Goal: Task Accomplishment & Management: Use online tool/utility

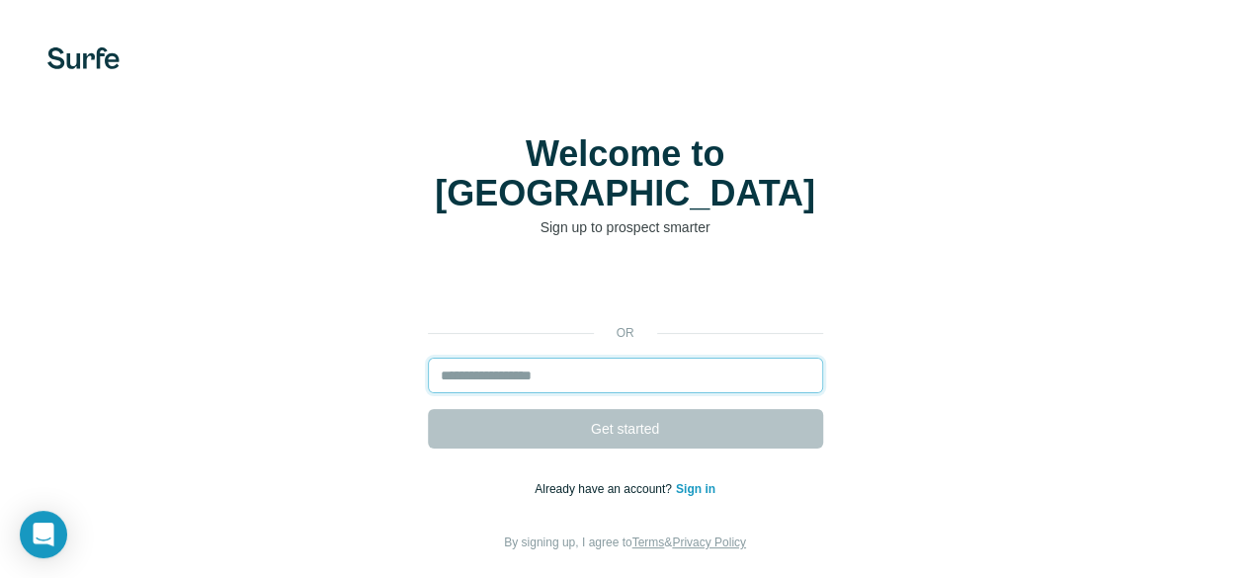
click at [428, 358] on input "email" at bounding box center [625, 376] width 395 height 36
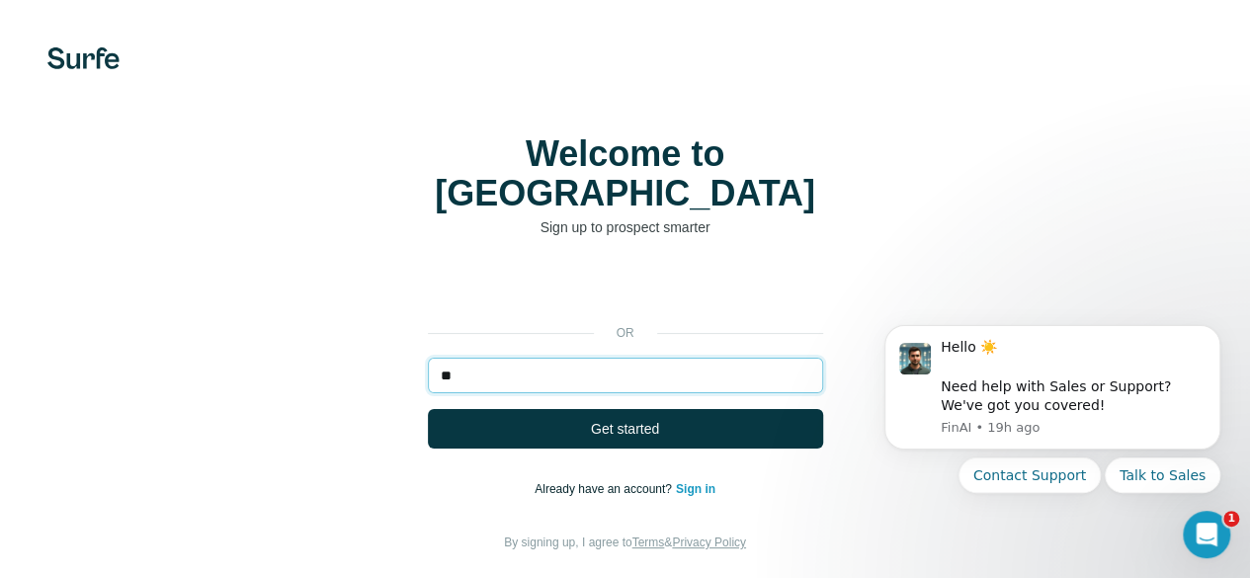
type input "*"
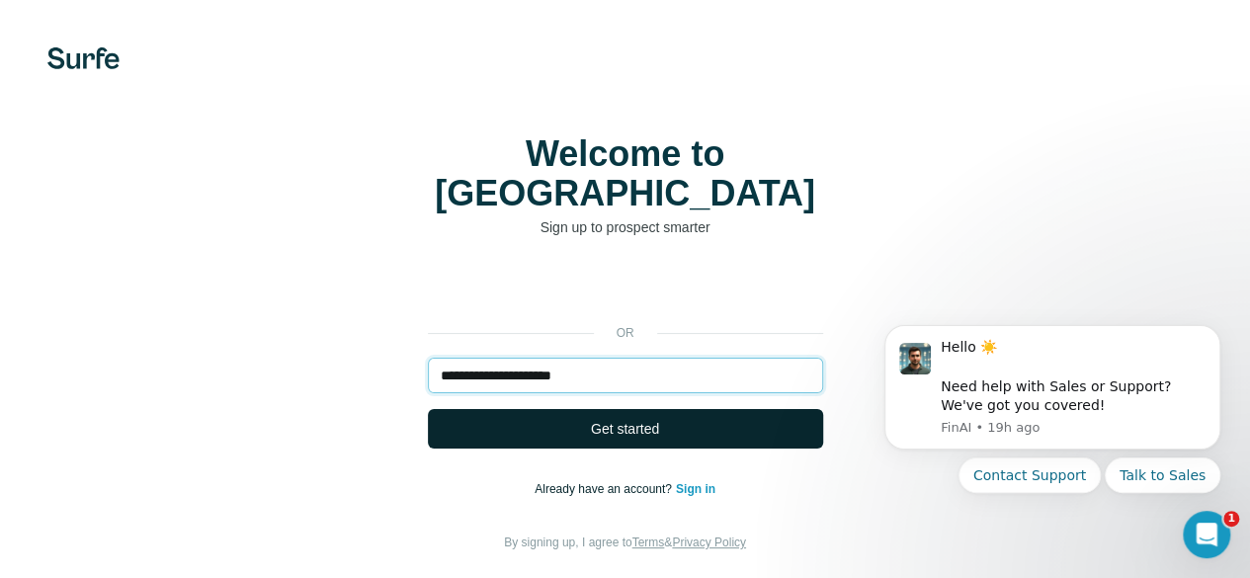
type input "**********"
click at [428, 409] on button "Get started" at bounding box center [625, 429] width 395 height 40
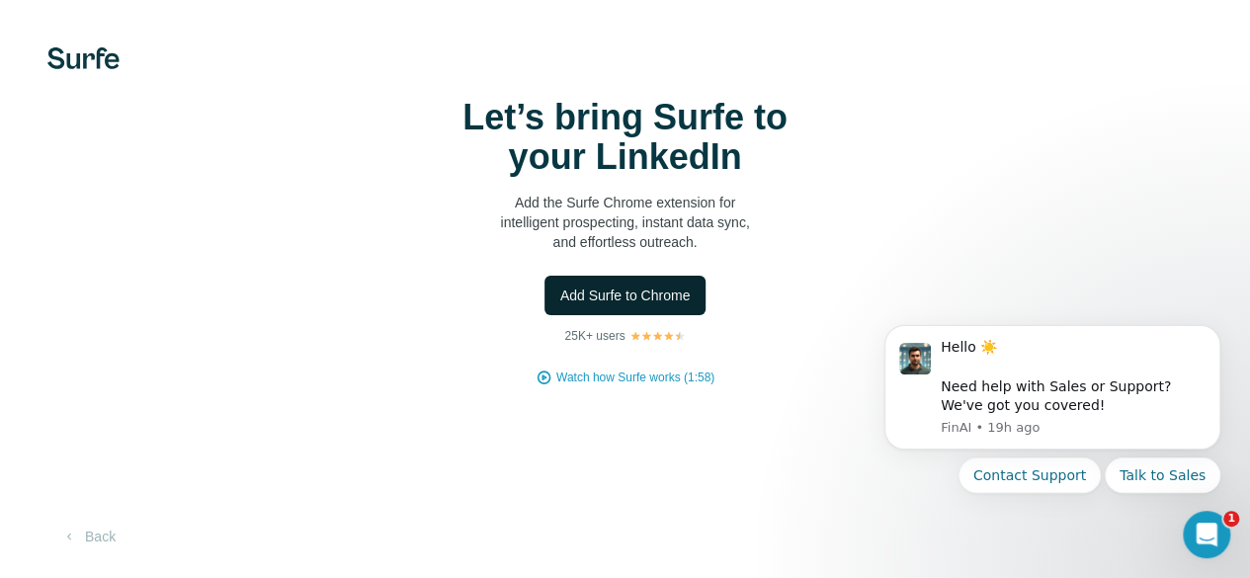
click at [560, 305] on span "Add Surfe to Chrome" at bounding box center [625, 296] width 130 height 20
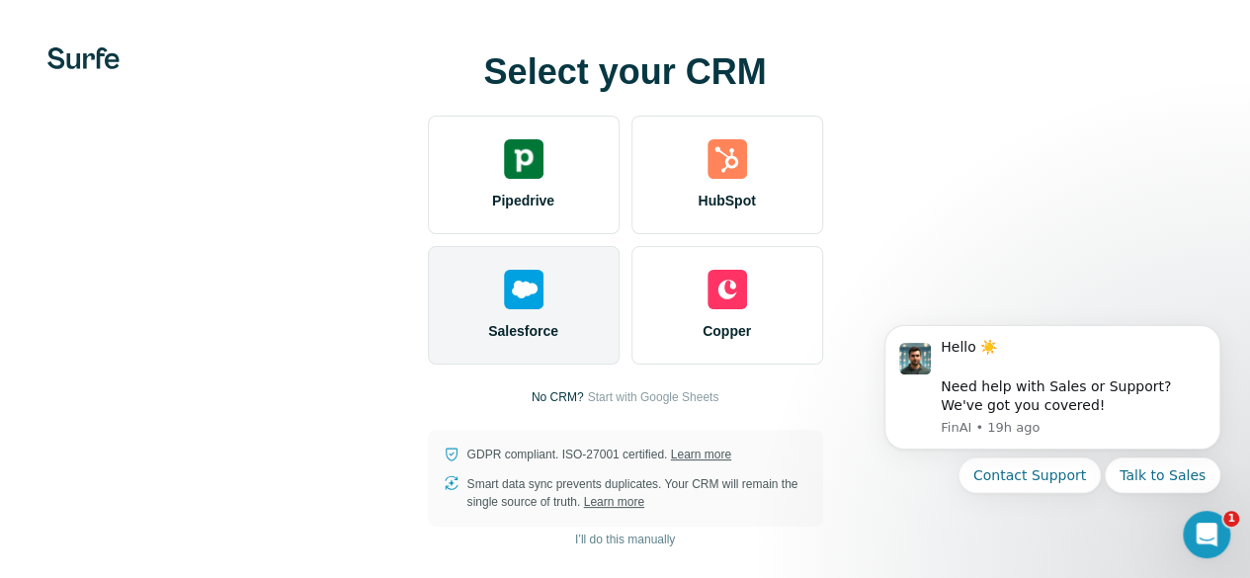
click at [504, 309] on img at bounding box center [524, 290] width 40 height 40
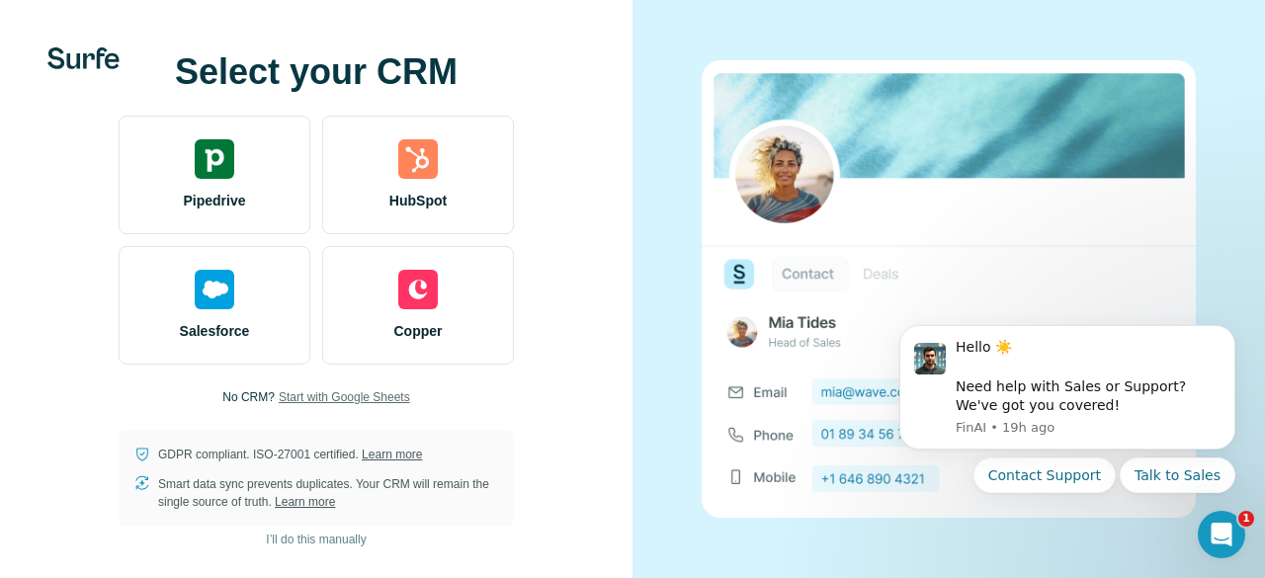
click at [340, 394] on span "Start with Google Sheets" at bounding box center [344, 397] width 131 height 18
click at [359, 534] on span "I’ll do this manually" at bounding box center [316, 540] width 100 height 18
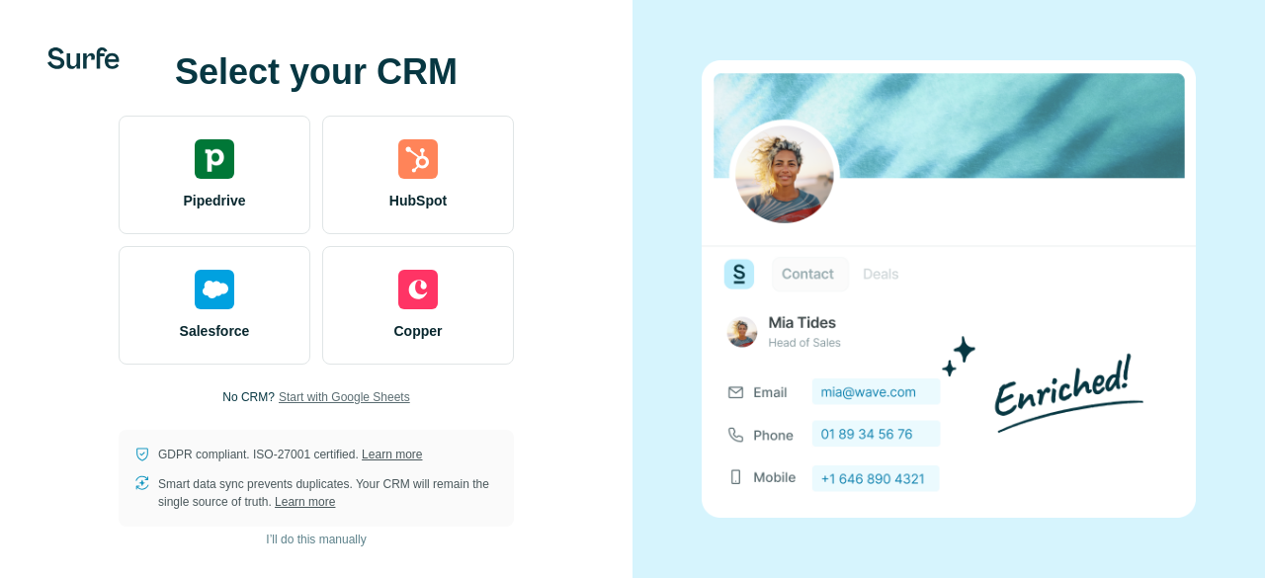
click at [334, 398] on span "Start with Google Sheets" at bounding box center [344, 397] width 131 height 18
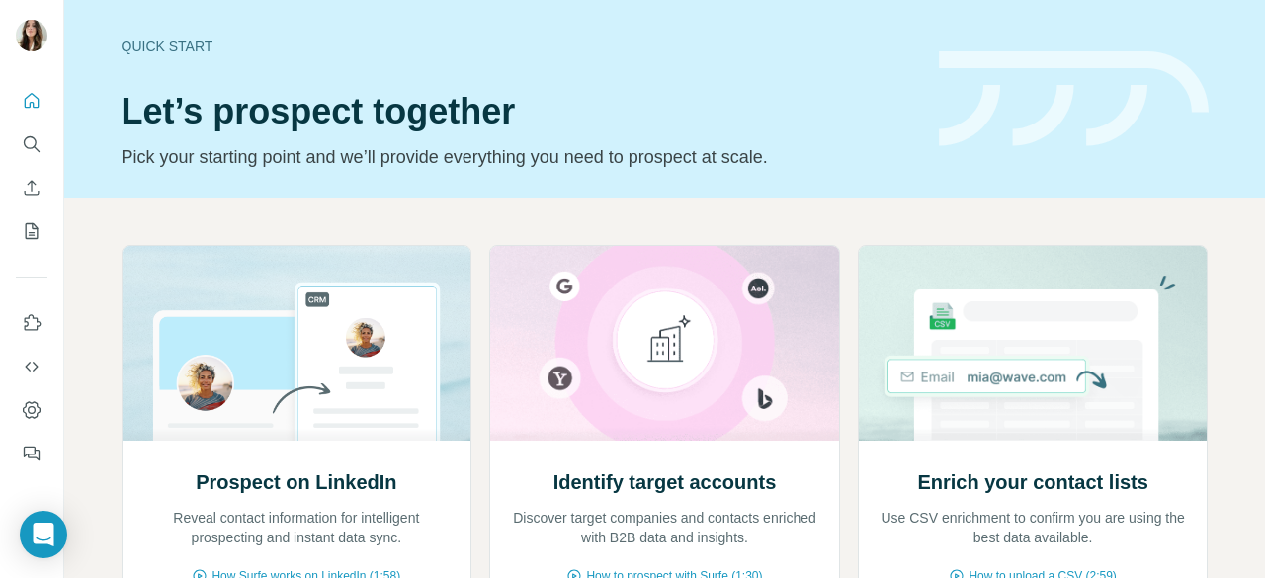
scroll to position [2, 0]
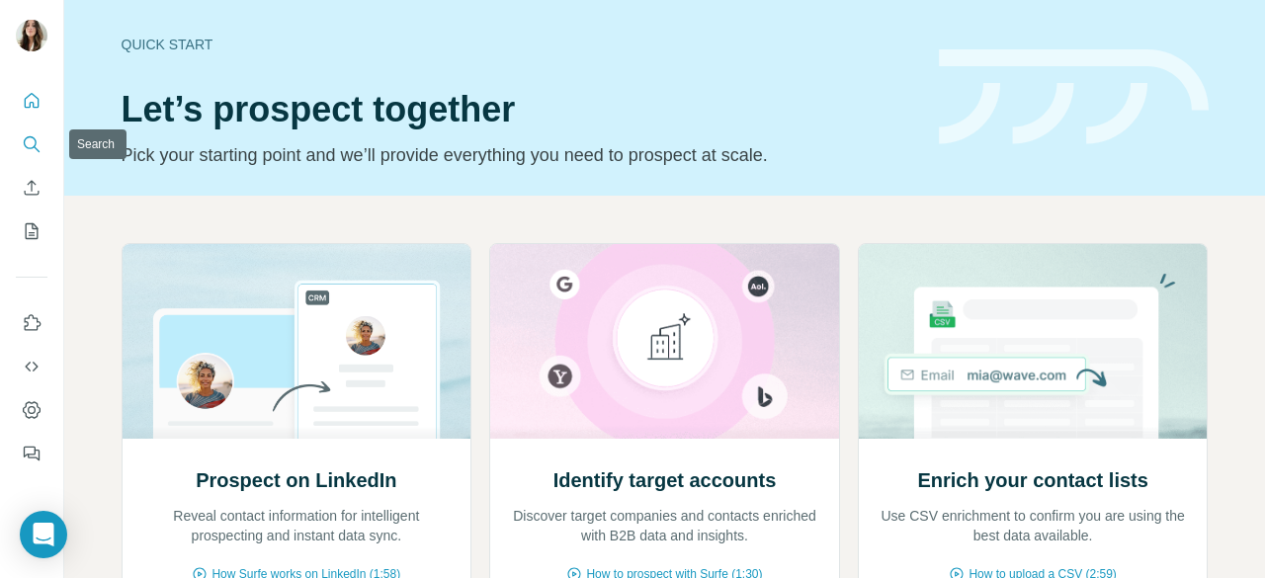
click at [27, 153] on icon "Search" at bounding box center [32, 144] width 20 height 20
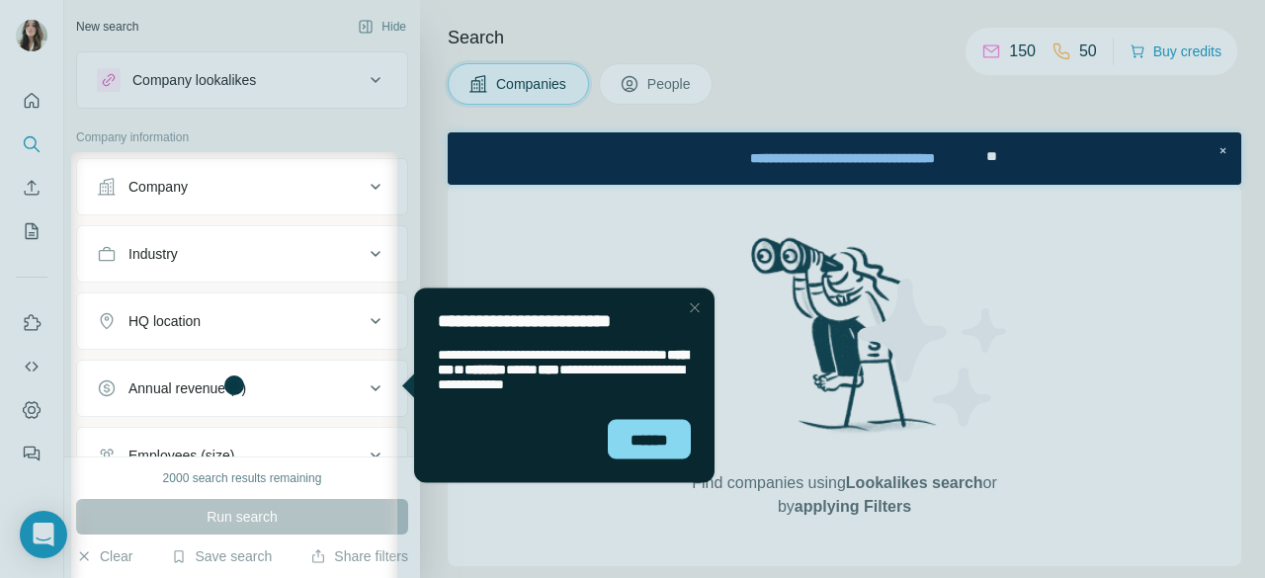
click at [701, 313] on div "Close Step" at bounding box center [695, 308] width 24 height 24
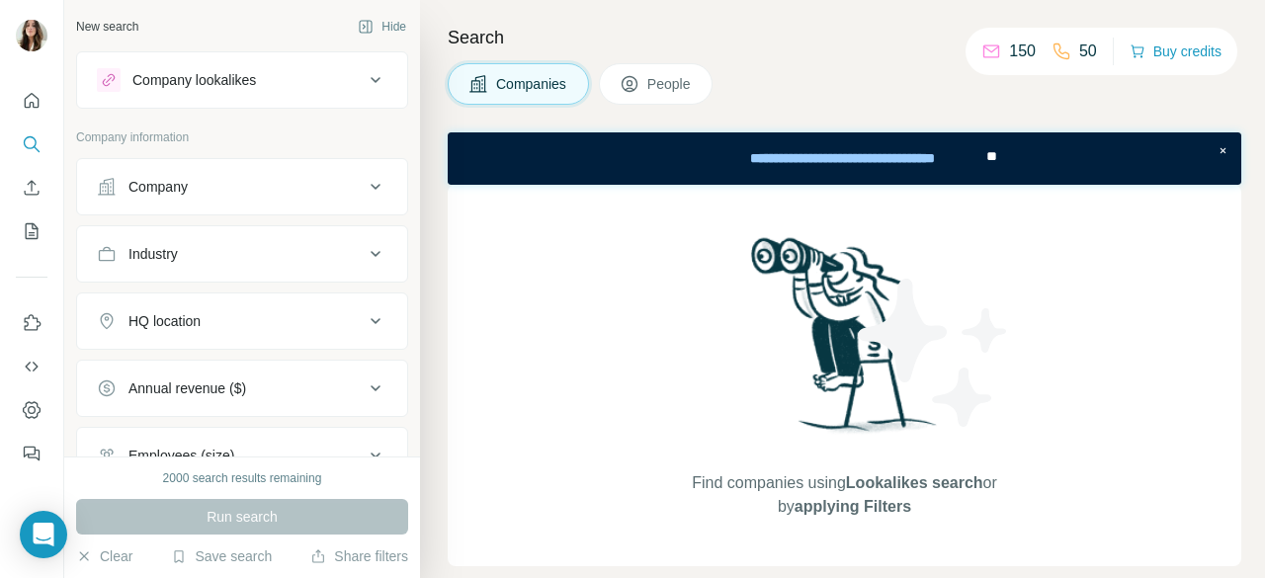
click at [336, 182] on div "Company" at bounding box center [230, 187] width 267 height 20
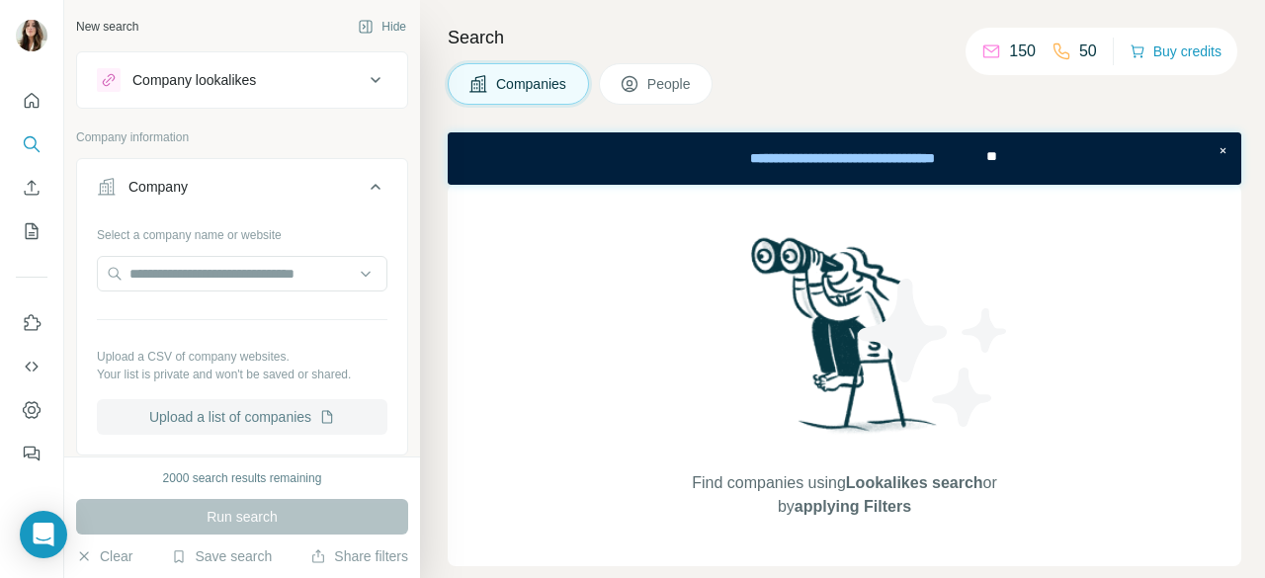
click at [273, 418] on button "Upload a list of companies" at bounding box center [242, 417] width 291 height 36
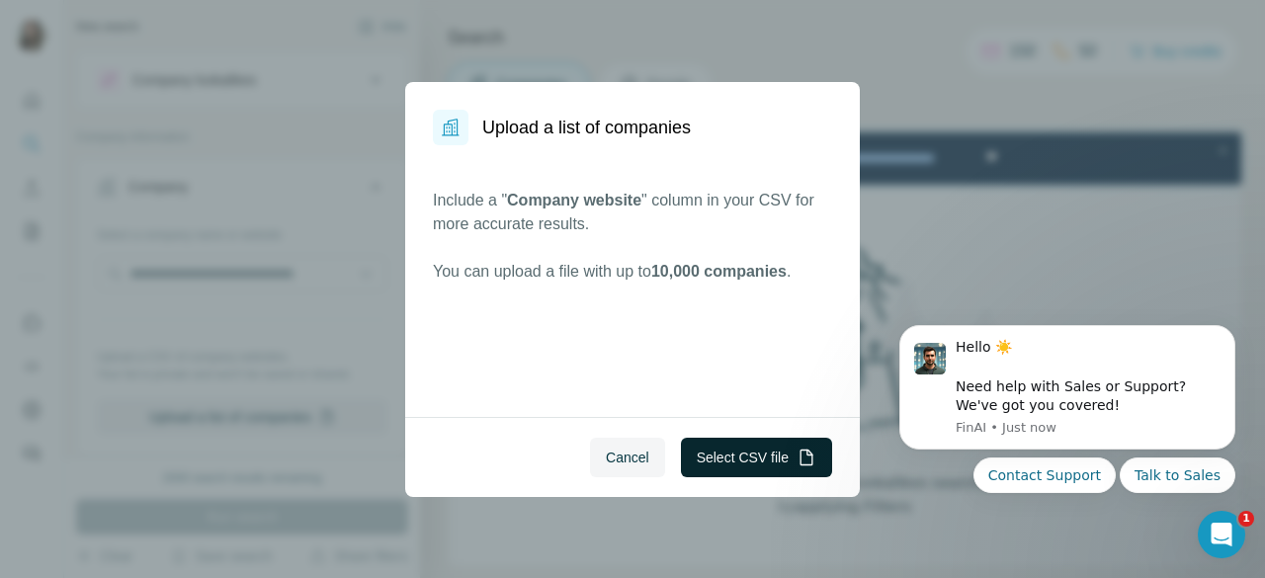
click at [703, 456] on button "Select CSV file" at bounding box center [756, 458] width 151 height 40
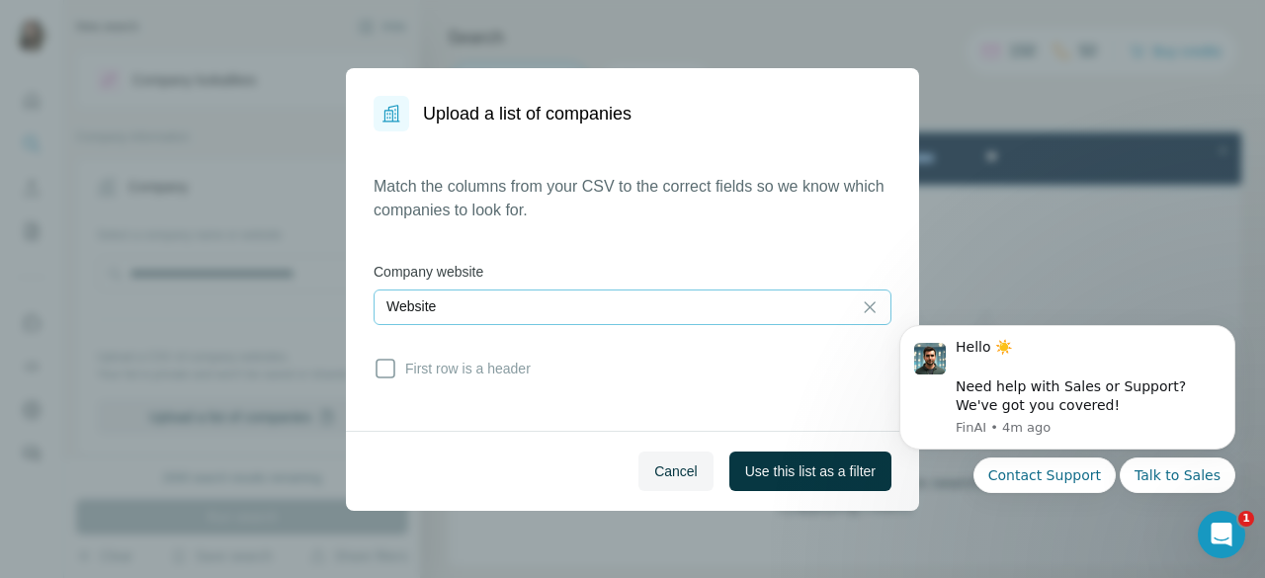
click at [690, 300] on div "Website" at bounding box center [612, 306] width 453 height 20
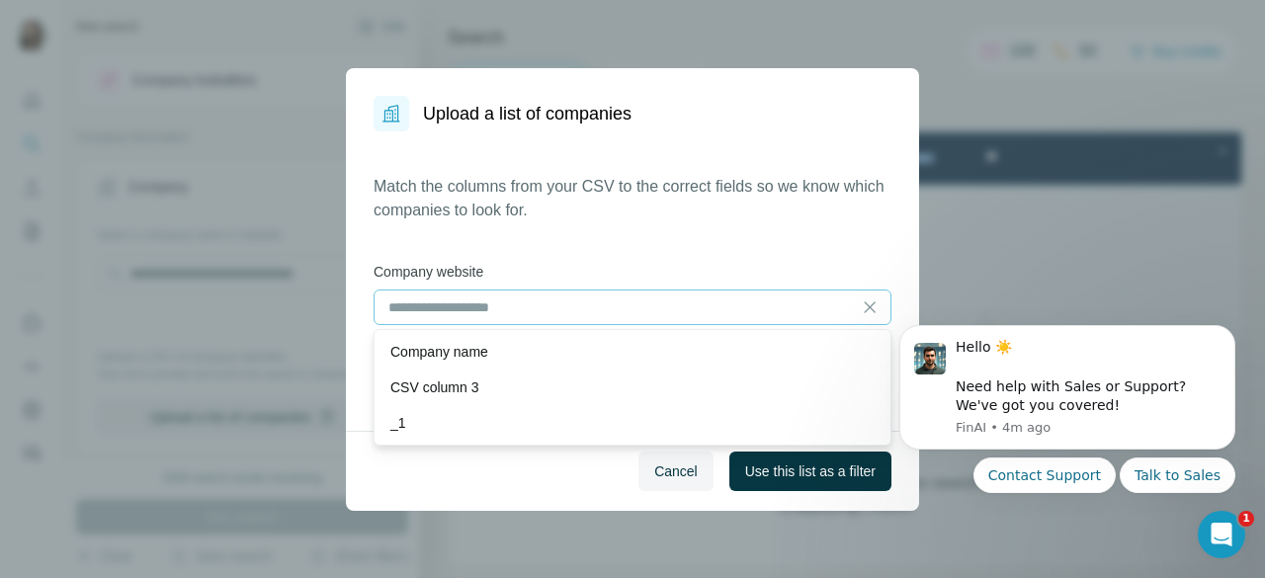
click at [650, 246] on div "Match the columns from your CSV to the correct fields so we know which companie…" at bounding box center [633, 281] width 518 height 212
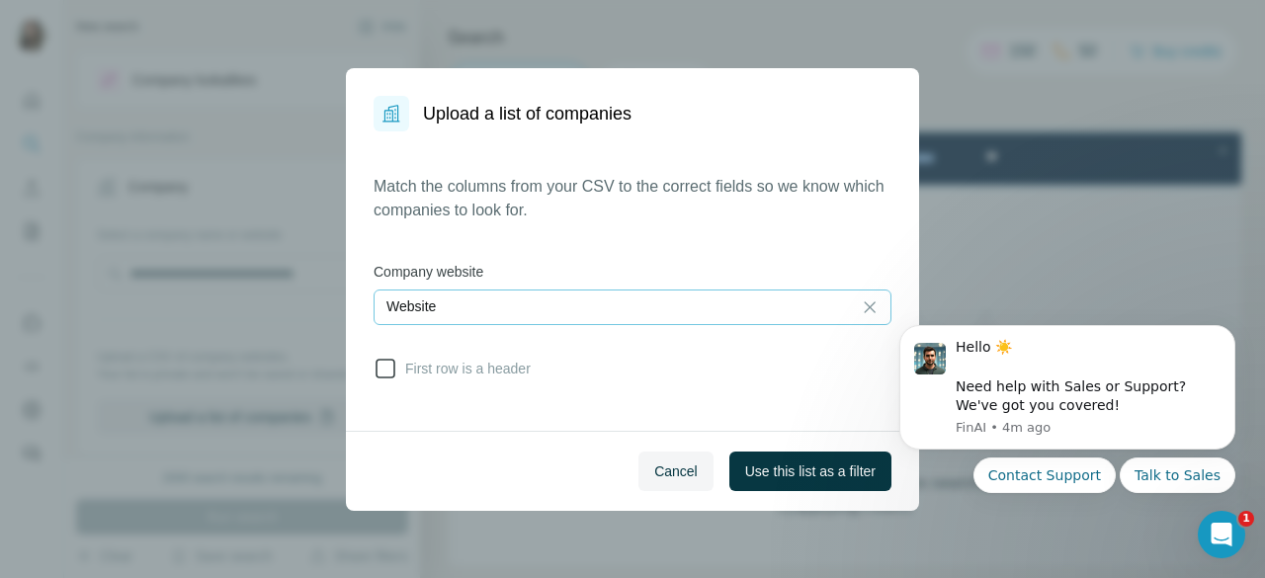
click at [442, 361] on span "First row is a header" at bounding box center [463, 369] width 133 height 20
click at [744, 460] on button "Use this list as a filter" at bounding box center [810, 472] width 162 height 40
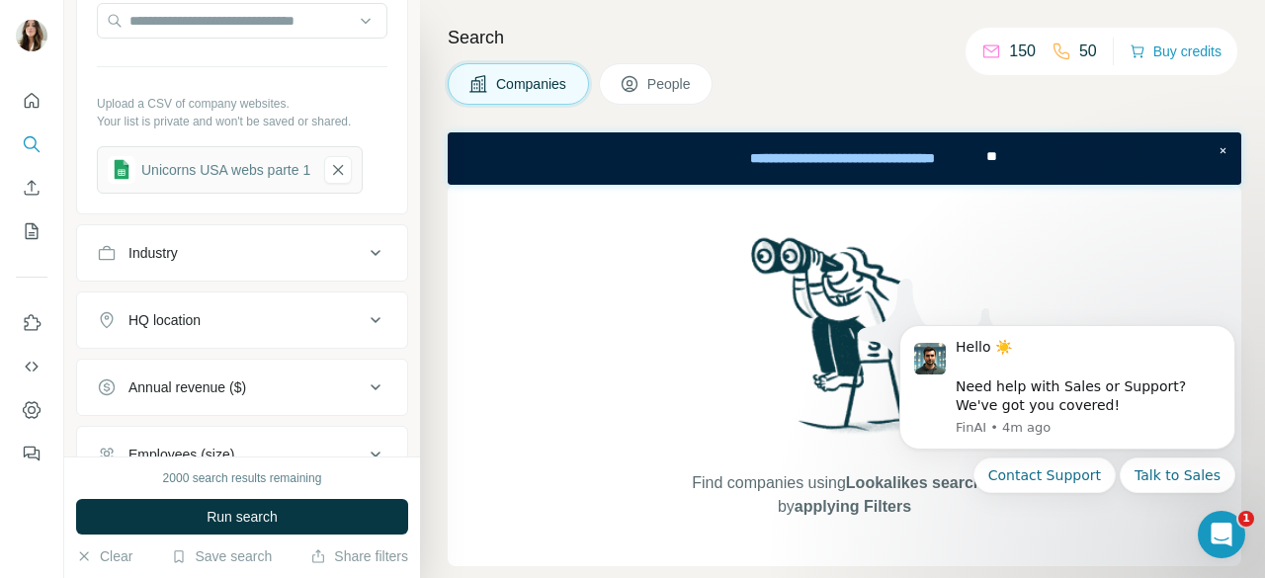
scroll to position [463, 0]
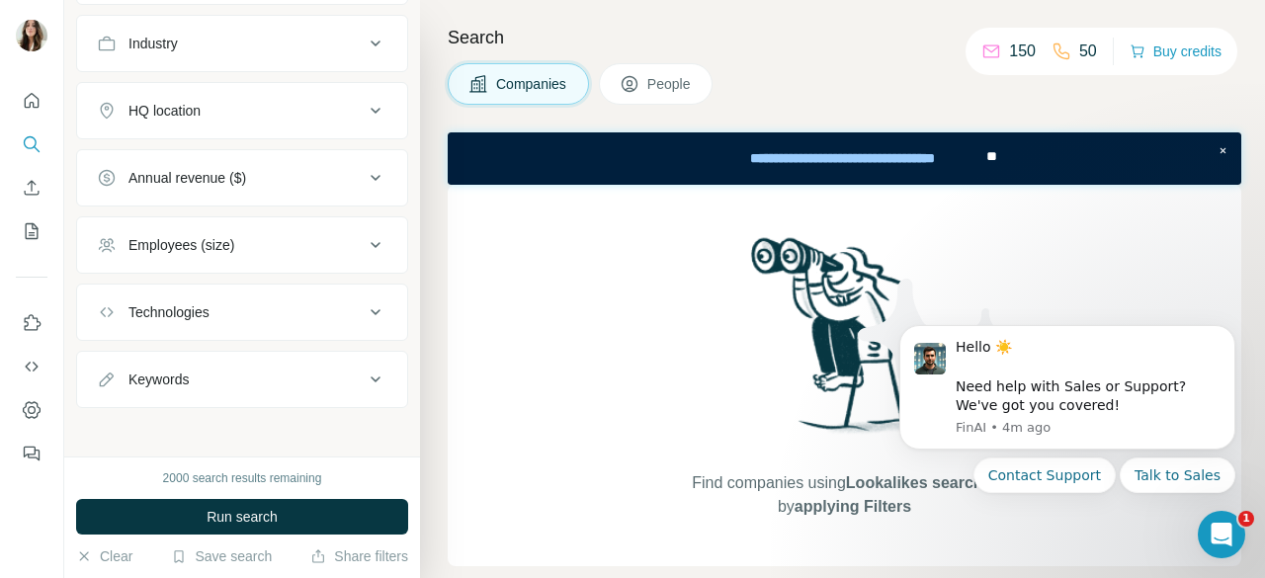
click at [311, 254] on button "Employees (size)" at bounding box center [242, 244] width 330 height 47
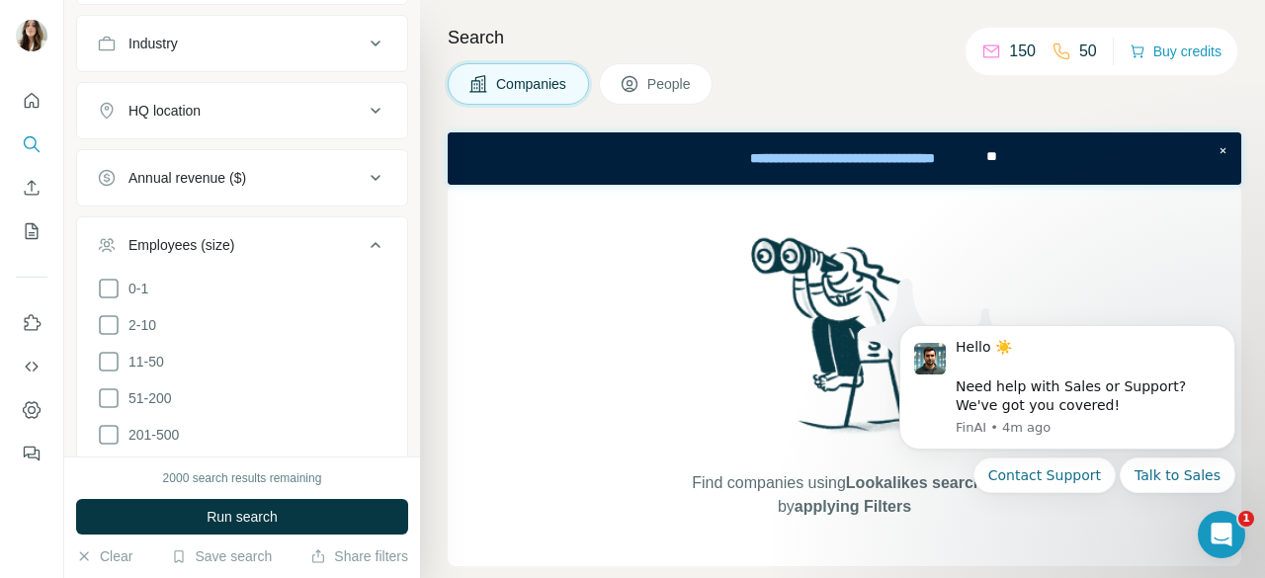
click at [311, 254] on button "Employees (size)" at bounding box center [242, 248] width 330 height 55
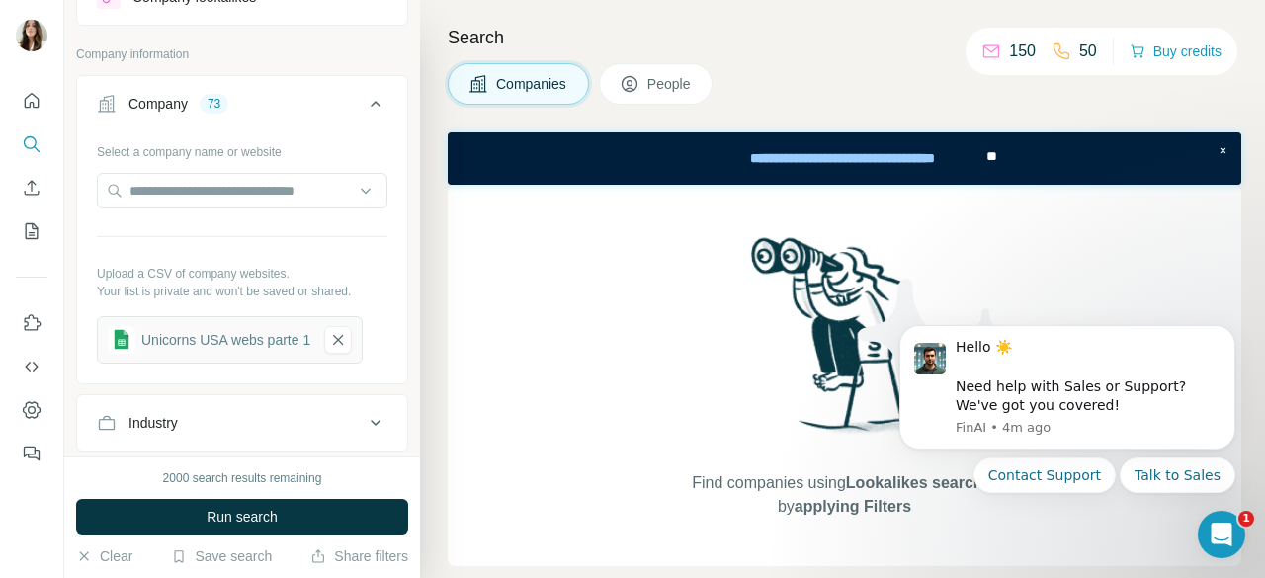
scroll to position [50, 0]
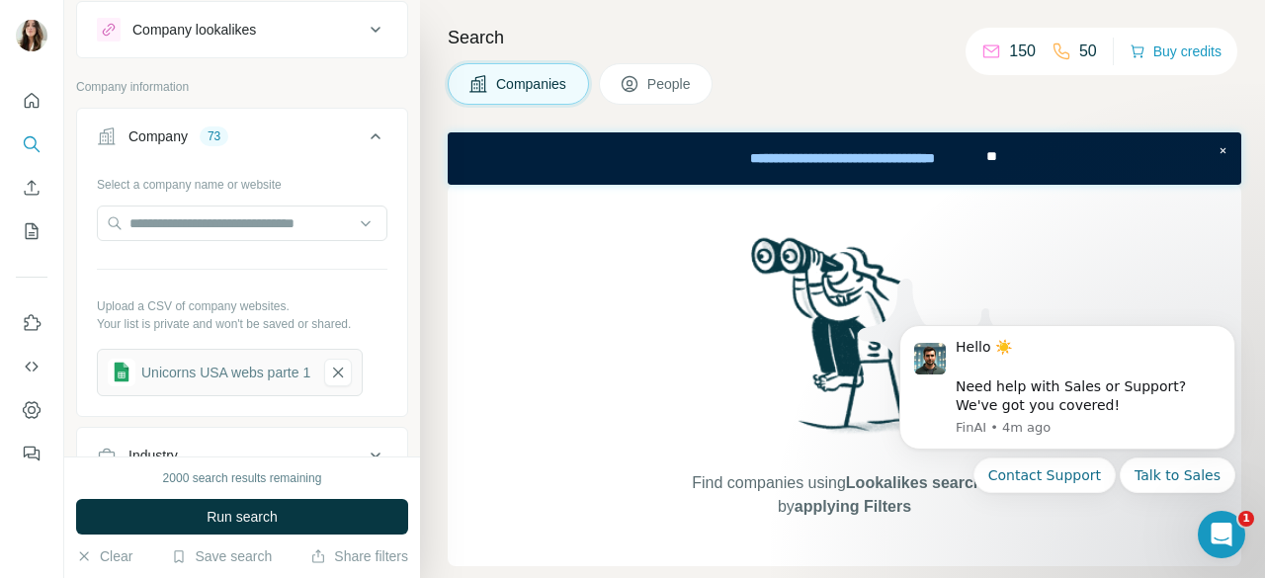
click at [650, 72] on button "People" at bounding box center [656, 84] width 115 height 42
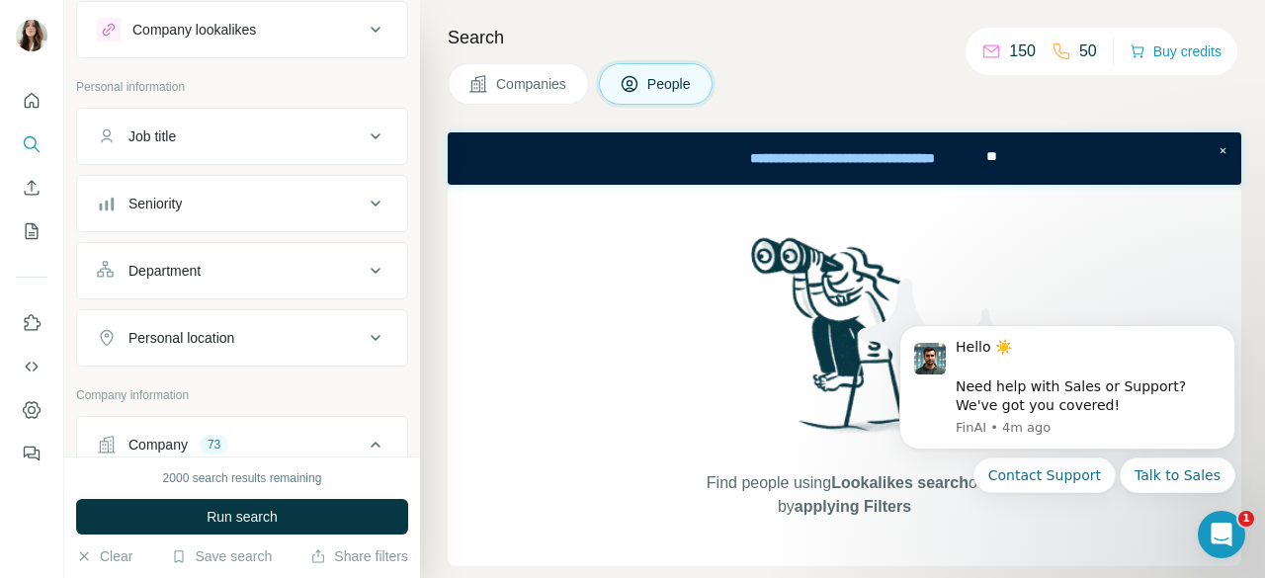
scroll to position [0, 0]
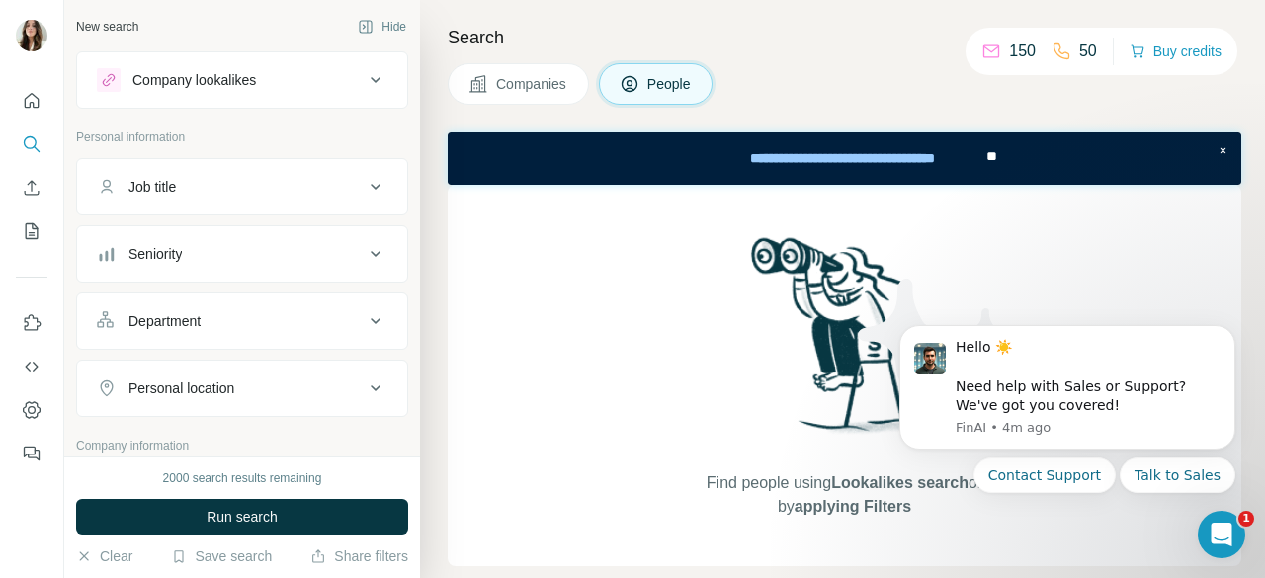
click at [274, 189] on div "Job title" at bounding box center [230, 187] width 267 height 20
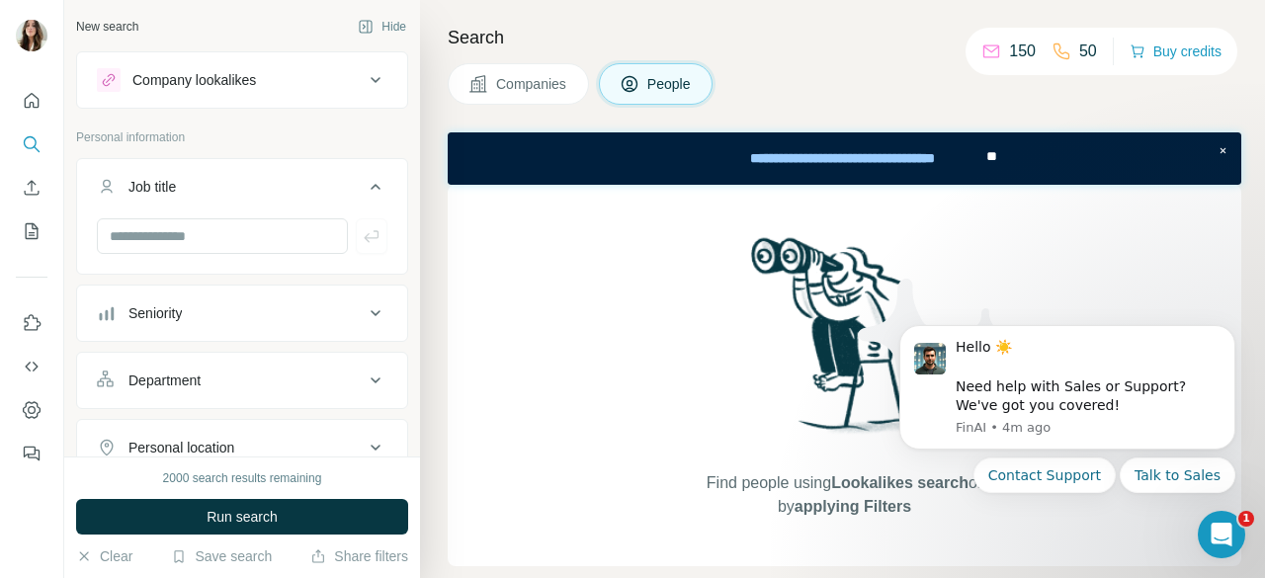
click at [364, 79] on icon at bounding box center [376, 80] width 24 height 24
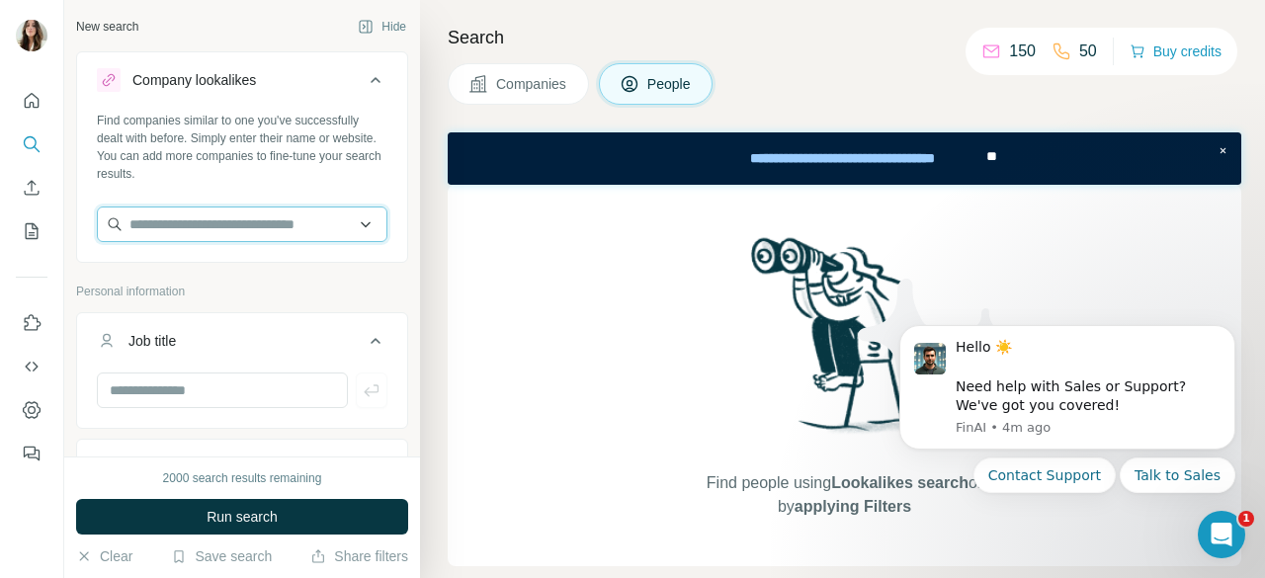
click at [338, 223] on input "text" at bounding box center [242, 225] width 291 height 36
click at [351, 226] on input "text" at bounding box center [242, 225] width 291 height 36
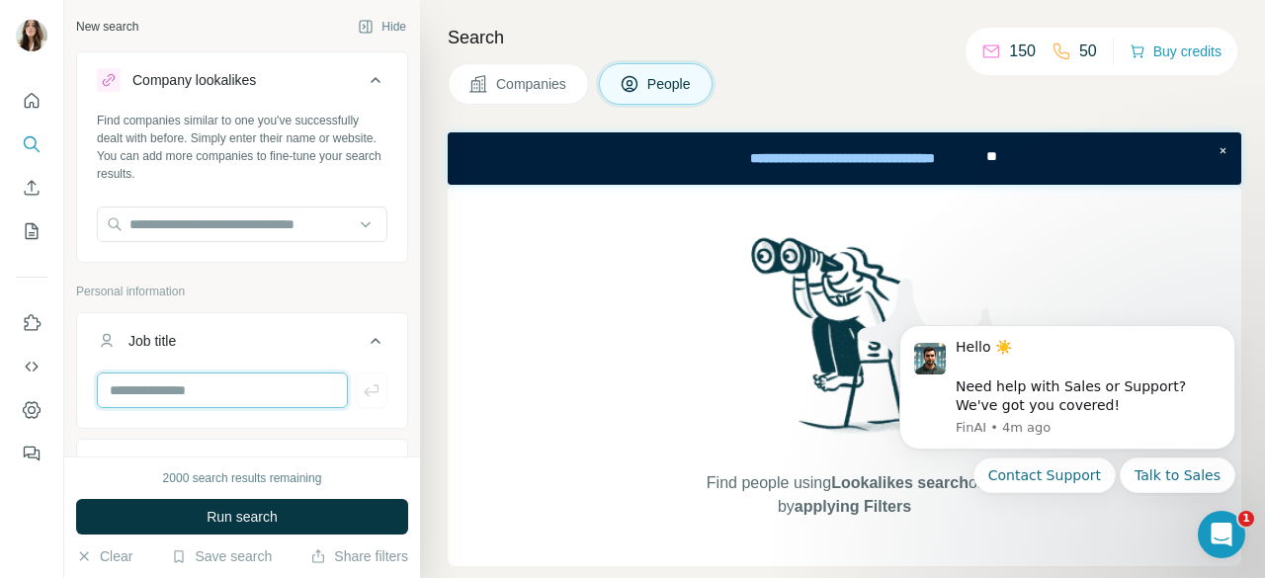
click at [184, 392] on input "text" at bounding box center [222, 391] width 251 height 36
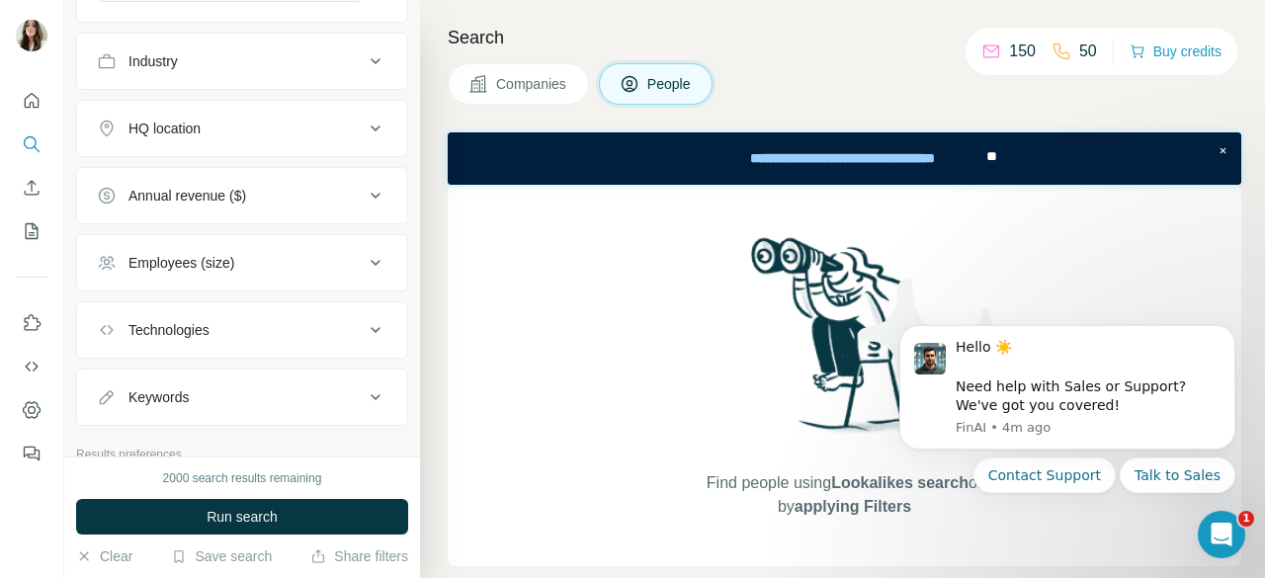
scroll to position [1124, 0]
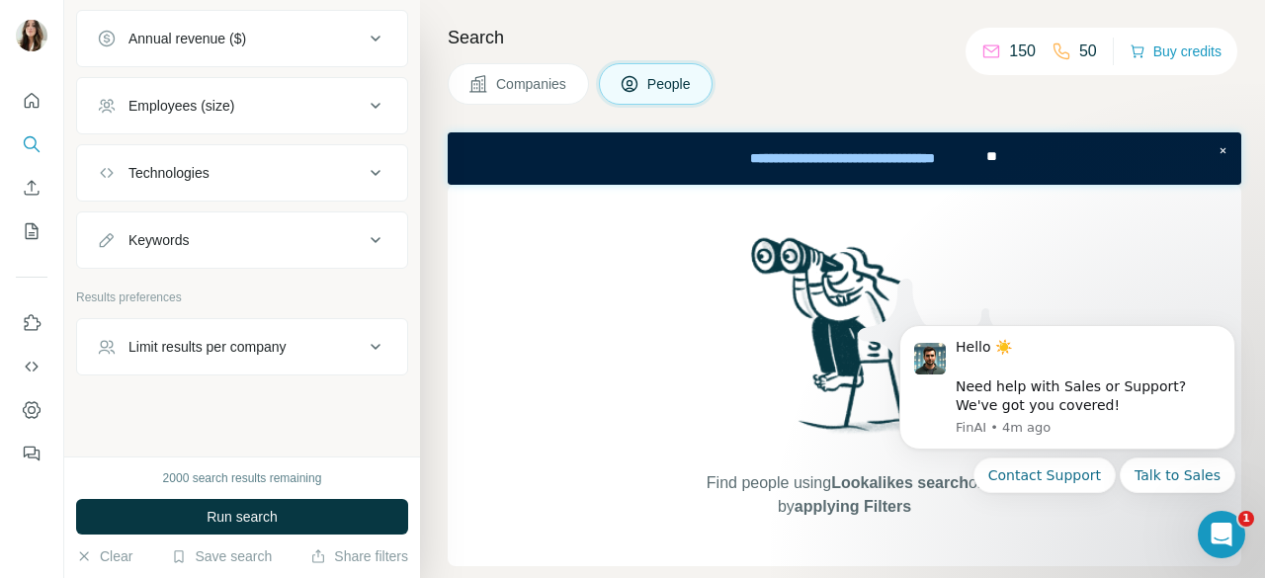
type input "***"
click at [188, 343] on div "Limit results per company" at bounding box center [207, 347] width 158 height 20
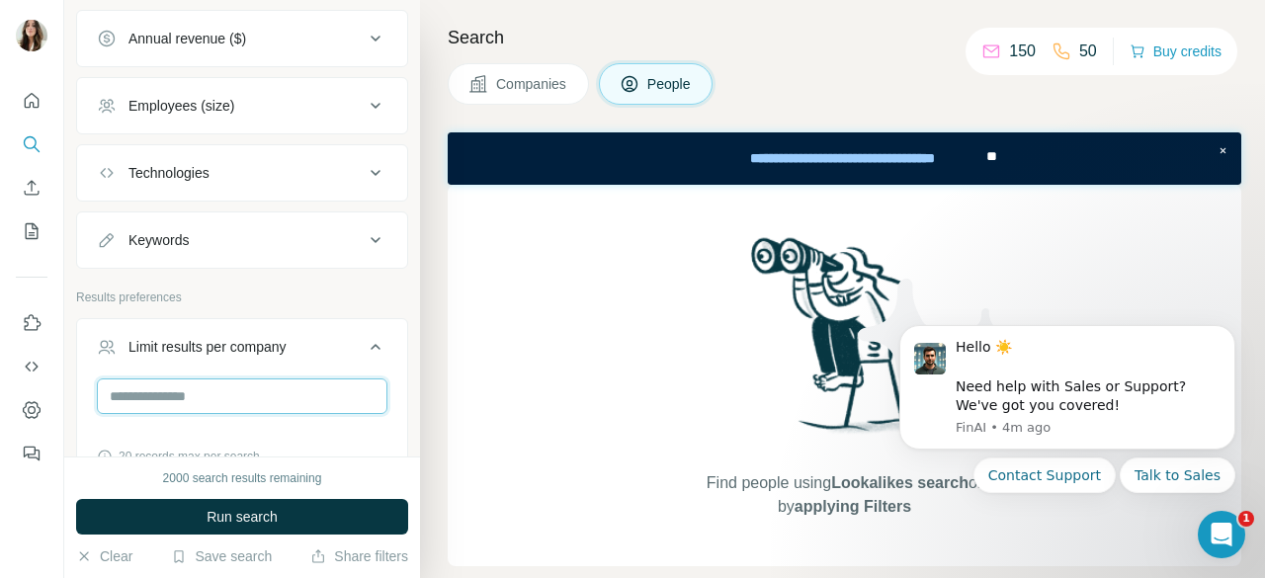
click at [174, 388] on input "number" at bounding box center [242, 397] width 291 height 36
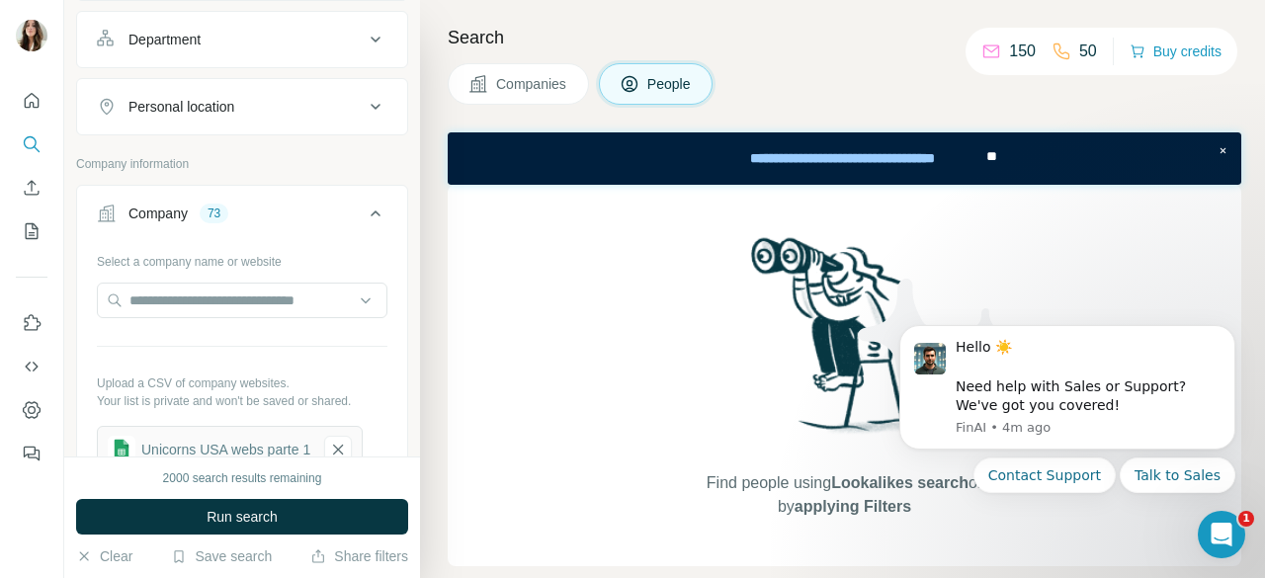
scroll to position [402, 0]
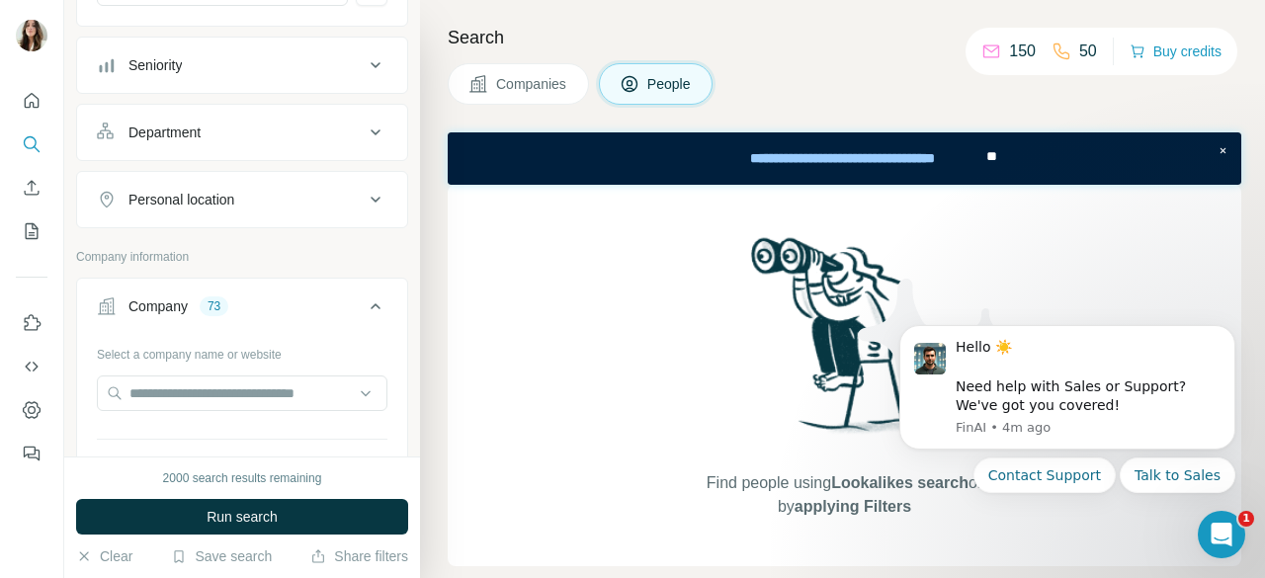
type input "*"
click at [218, 123] on div "Department" at bounding box center [230, 133] width 267 height 20
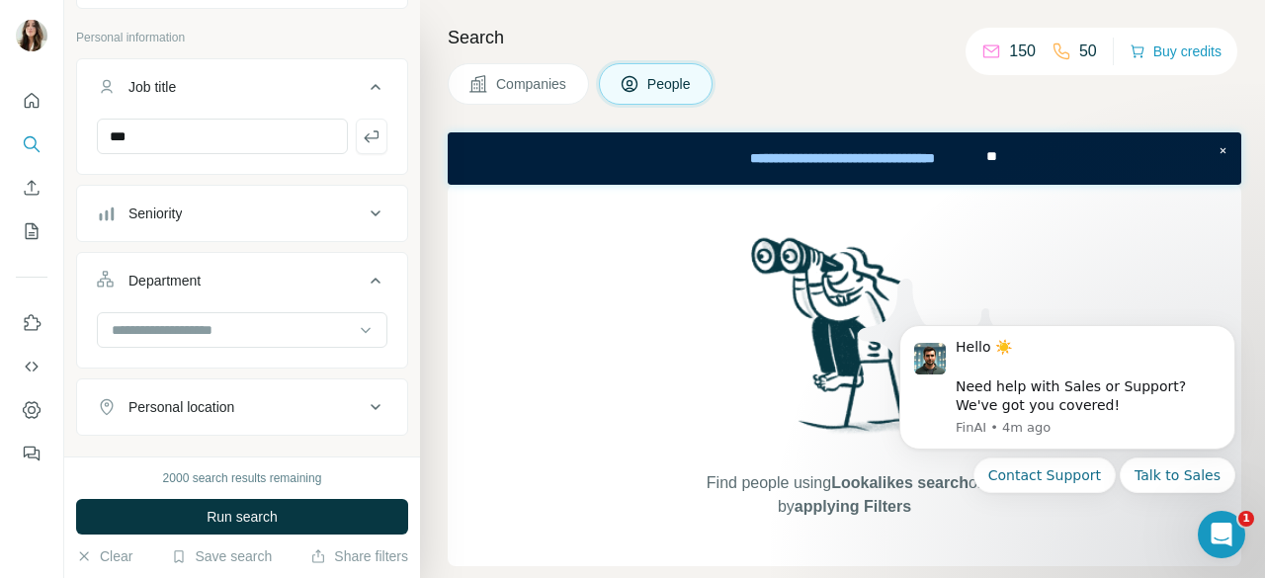
scroll to position [251, 0]
click at [194, 223] on div "Seniority" at bounding box center [230, 217] width 267 height 20
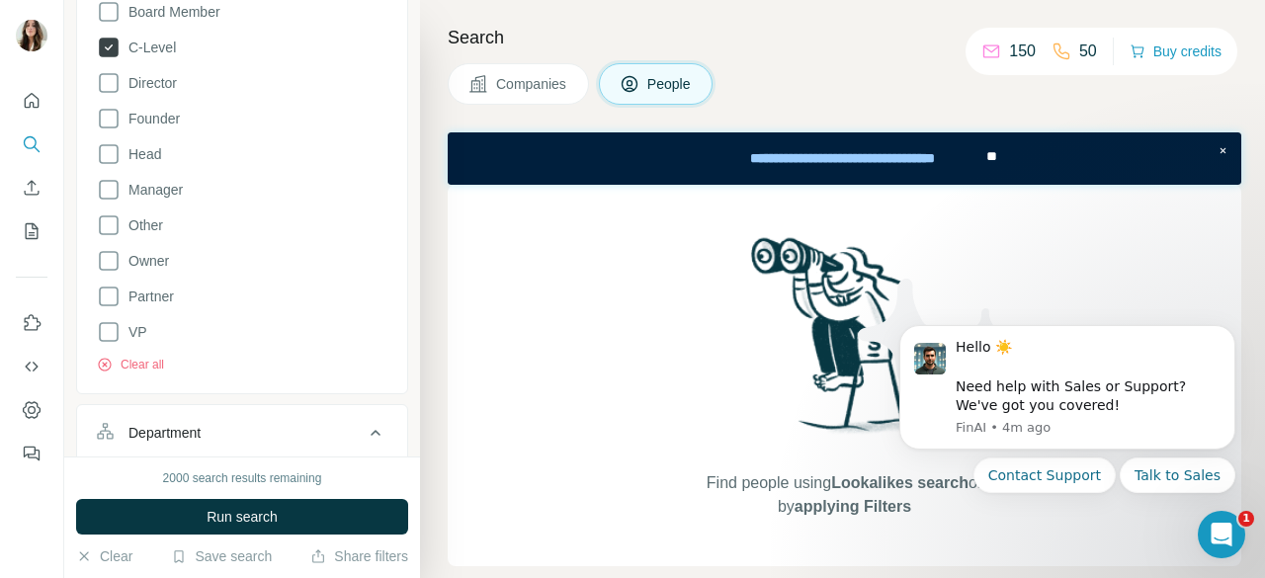
scroll to position [508, 0]
click at [113, 117] on icon at bounding box center [109, 118] width 24 height 24
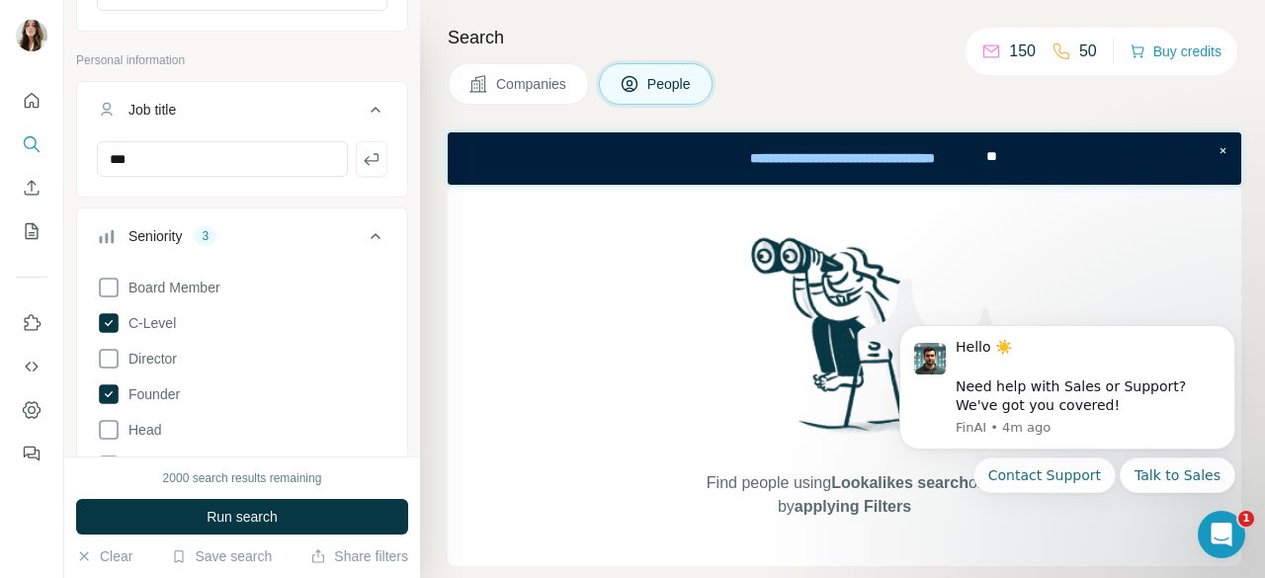
scroll to position [230, 0]
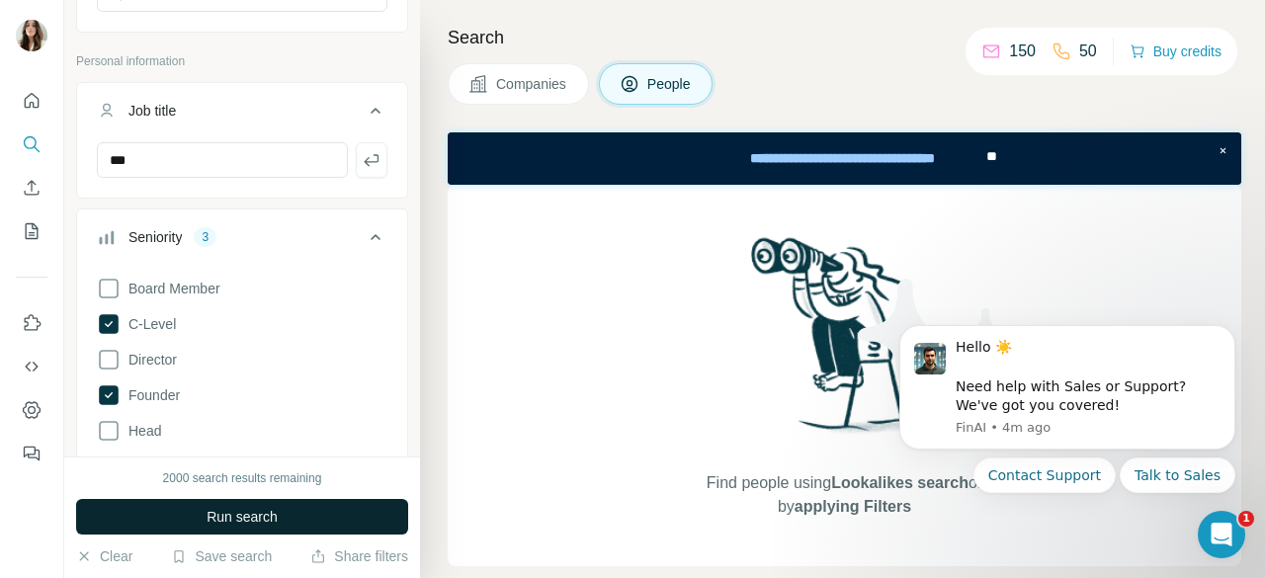
click at [254, 511] on span "Run search" at bounding box center [242, 517] width 71 height 20
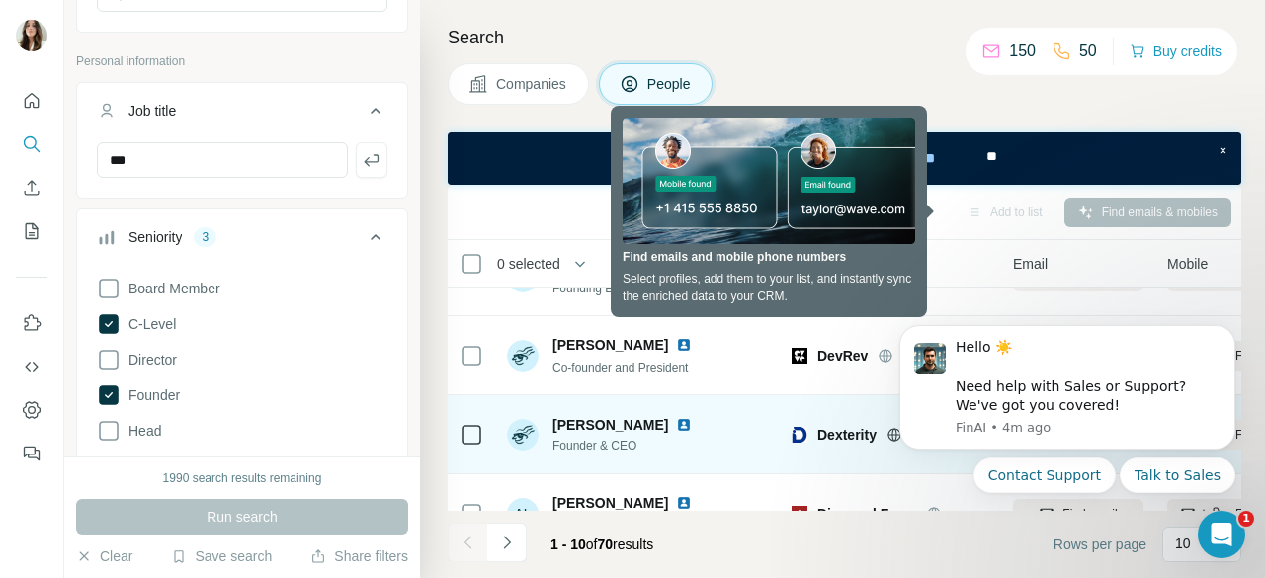
scroll to position [575, 0]
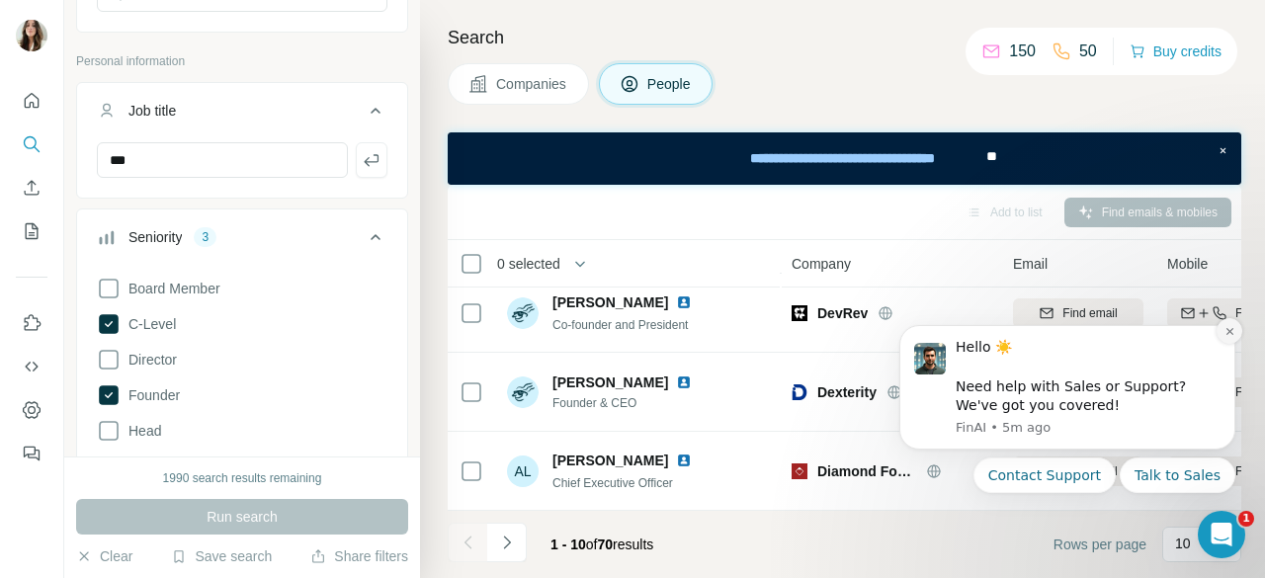
click at [1234, 326] on button "Dismiss notification" at bounding box center [1230, 331] width 26 height 26
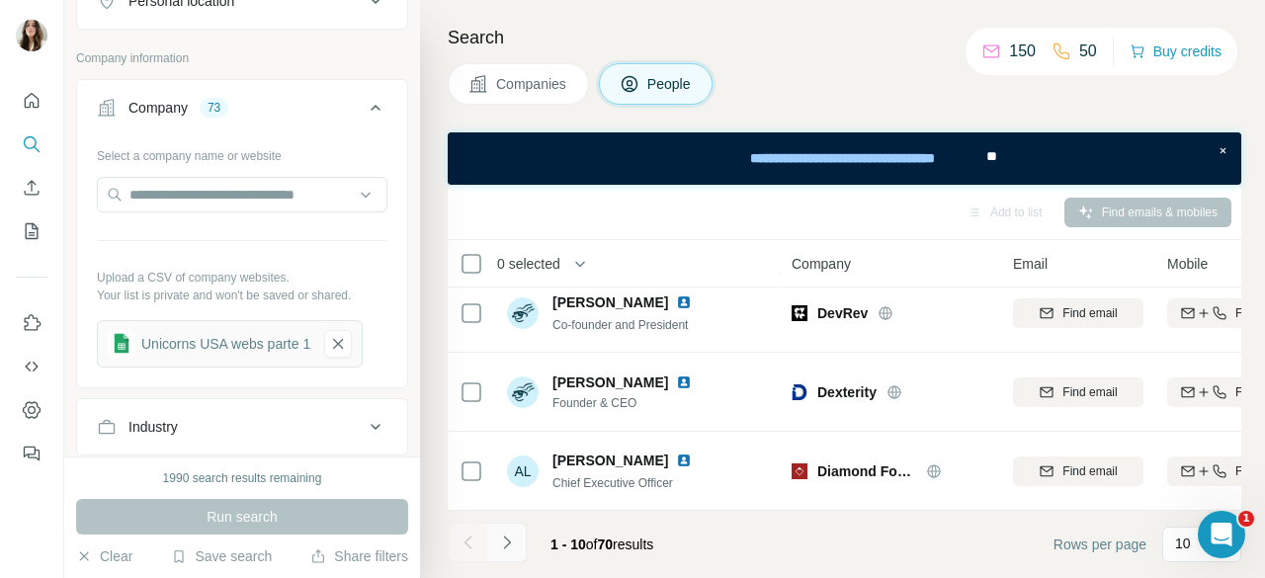
click at [504, 535] on icon "Navigate to next page" at bounding box center [507, 543] width 20 height 20
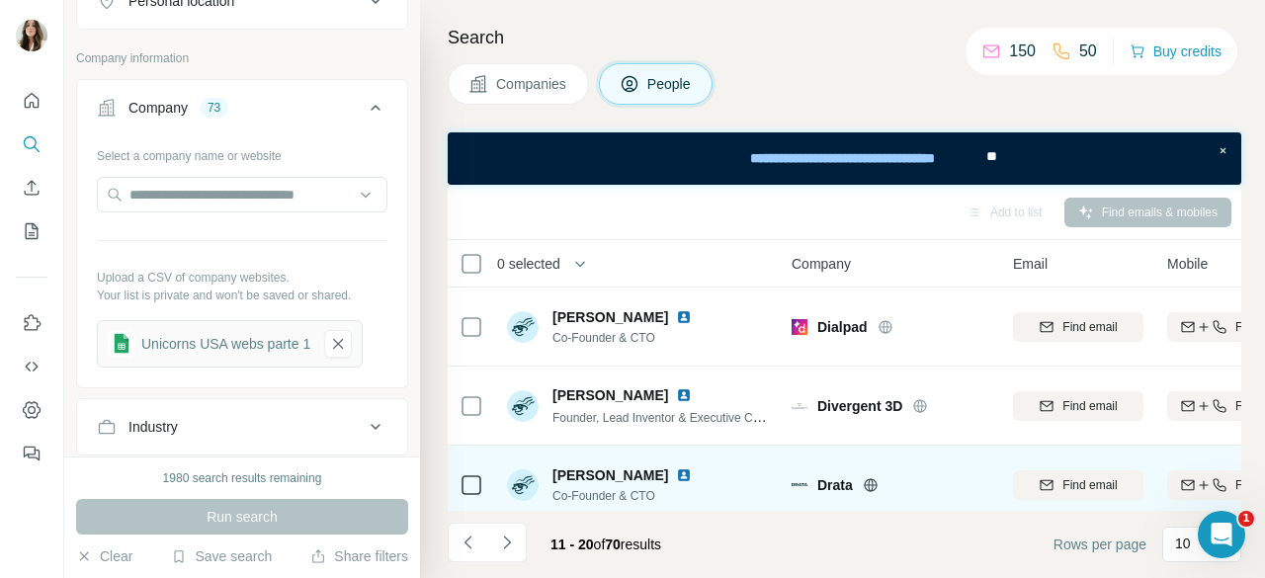
scroll to position [66, 0]
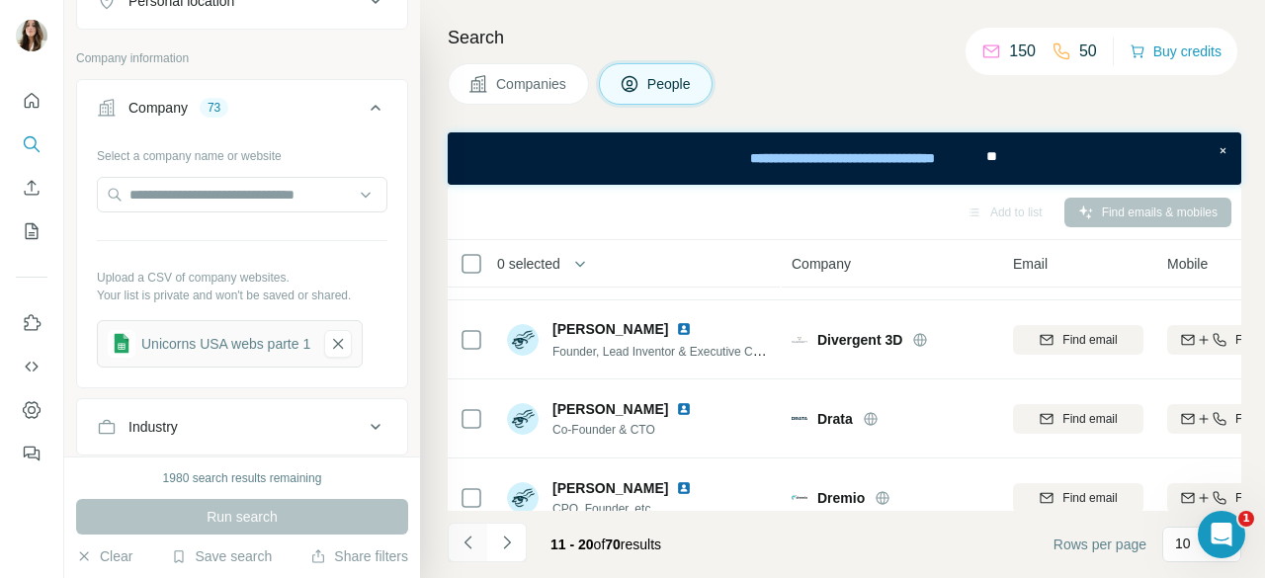
click at [476, 537] on icon "Navigate to previous page" at bounding box center [469, 543] width 20 height 20
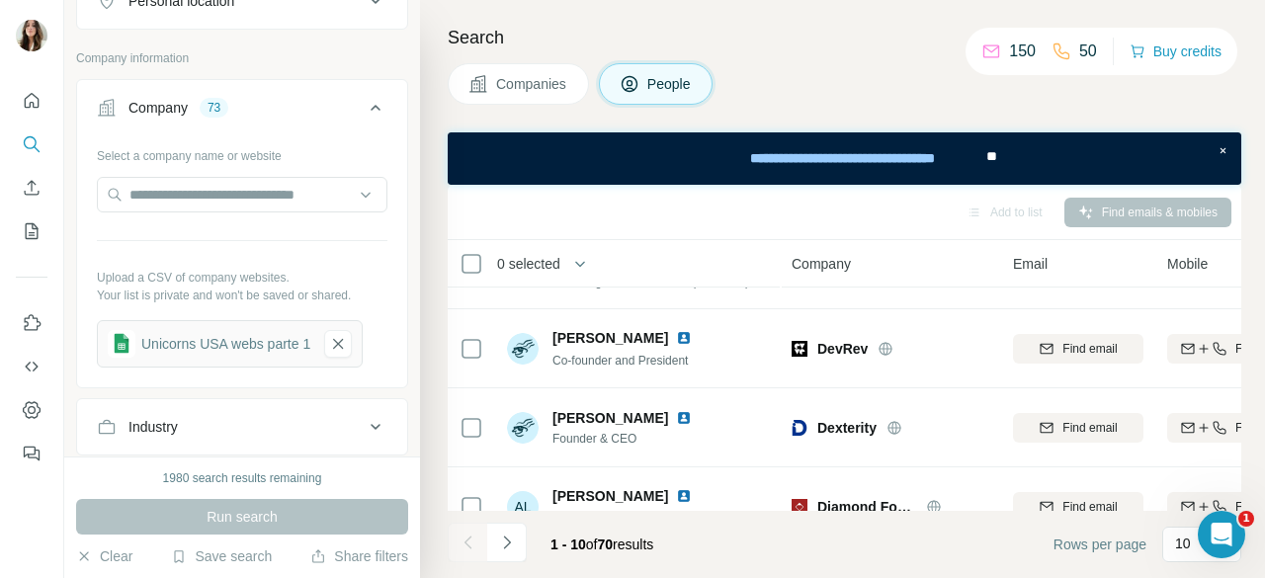
scroll to position [575, 0]
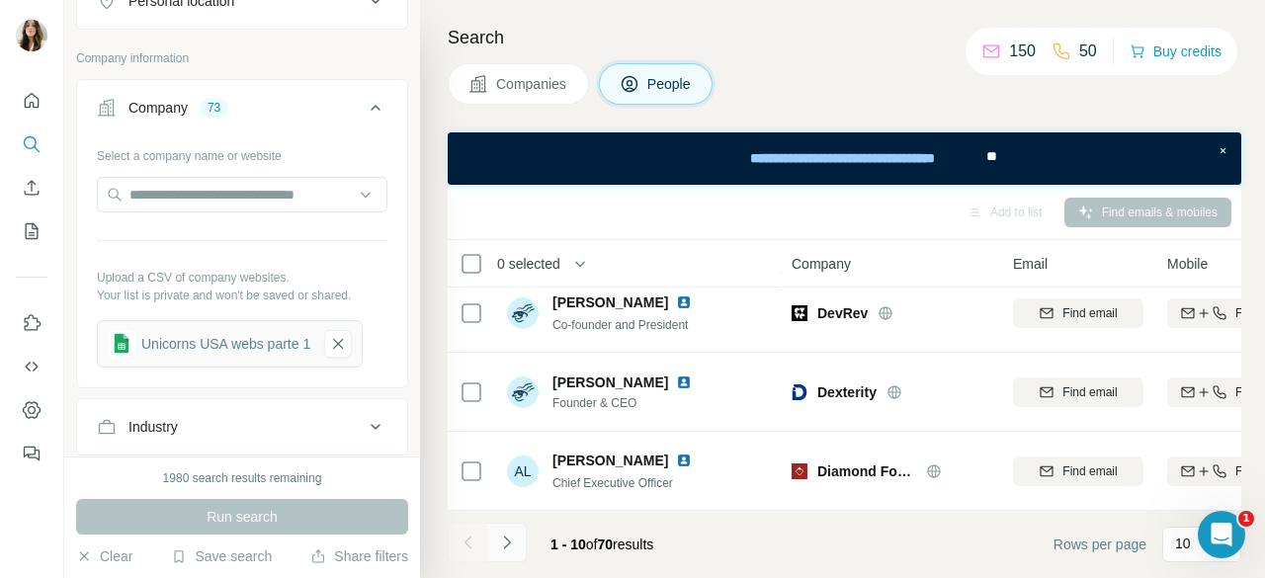
click at [497, 550] on icon "Navigate to next page" at bounding box center [507, 543] width 20 height 20
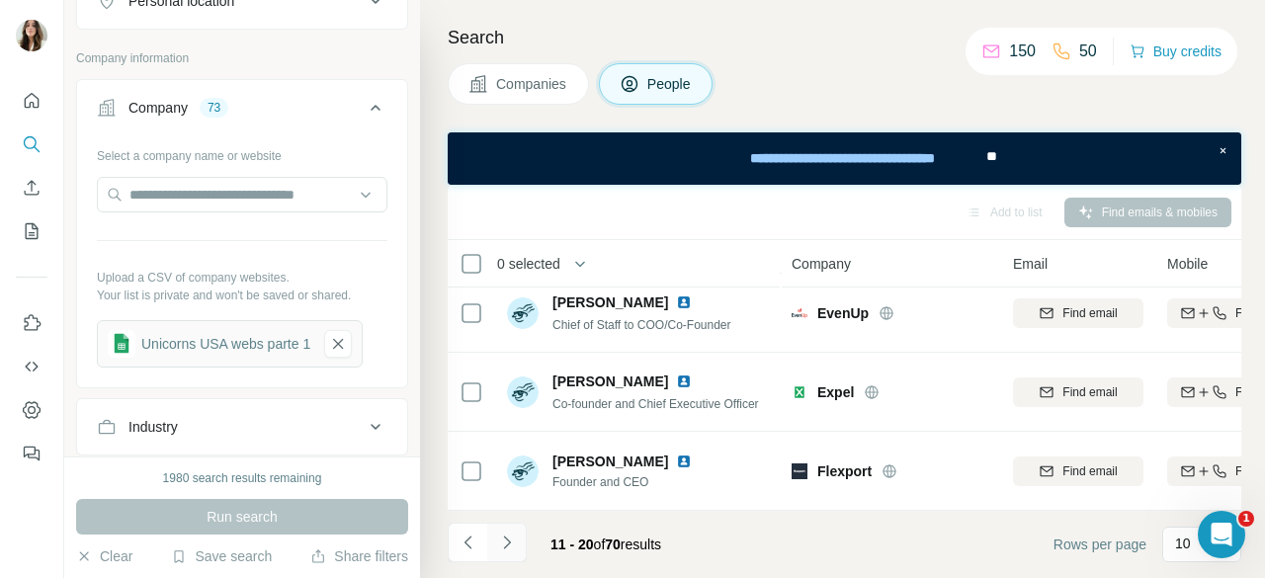
click at [497, 550] on icon "Navigate to next page" at bounding box center [507, 543] width 20 height 20
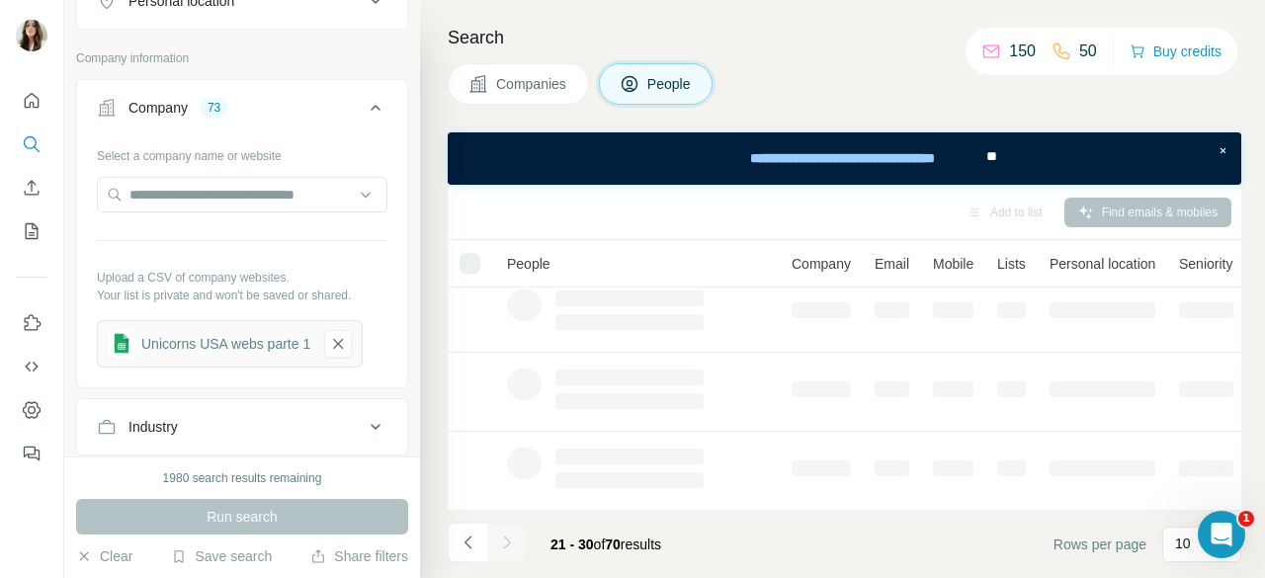
click at [497, 550] on div at bounding box center [507, 543] width 40 height 40
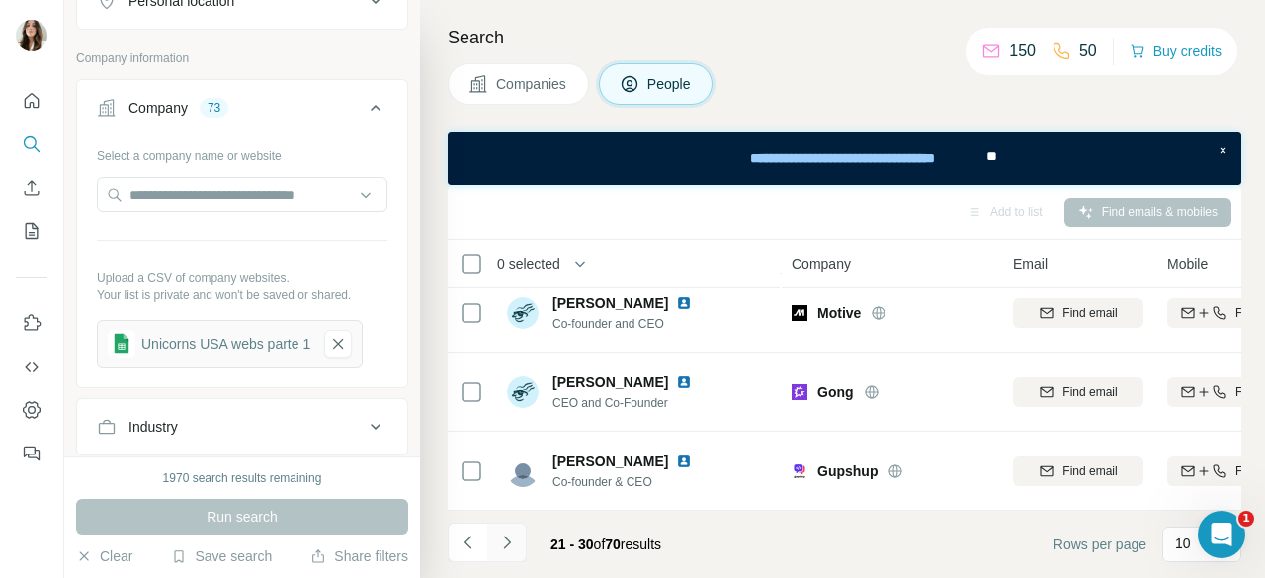
click at [506, 546] on icon "Navigate to next page" at bounding box center [506, 542] width 7 height 13
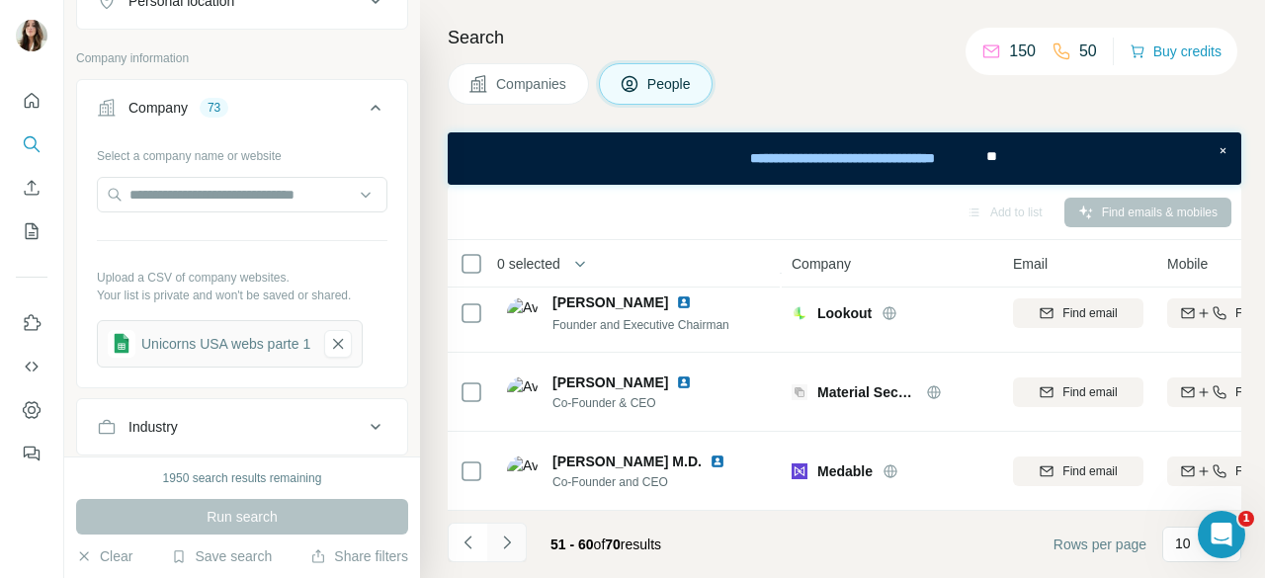
click at [506, 546] on icon "Navigate to next page" at bounding box center [506, 542] width 7 height 13
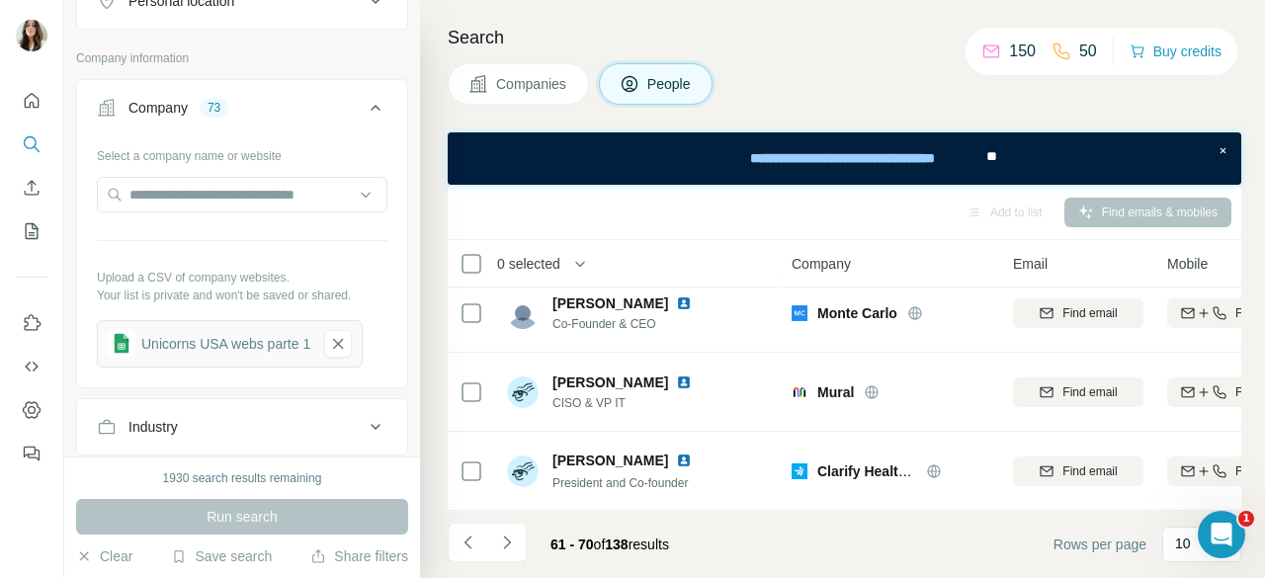
scroll to position [0, 0]
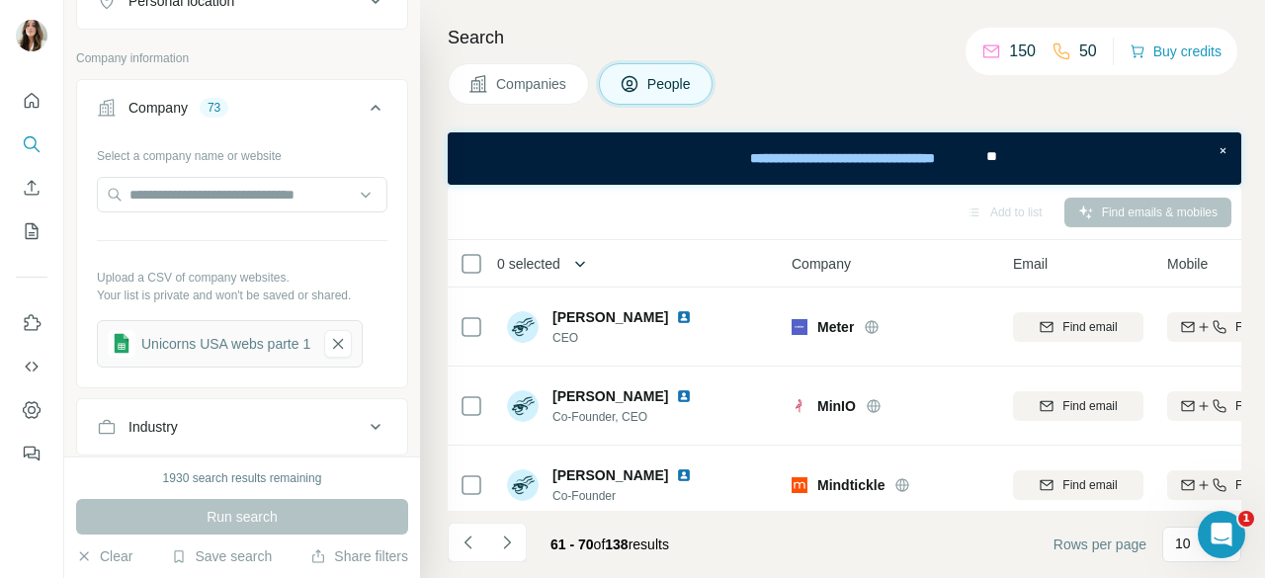
click at [587, 254] on icon "button" at bounding box center [580, 264] width 20 height 20
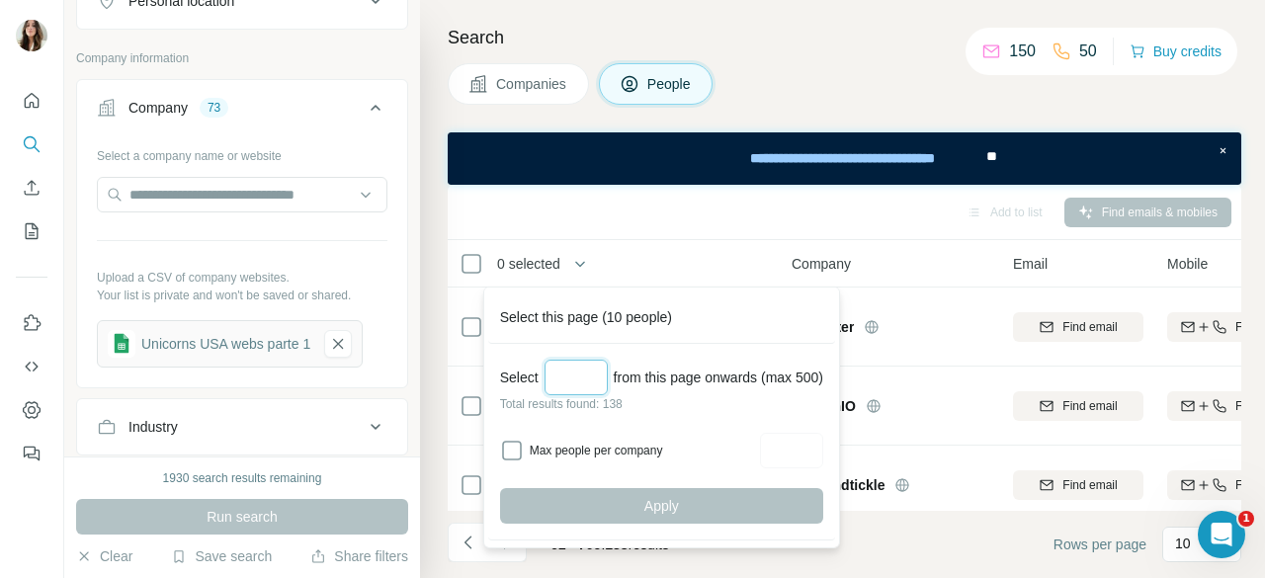
click at [575, 387] on input "Select a number (up to 500)" at bounding box center [576, 378] width 63 height 36
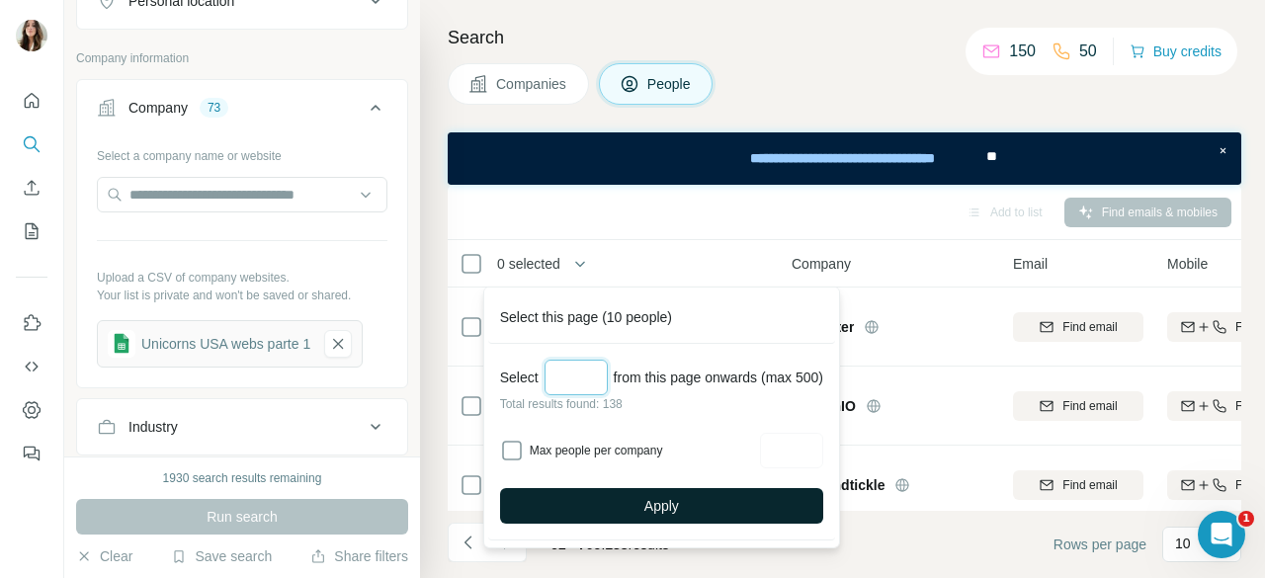
type input "***"
click at [690, 509] on button "Apply" at bounding box center [661, 506] width 323 height 36
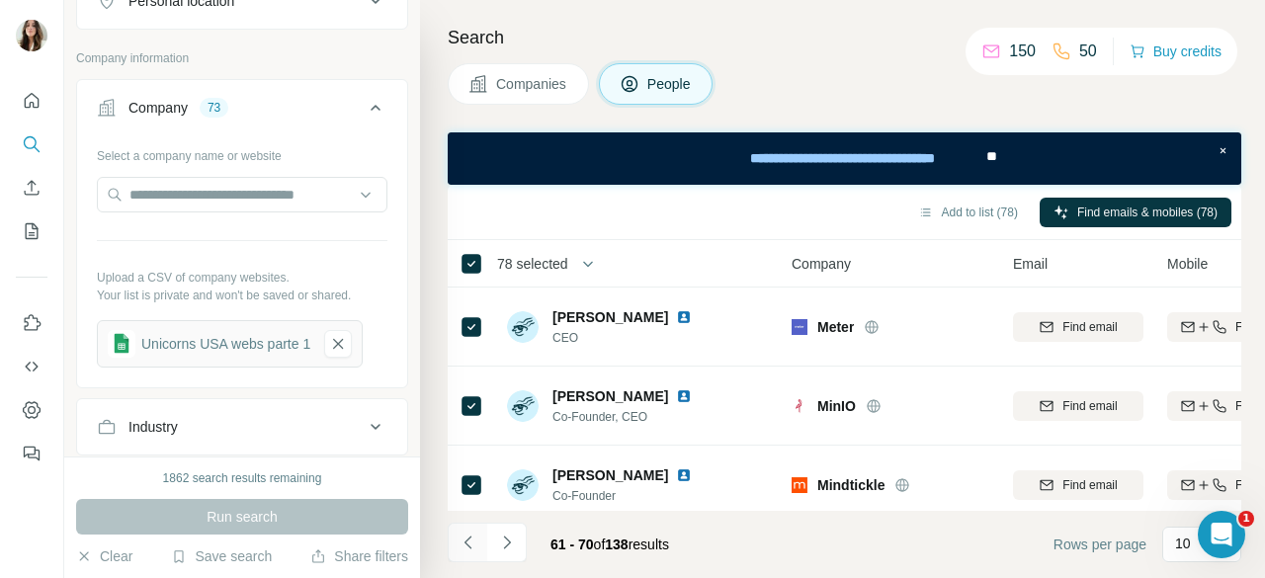
click at [463, 545] on icon "Navigate to previous page" at bounding box center [469, 543] width 20 height 20
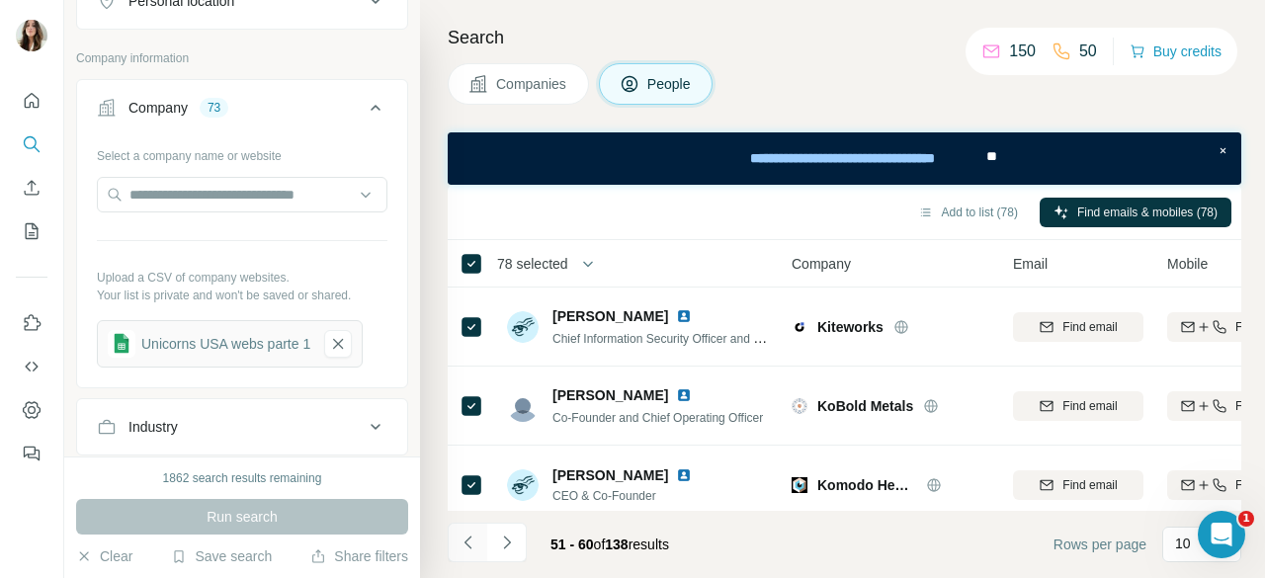
click at [480, 539] on button "Navigate to previous page" at bounding box center [468, 543] width 40 height 40
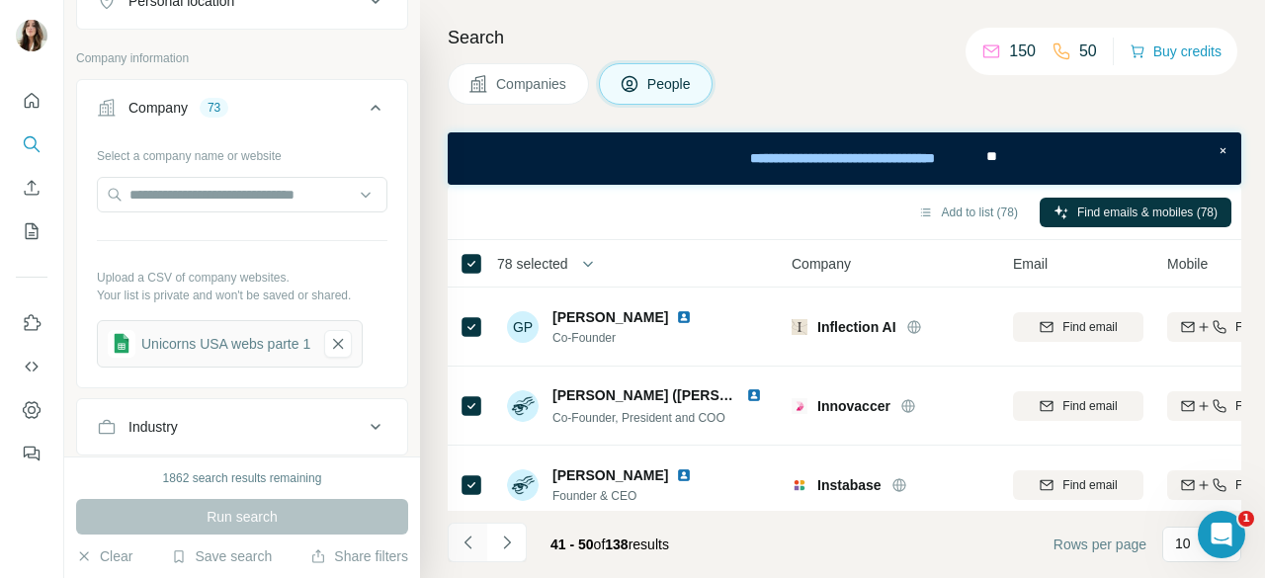
click at [480, 539] on button "Navigate to previous page" at bounding box center [468, 543] width 40 height 40
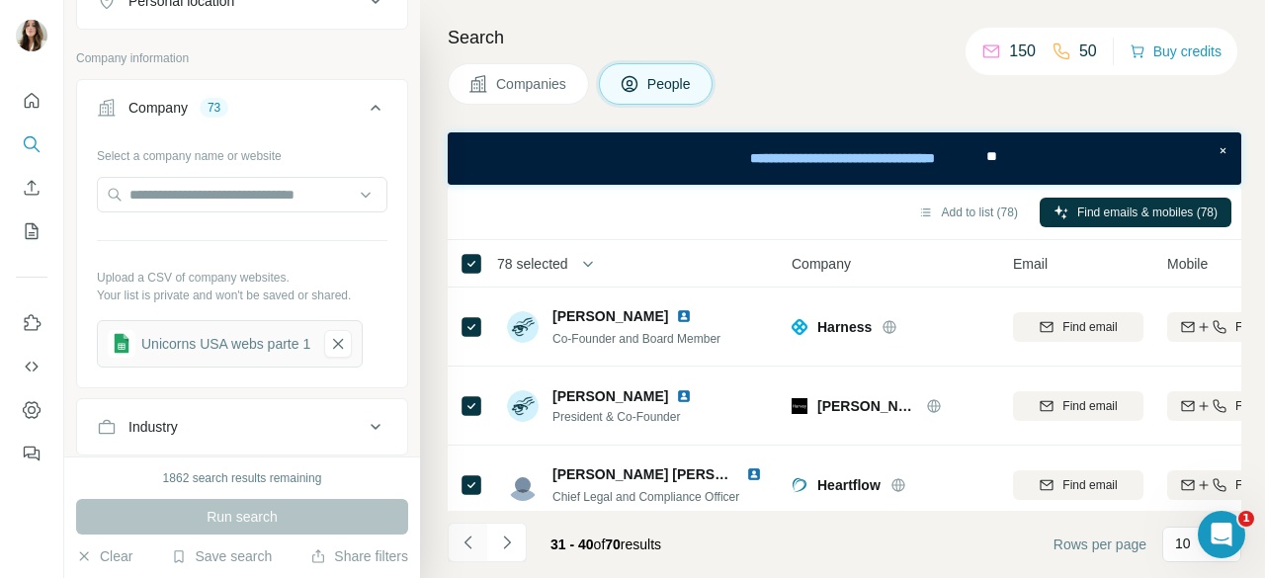
click at [480, 539] on button "Navigate to previous page" at bounding box center [468, 543] width 40 height 40
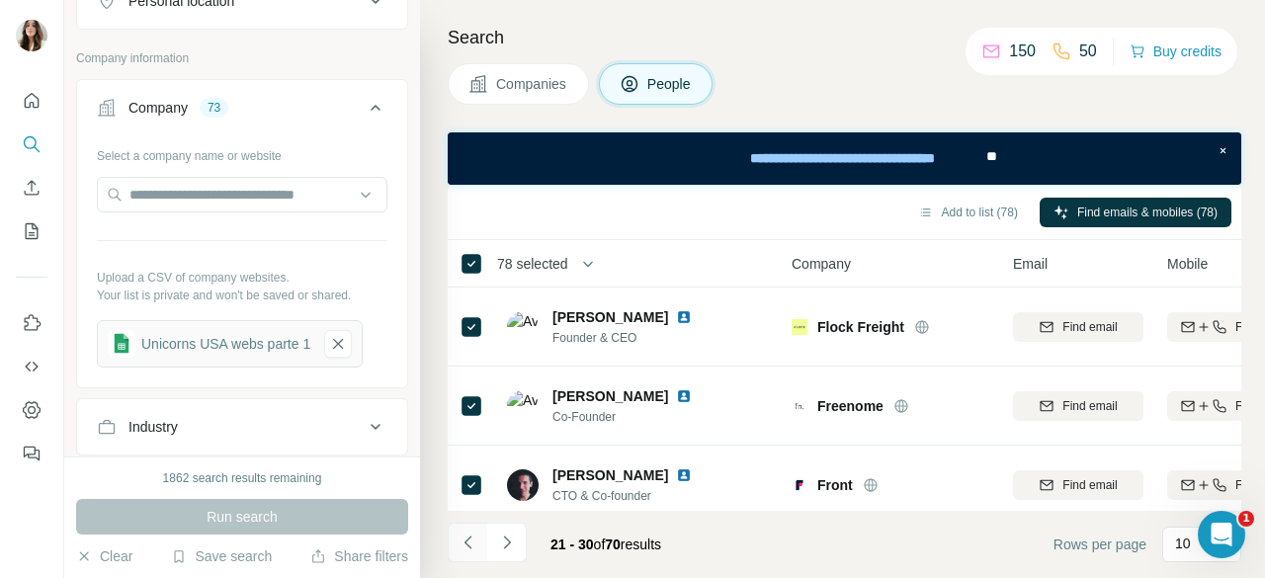
click at [480, 539] on button "Navigate to previous page" at bounding box center [468, 543] width 40 height 40
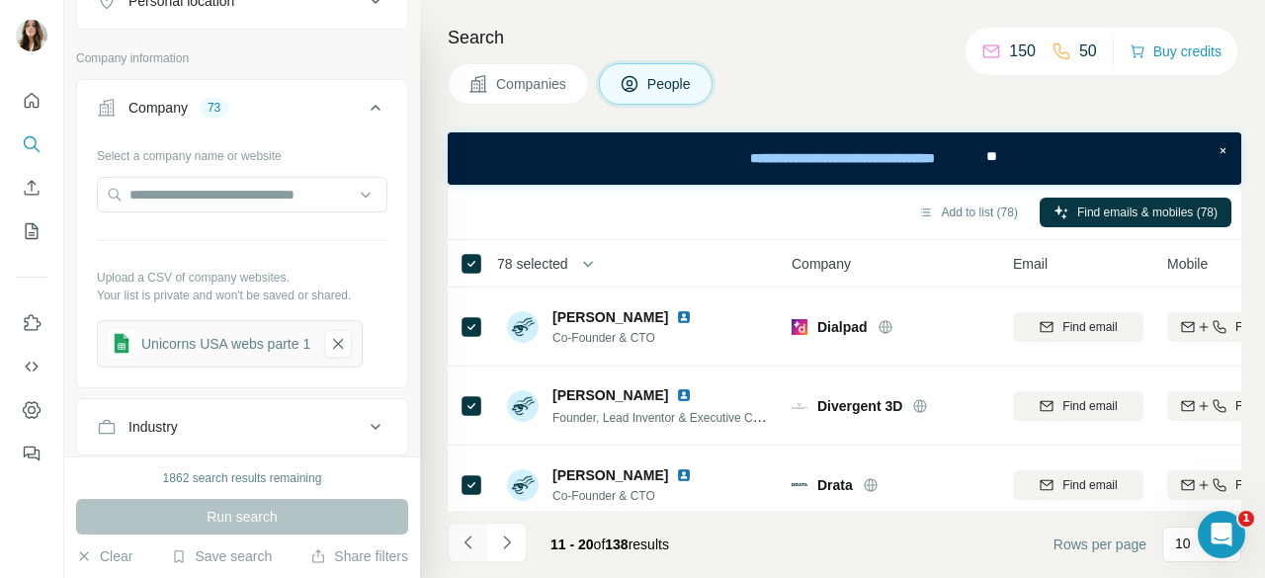
click at [480, 539] on button "Navigate to previous page" at bounding box center [468, 543] width 40 height 40
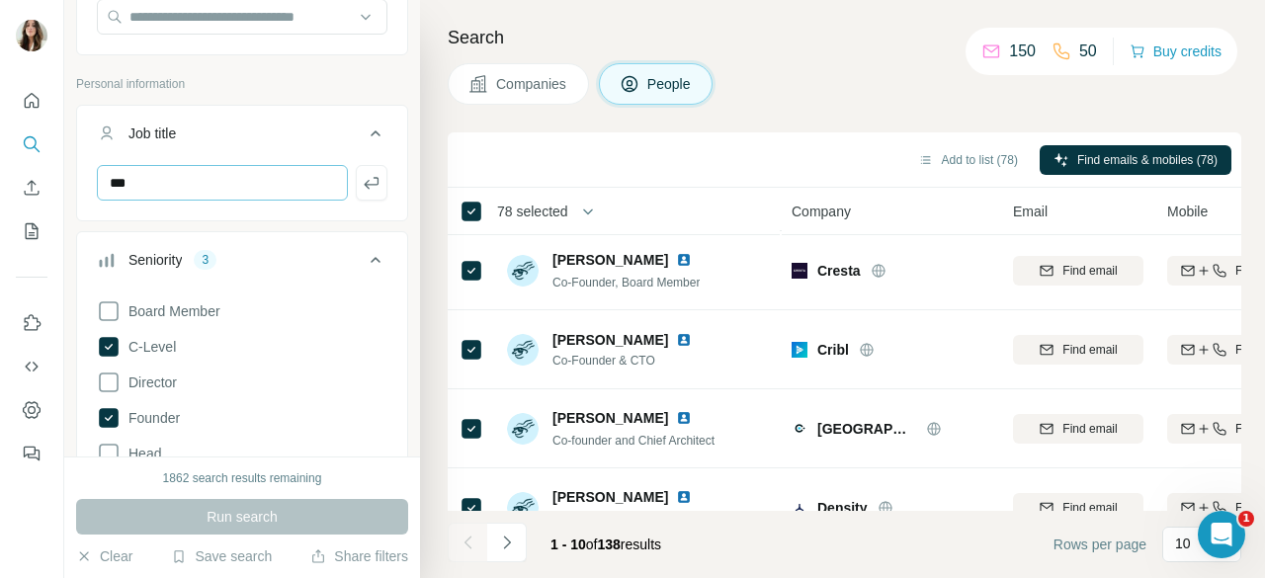
scroll to position [240, 0]
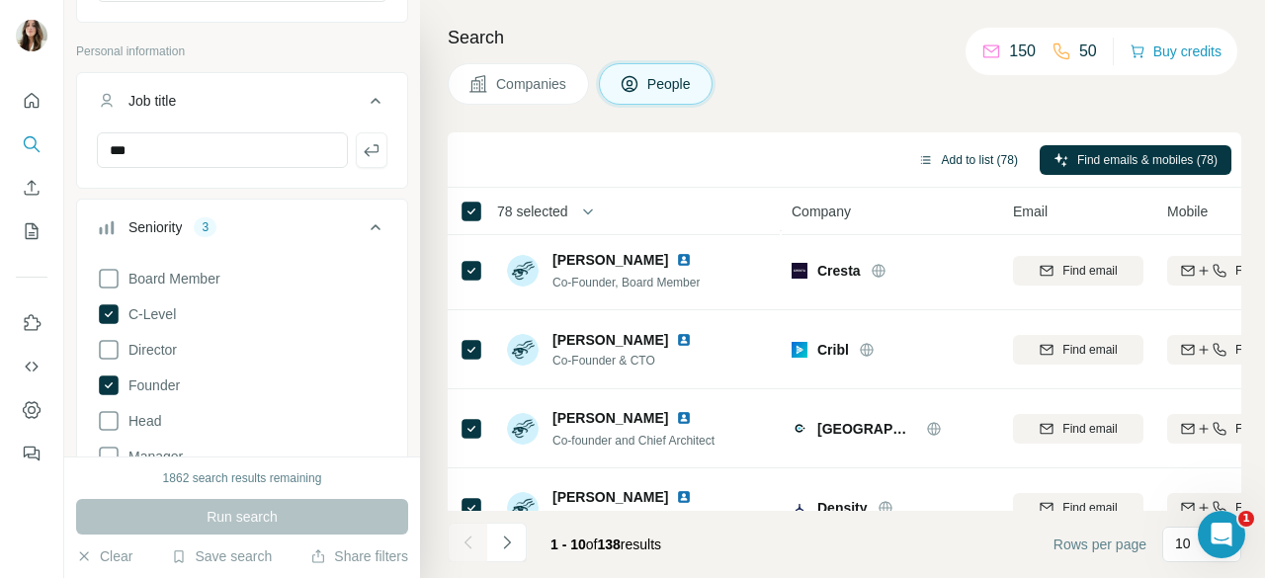
click at [953, 151] on button "Add to list (78)" at bounding box center [967, 160] width 127 height 30
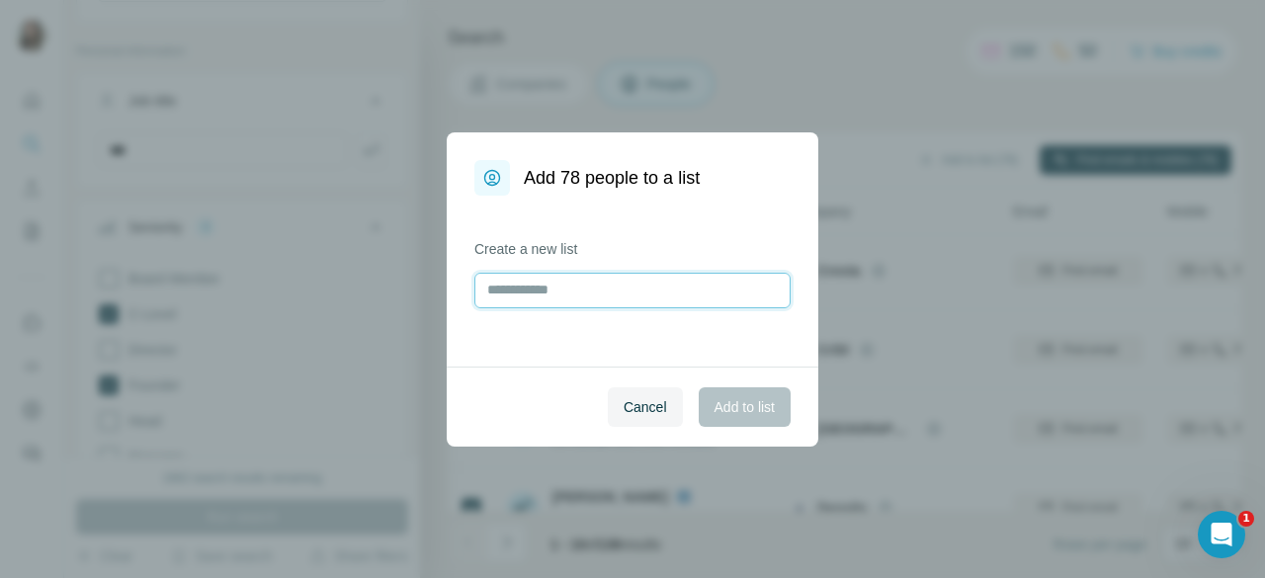
click at [635, 291] on input "text" at bounding box center [632, 291] width 316 height 36
type input "**********"
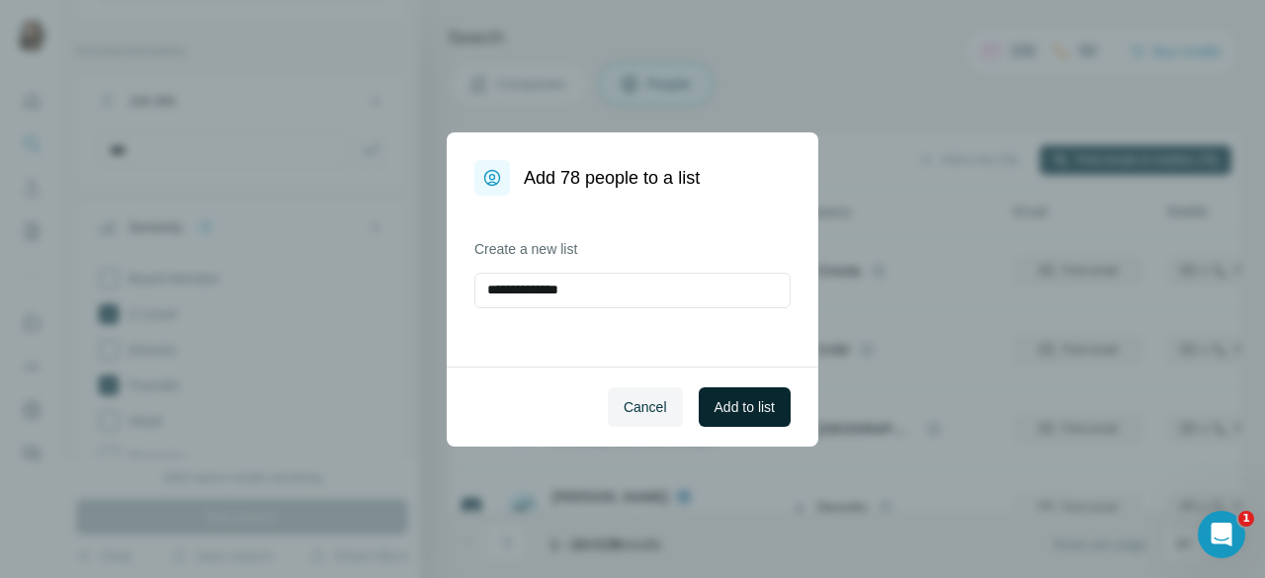
click at [725, 397] on span "Add to list" at bounding box center [745, 407] width 60 height 20
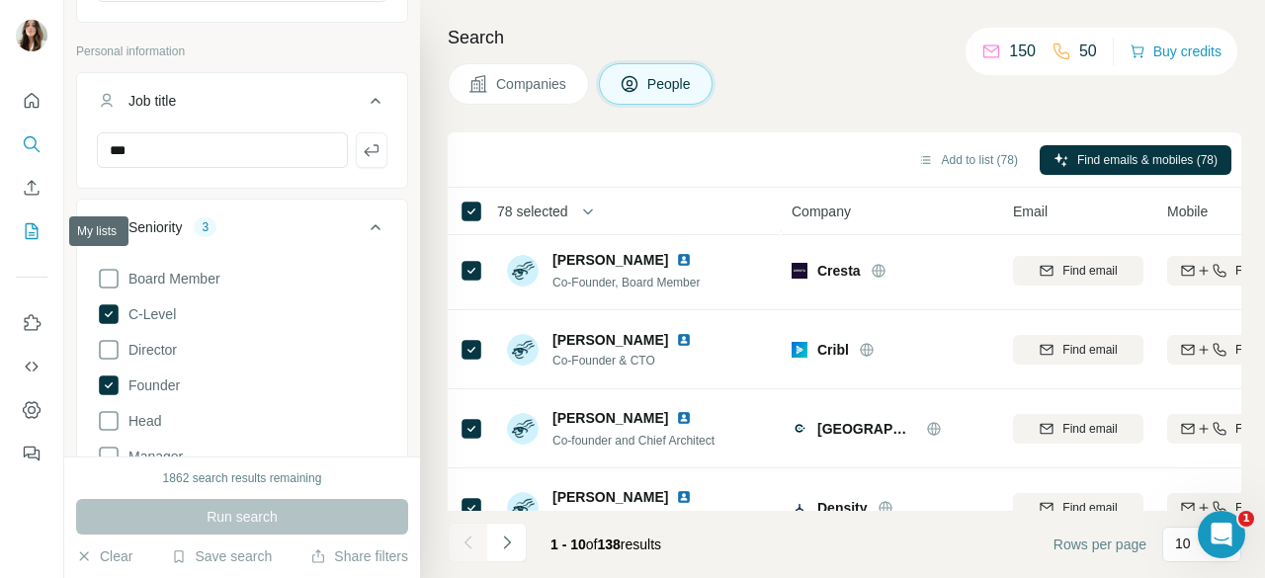
click at [30, 228] on icon "My lists" at bounding box center [32, 231] width 20 height 20
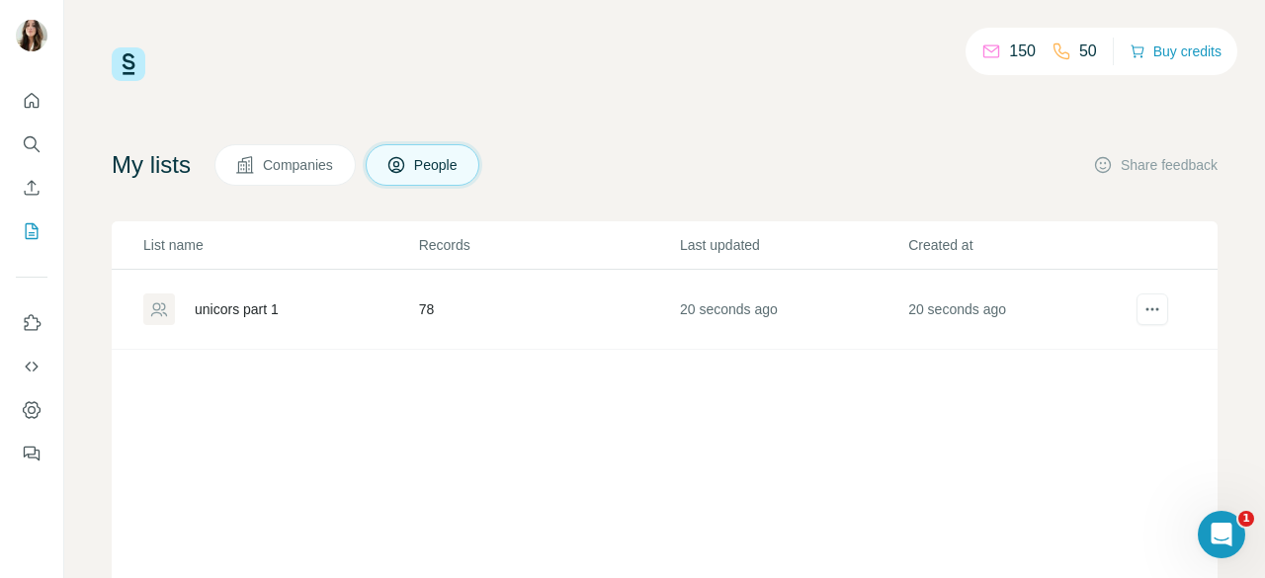
click at [293, 304] on div "unicors part 1" at bounding box center [280, 310] width 274 height 32
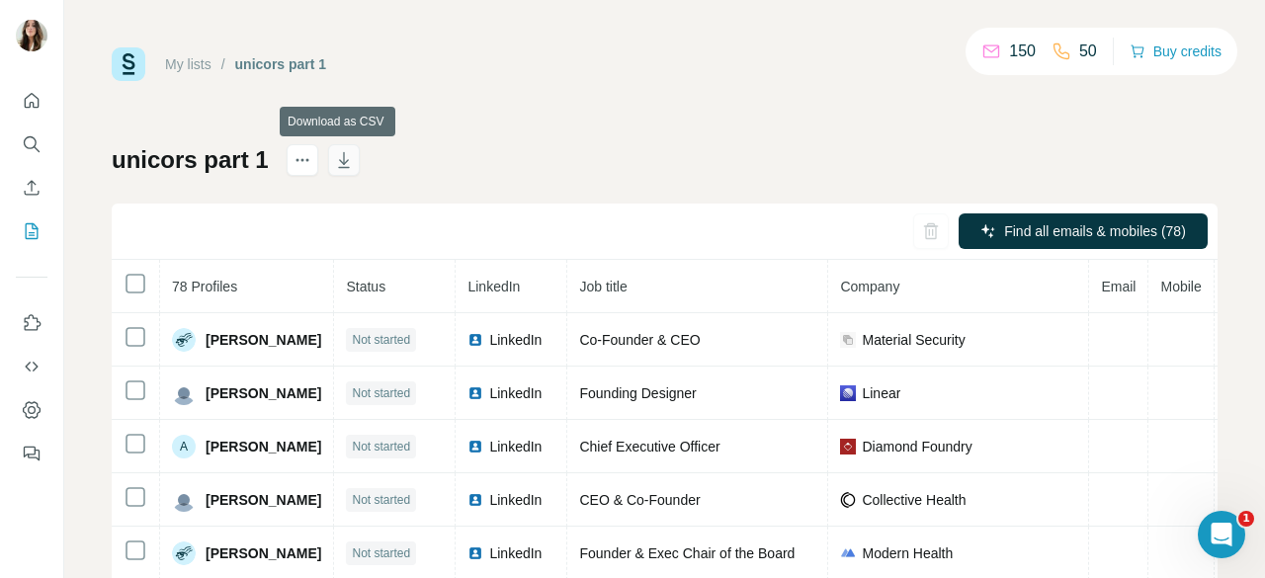
click at [340, 157] on icon "button" at bounding box center [344, 160] width 20 height 20
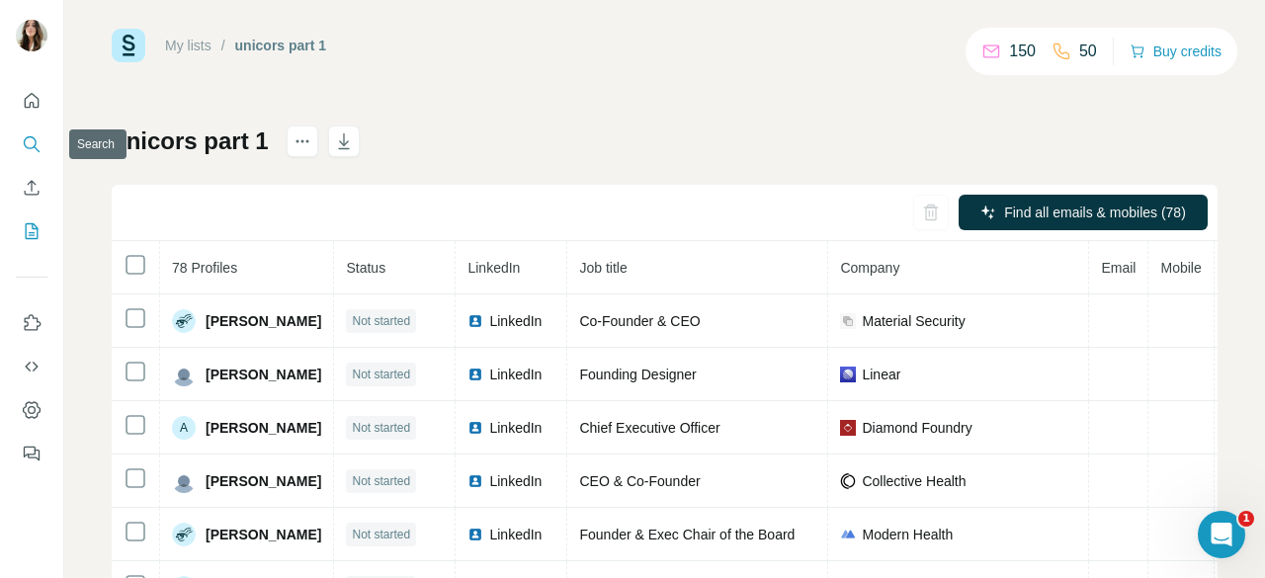
click at [34, 154] on button "Search" at bounding box center [32, 145] width 32 height 36
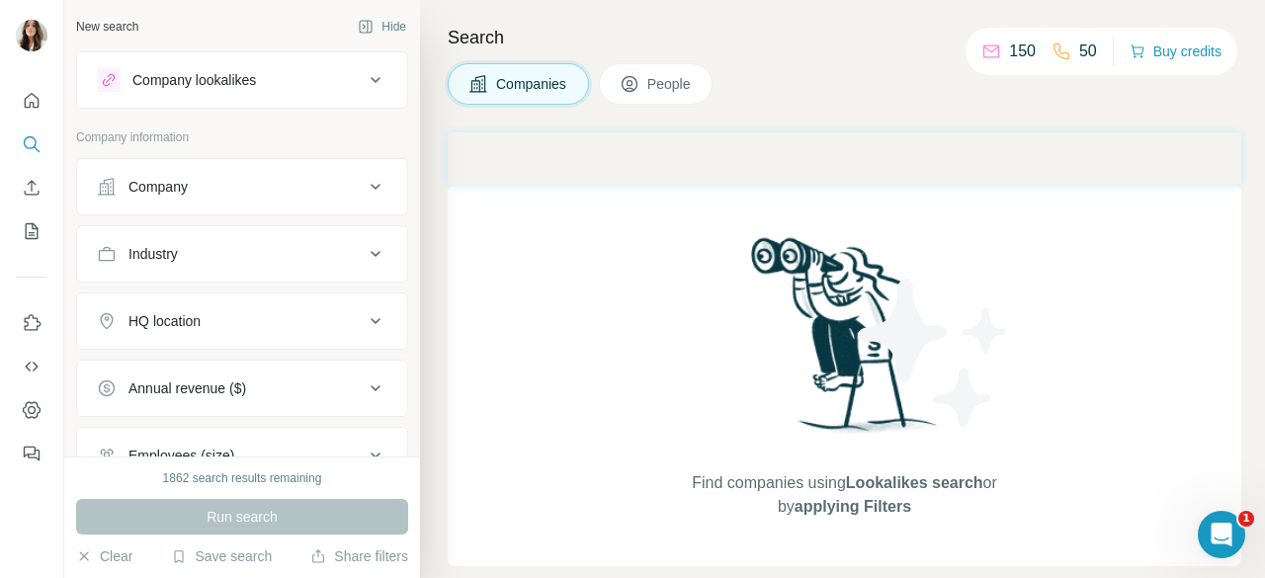
click at [674, 88] on span "People" at bounding box center [669, 84] width 45 height 20
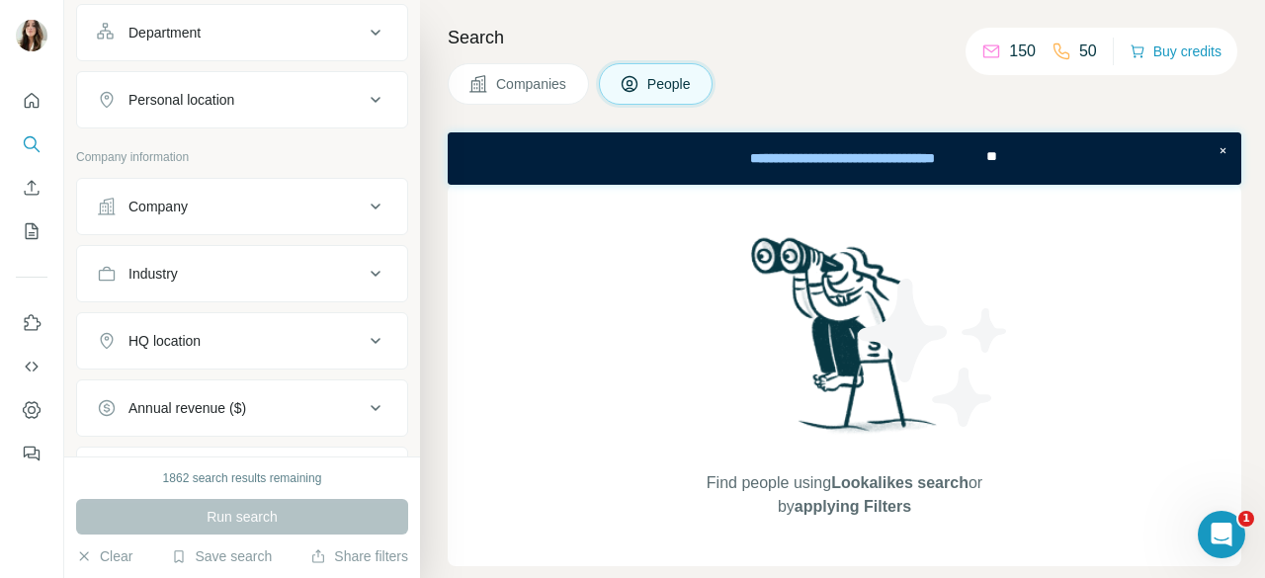
scroll to position [291, 0]
click at [347, 199] on div "Company" at bounding box center [230, 205] width 267 height 20
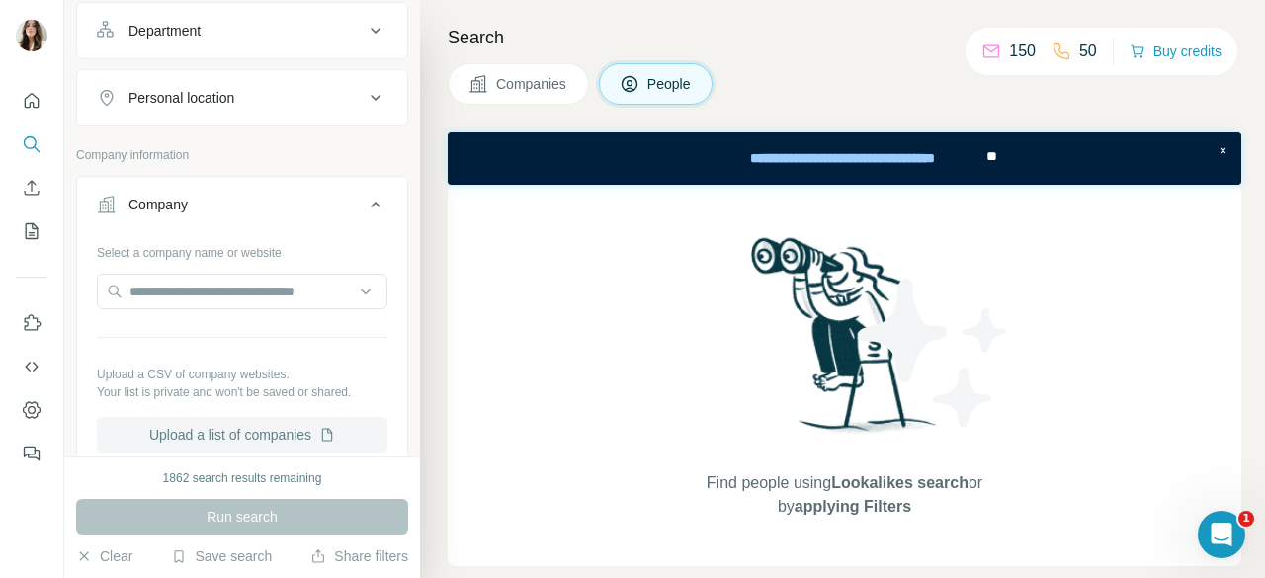
click at [285, 426] on button "Upload a list of companies" at bounding box center [242, 435] width 291 height 36
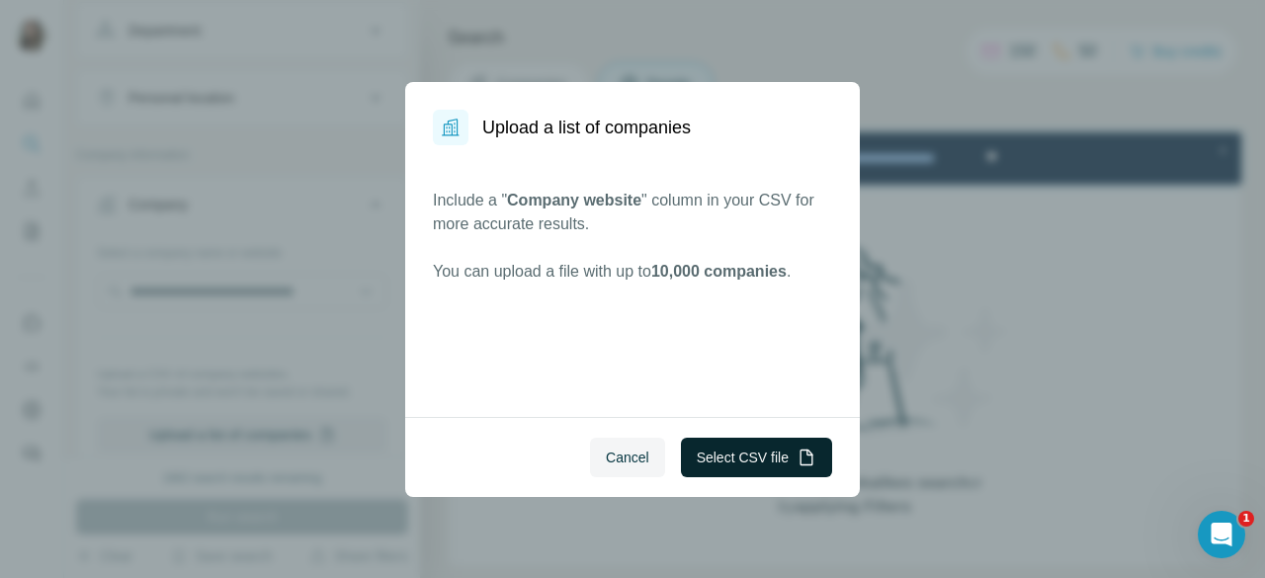
click at [723, 453] on button "Select CSV file" at bounding box center [756, 458] width 151 height 40
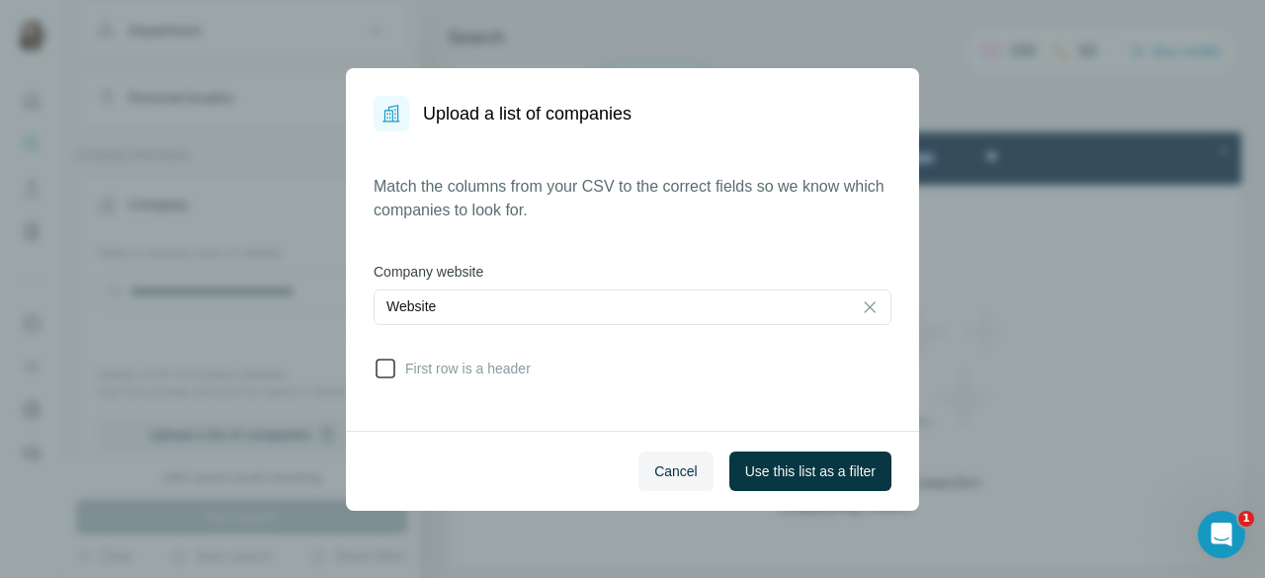
click at [480, 358] on label "First row is a header" at bounding box center [452, 369] width 157 height 24
click at [795, 473] on span "Use this list as a filter" at bounding box center [810, 472] width 130 height 20
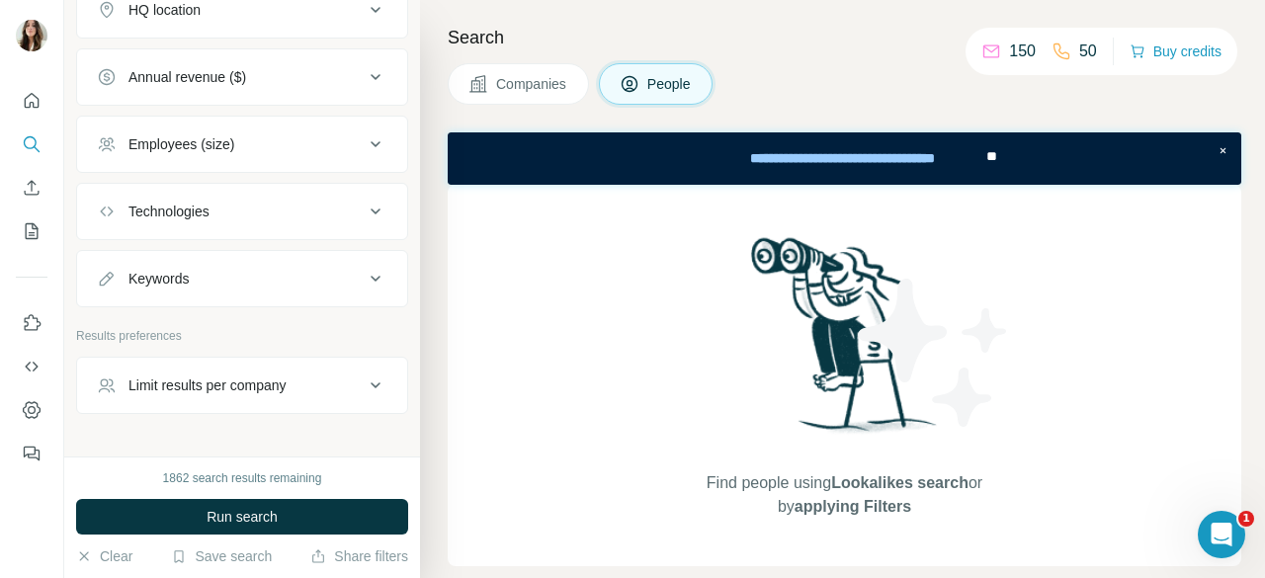
scroll to position [873, 0]
click at [273, 376] on div "Limit results per company" at bounding box center [207, 385] width 158 height 20
click at [228, 421] on input "number" at bounding box center [242, 434] width 291 height 36
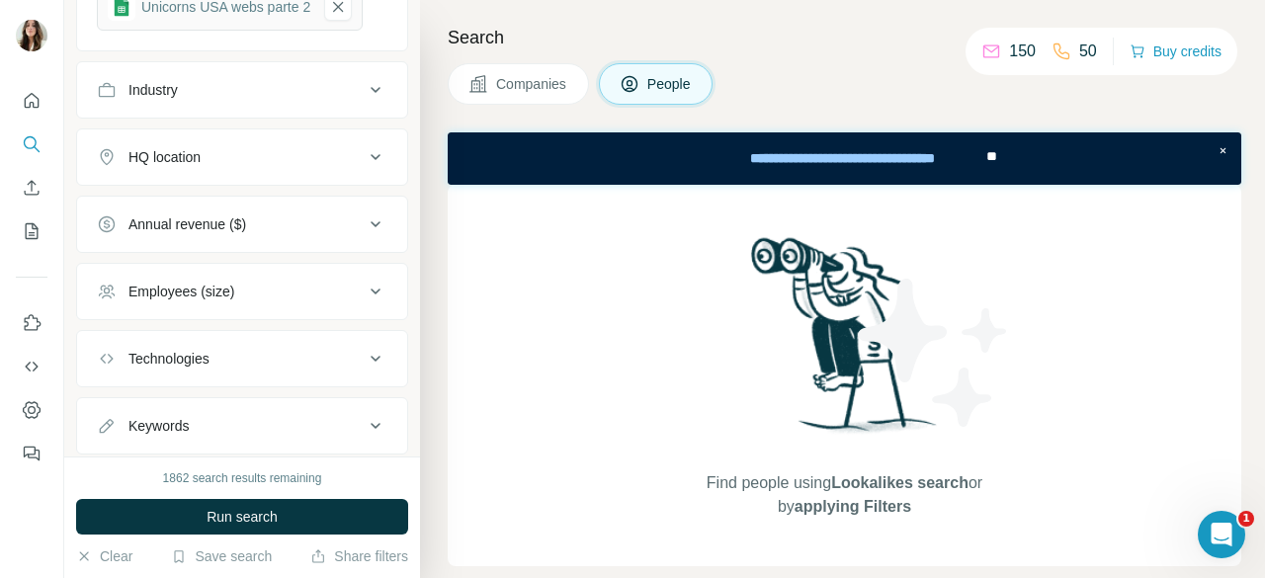
scroll to position [719, 0]
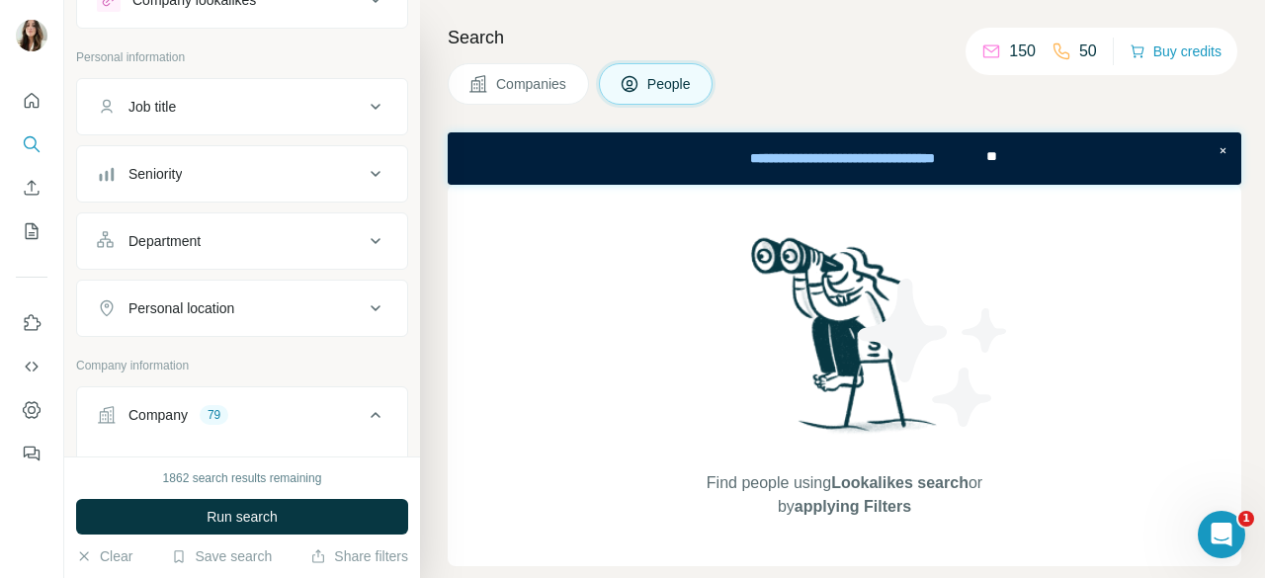
scroll to position [82, 0]
type input "*"
click at [378, 173] on button "Seniority" at bounding box center [242, 171] width 330 height 47
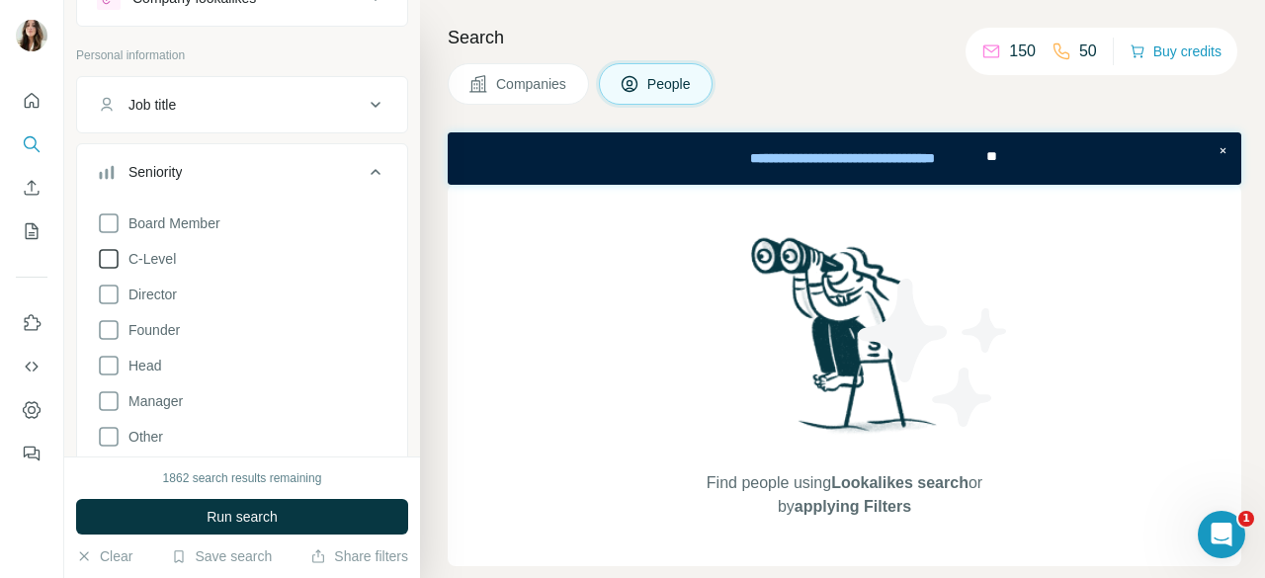
click at [148, 258] on span "C-Level" at bounding box center [148, 259] width 55 height 20
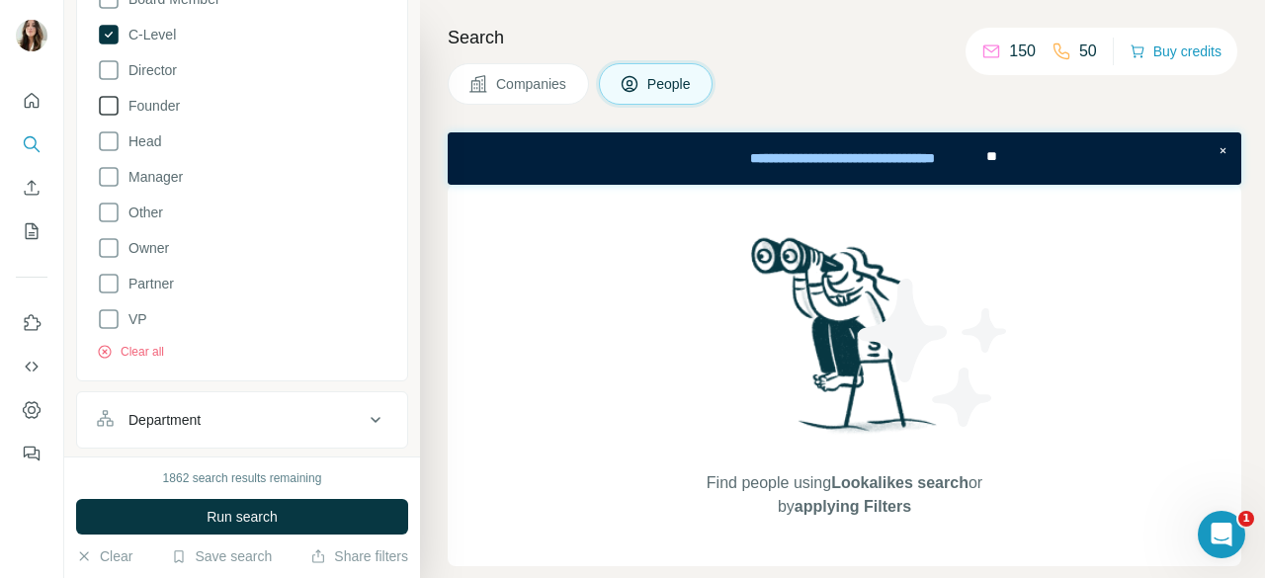
scroll to position [307, 0]
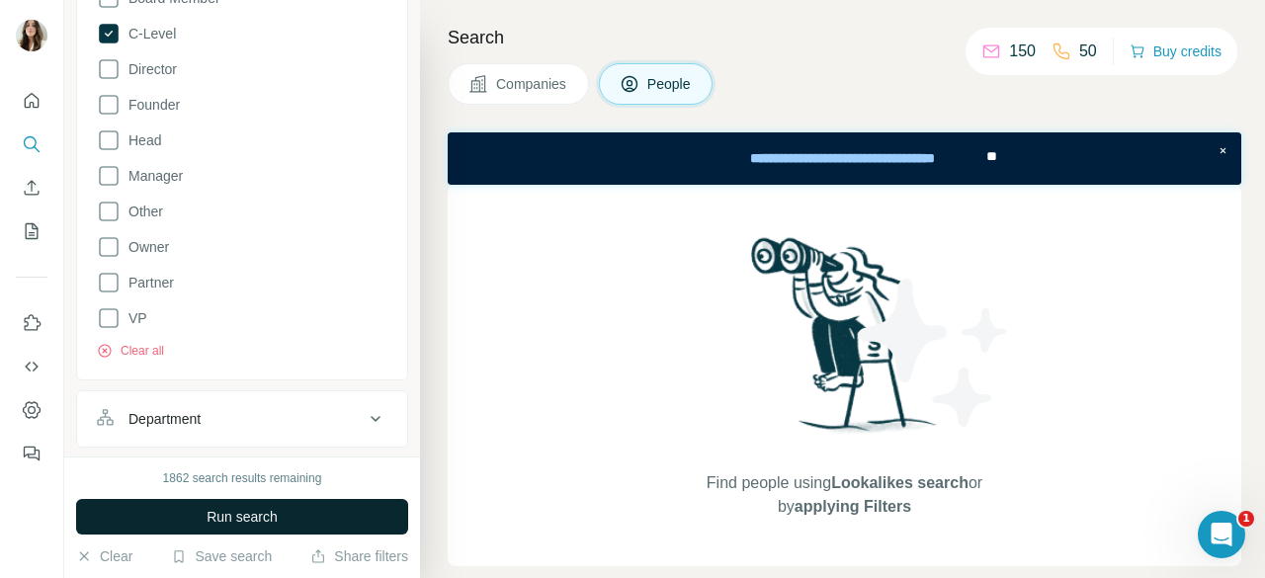
click at [208, 511] on span "Run search" at bounding box center [242, 517] width 71 height 20
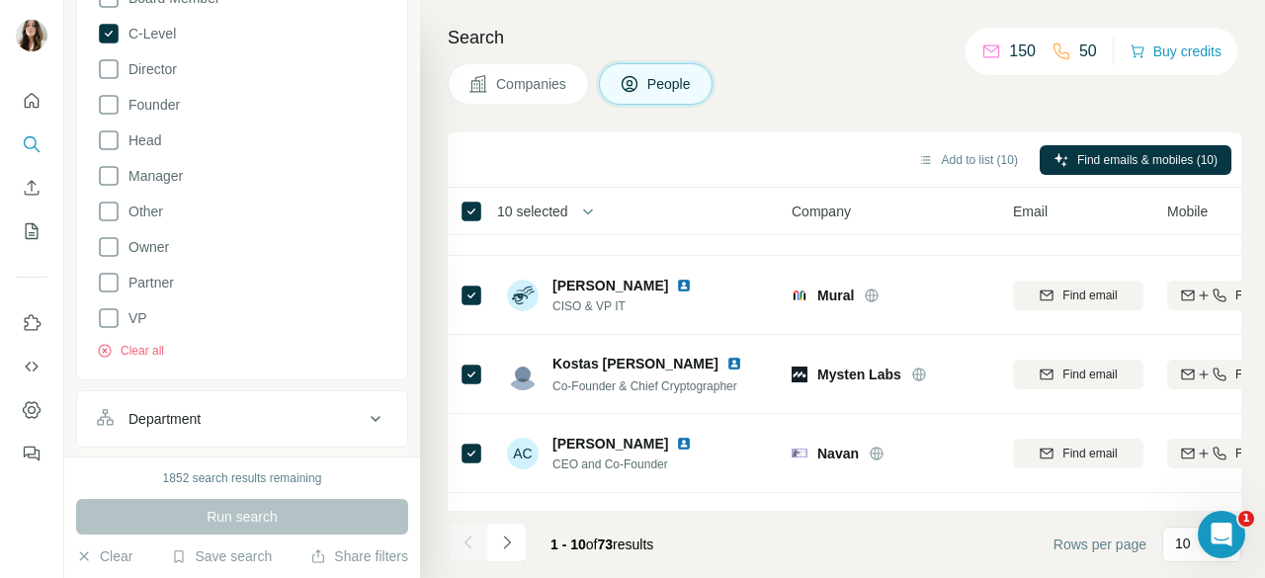
scroll to position [117, 0]
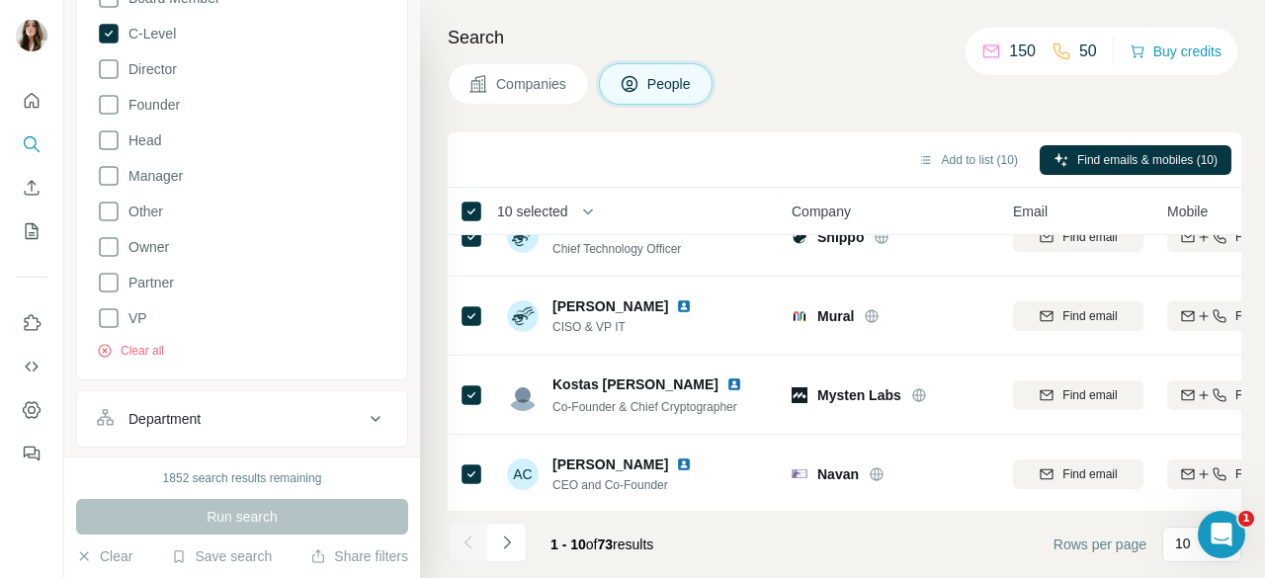
click at [235, 514] on div "Run search" at bounding box center [242, 517] width 332 height 36
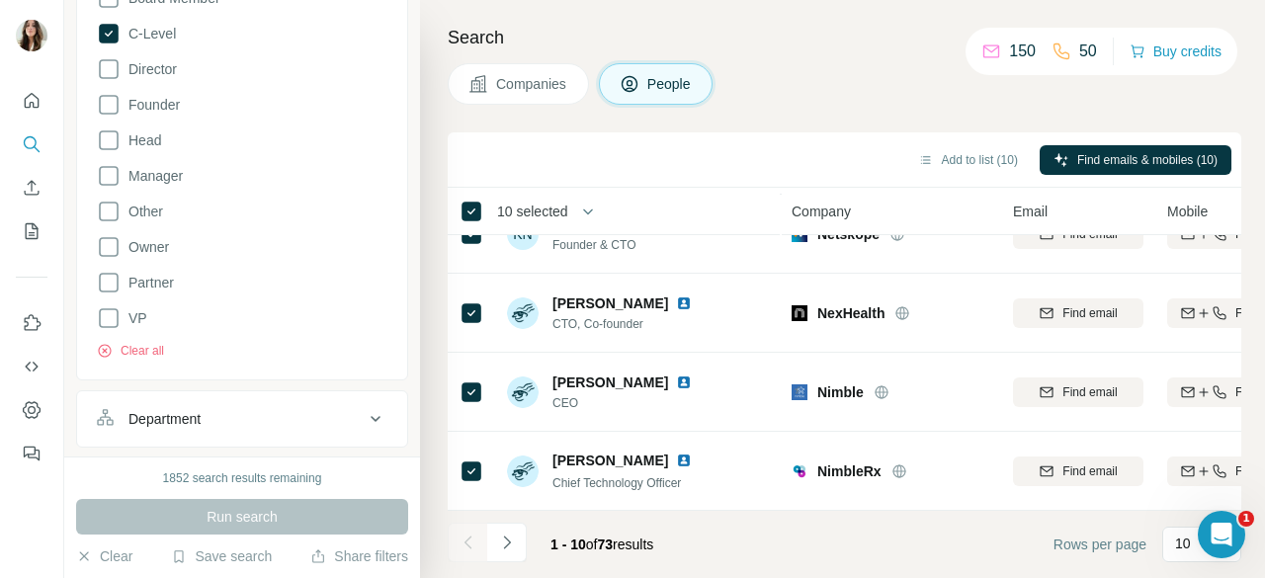
scroll to position [524, 0]
click at [509, 546] on icon "Navigate to next page" at bounding box center [507, 543] width 20 height 20
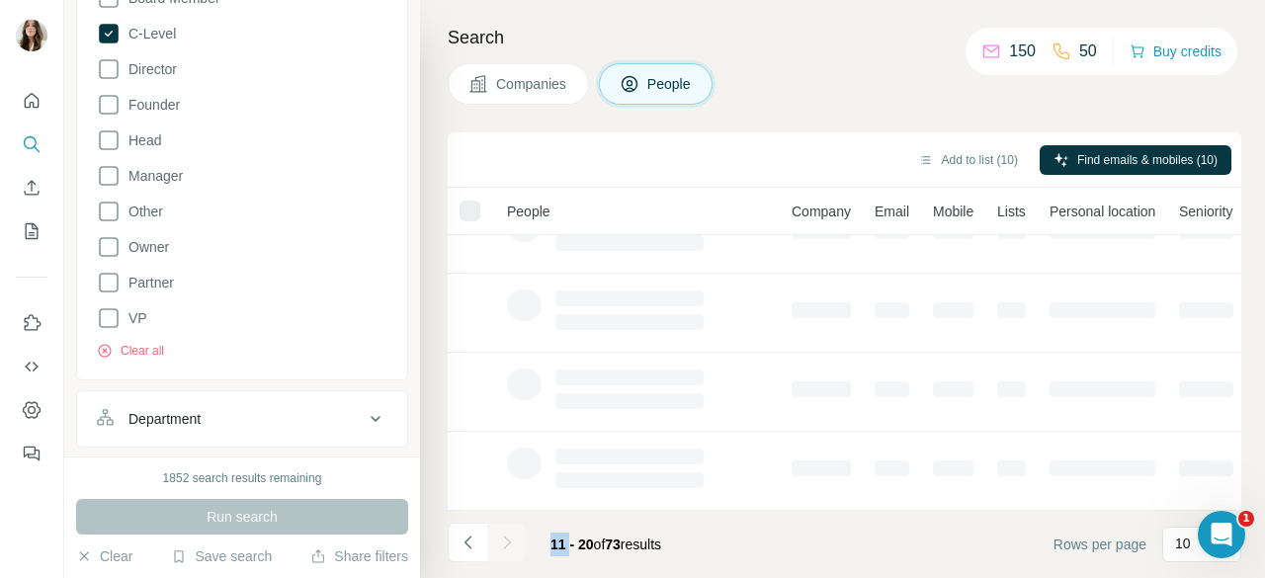
click at [509, 546] on div at bounding box center [507, 543] width 40 height 40
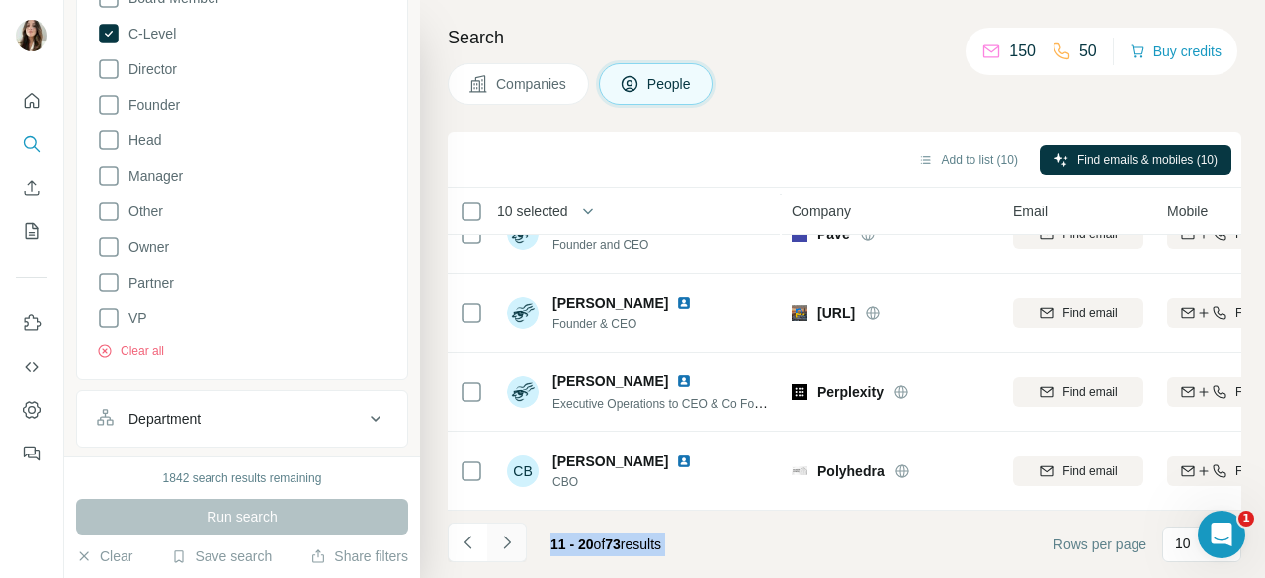
click at [501, 541] on icon "Navigate to next page" at bounding box center [507, 543] width 20 height 20
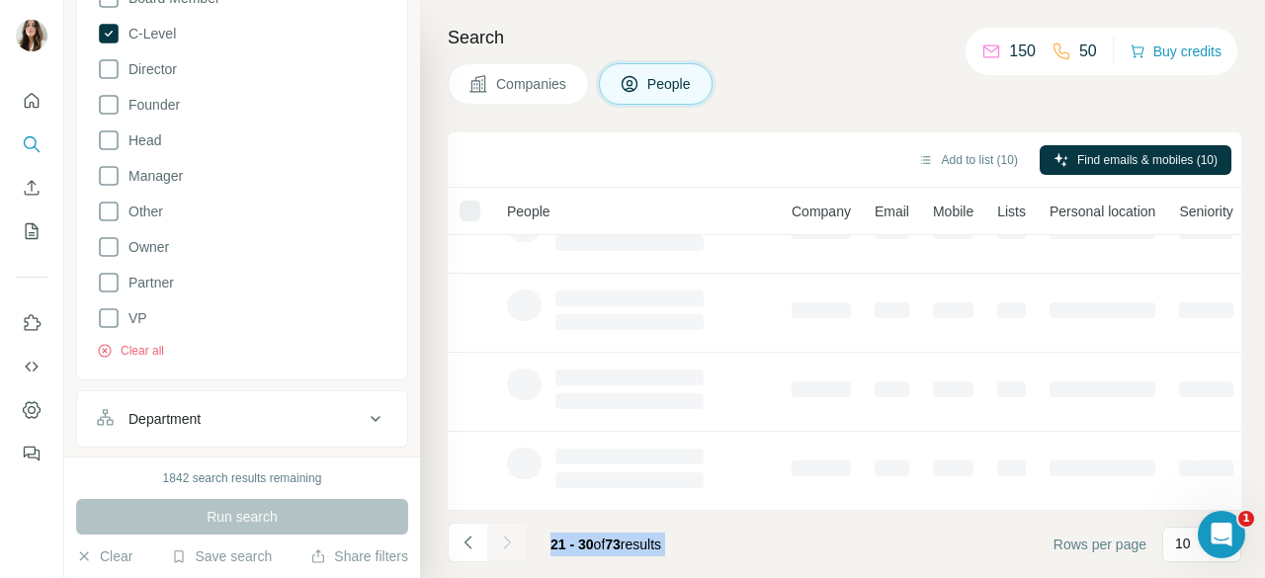
click at [502, 541] on icon "Navigate to next page" at bounding box center [507, 543] width 20 height 20
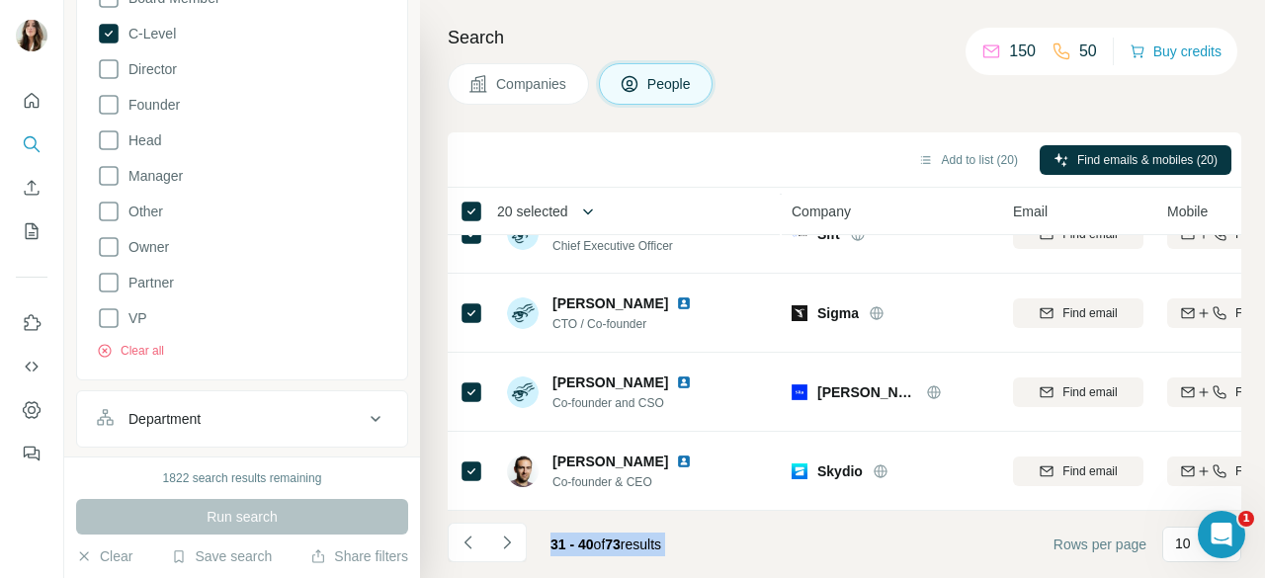
click at [607, 208] on button "button" at bounding box center [588, 212] width 40 height 40
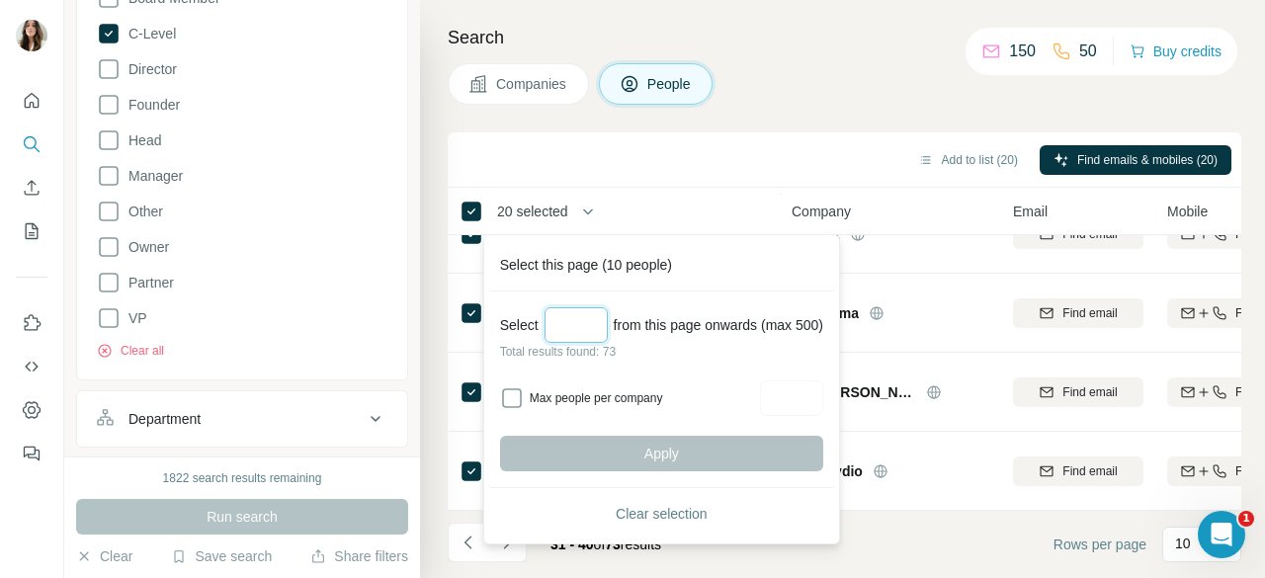
click at [569, 329] on input "Select a number (up to 500)" at bounding box center [576, 325] width 63 height 36
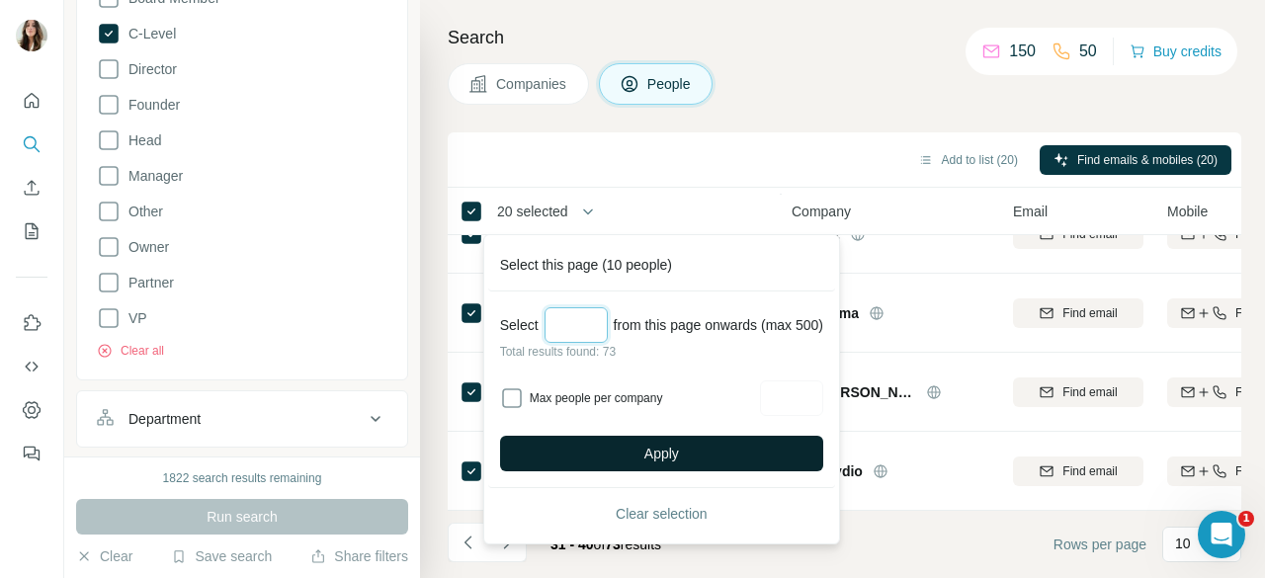
type input "**"
click at [595, 444] on button "Apply" at bounding box center [661, 454] width 323 height 36
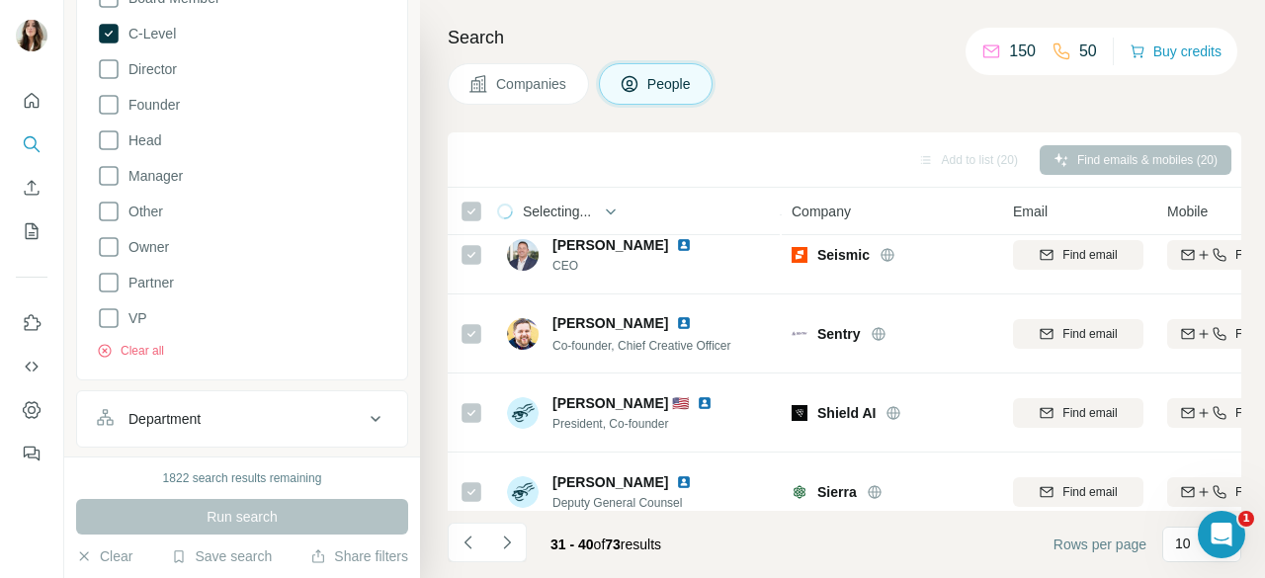
scroll to position [0, 0]
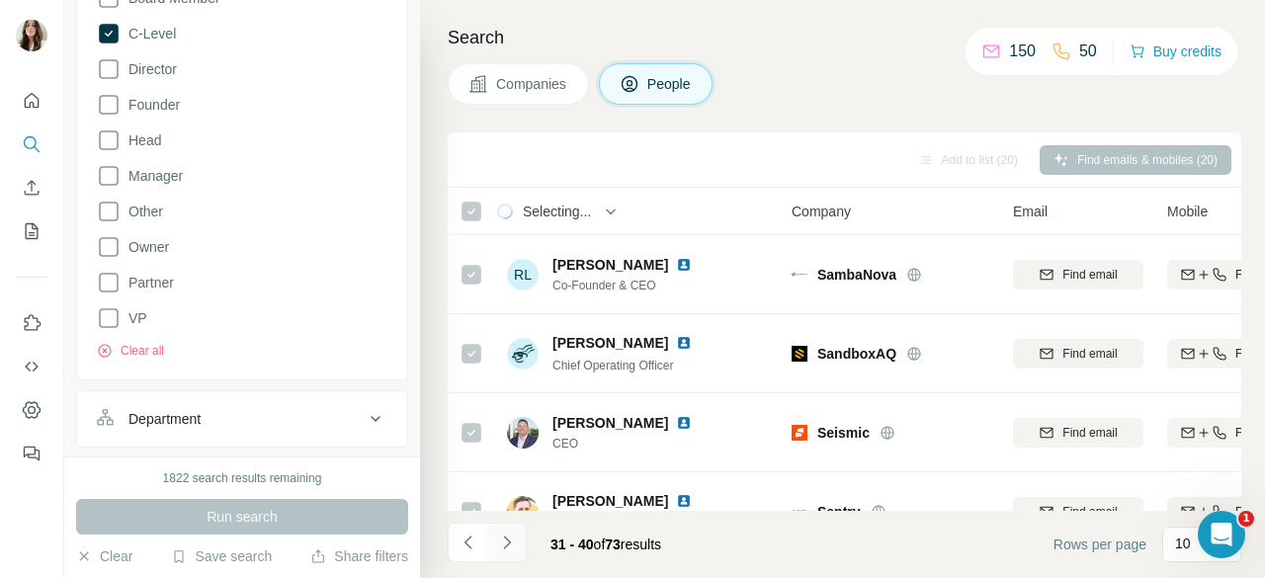
click at [512, 545] on icon "Navigate to next page" at bounding box center [507, 543] width 20 height 20
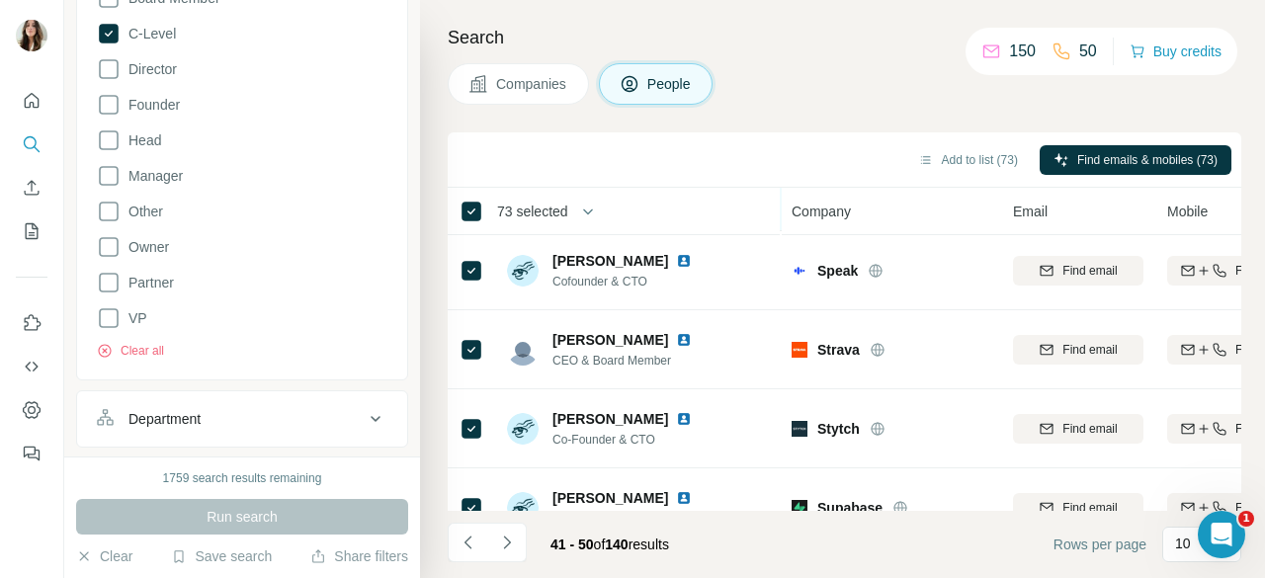
scroll to position [250, 0]
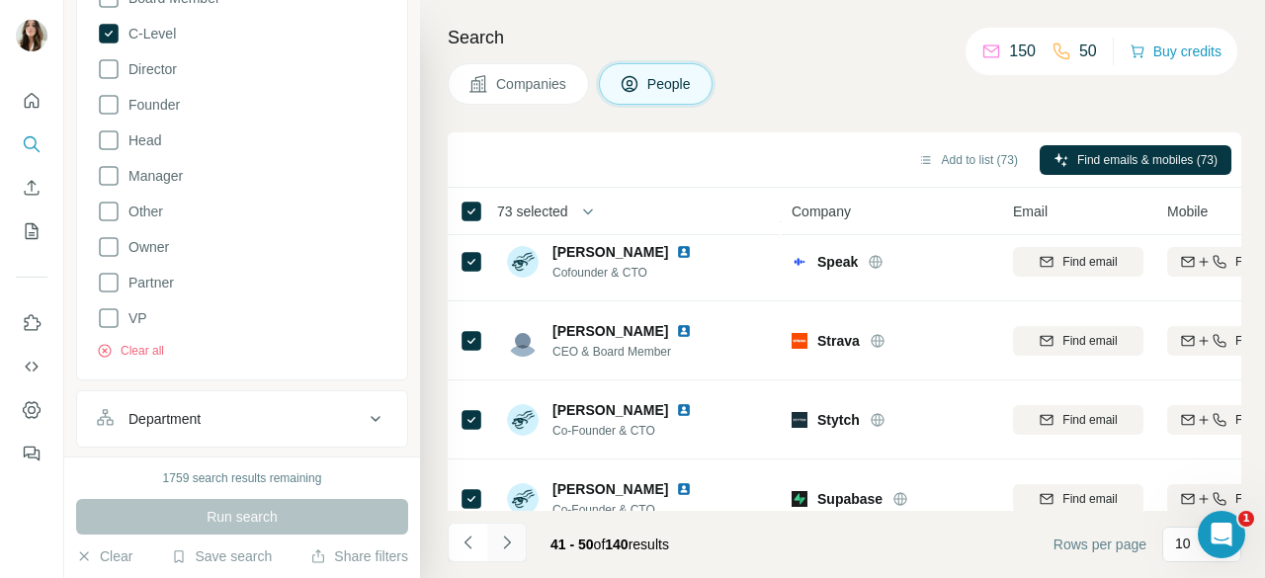
click at [514, 540] on icon "Navigate to next page" at bounding box center [507, 543] width 20 height 20
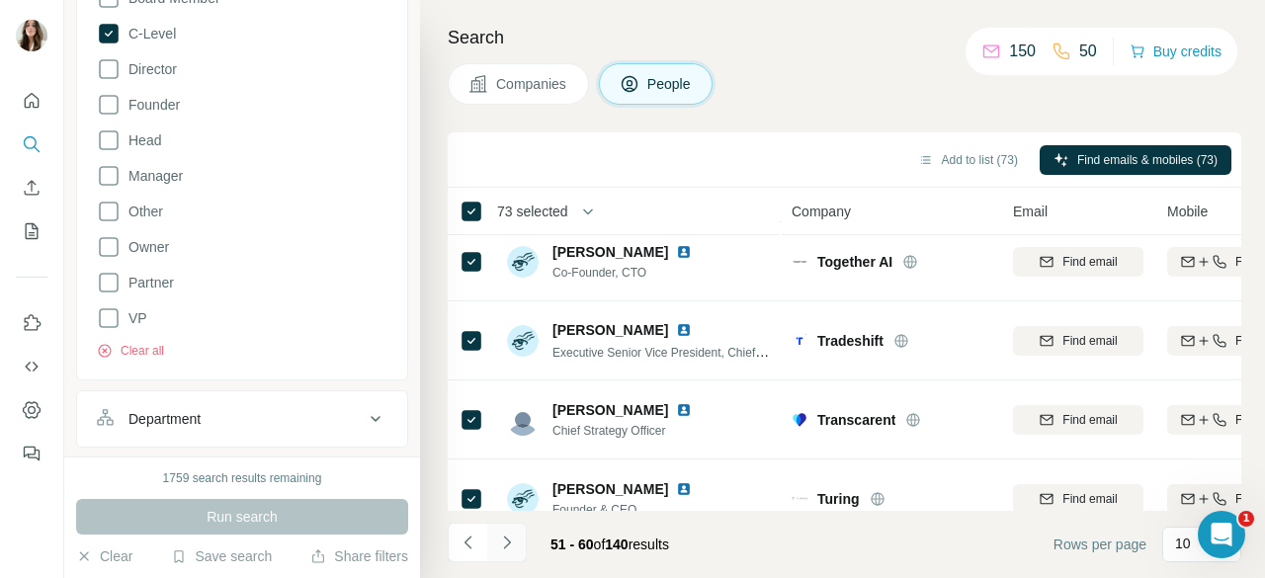
click at [514, 540] on icon "Navigate to next page" at bounding box center [507, 543] width 20 height 20
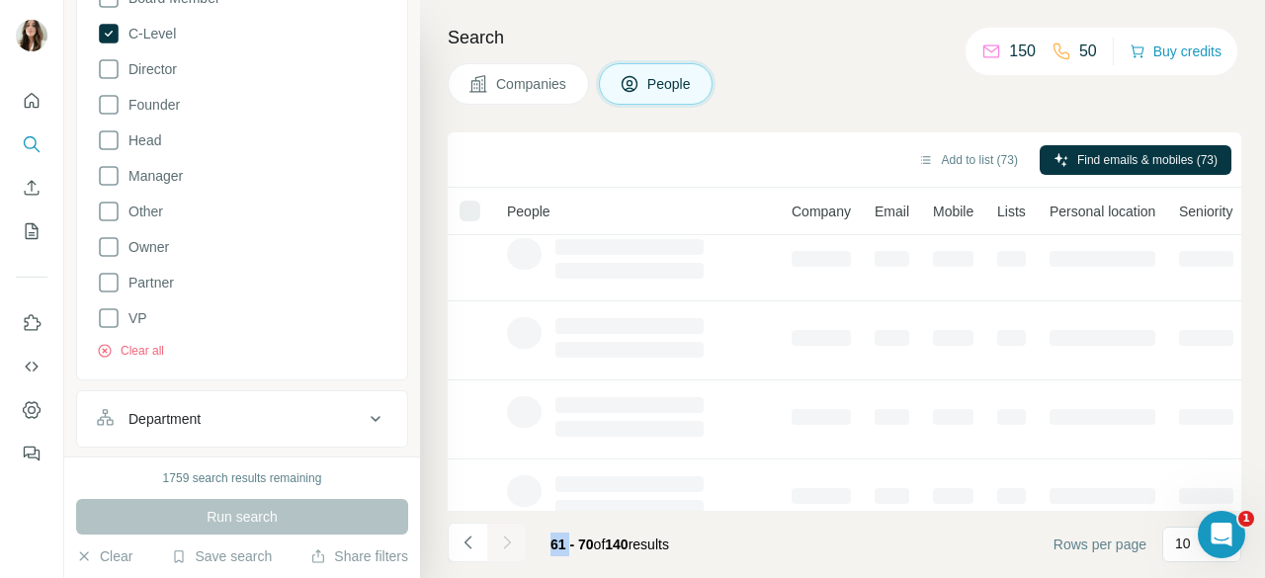
click at [514, 540] on div at bounding box center [507, 543] width 40 height 40
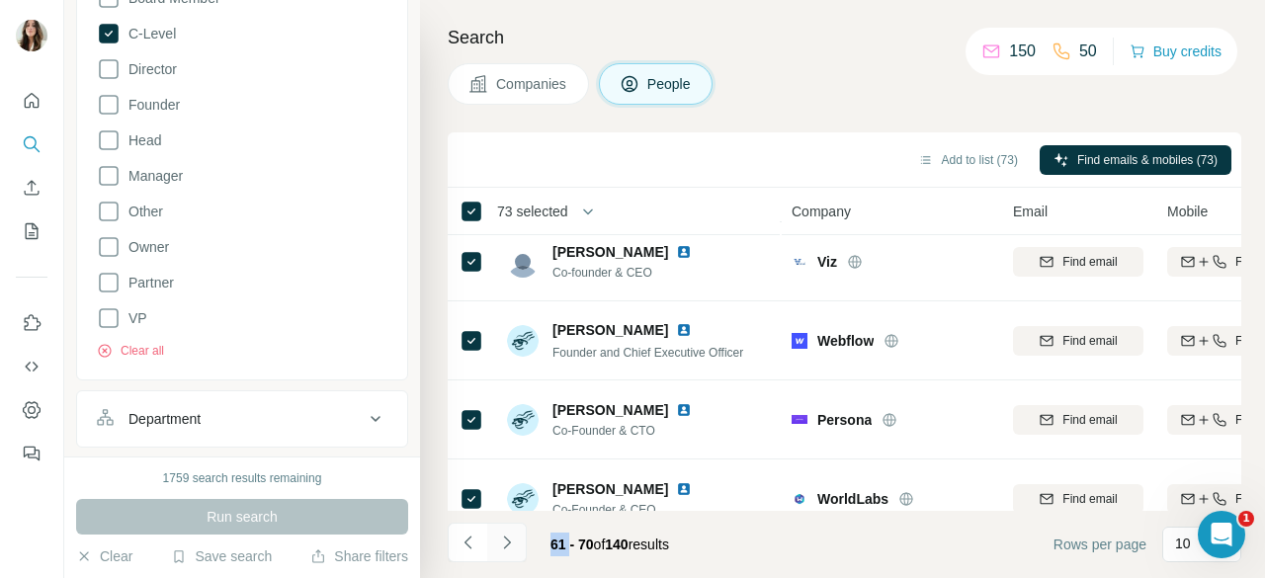
click at [513, 532] on button "Navigate to next page" at bounding box center [507, 543] width 40 height 40
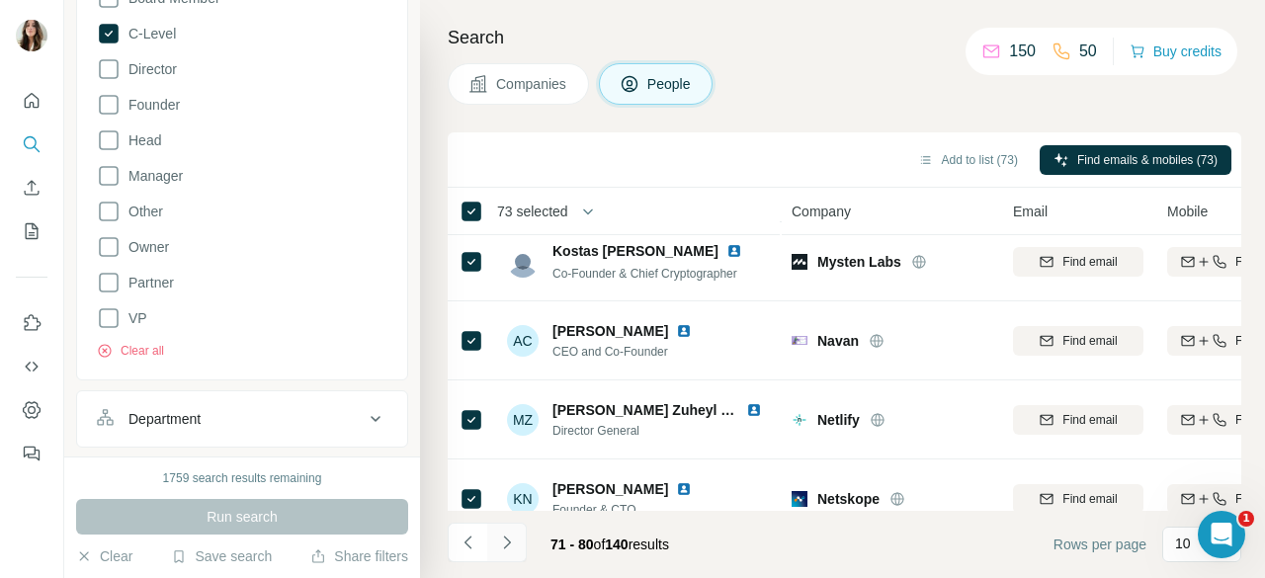
click at [513, 532] on button "Navigate to next page" at bounding box center [507, 543] width 40 height 40
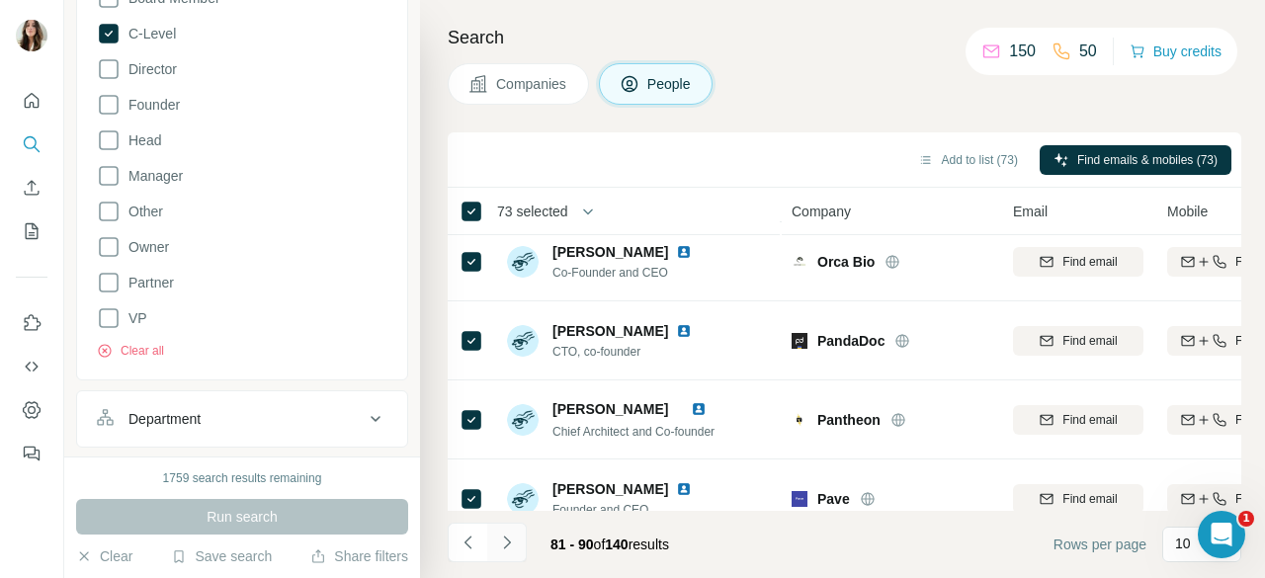
click at [513, 532] on button "Navigate to next page" at bounding box center [507, 543] width 40 height 40
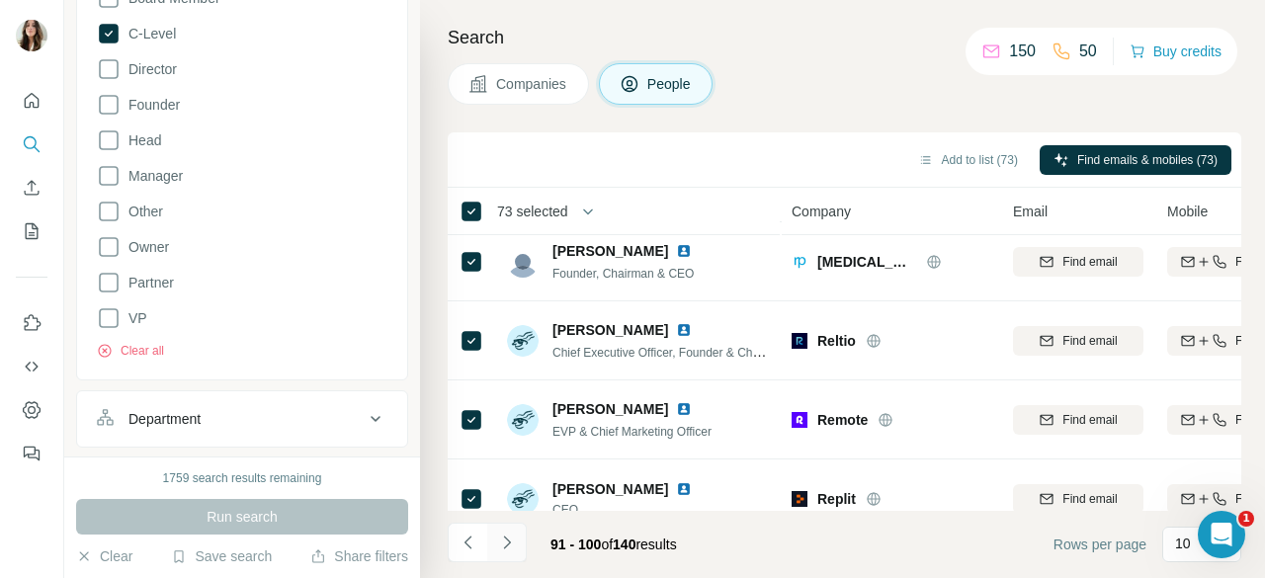
click at [512, 532] on button "Navigate to next page" at bounding box center [507, 543] width 40 height 40
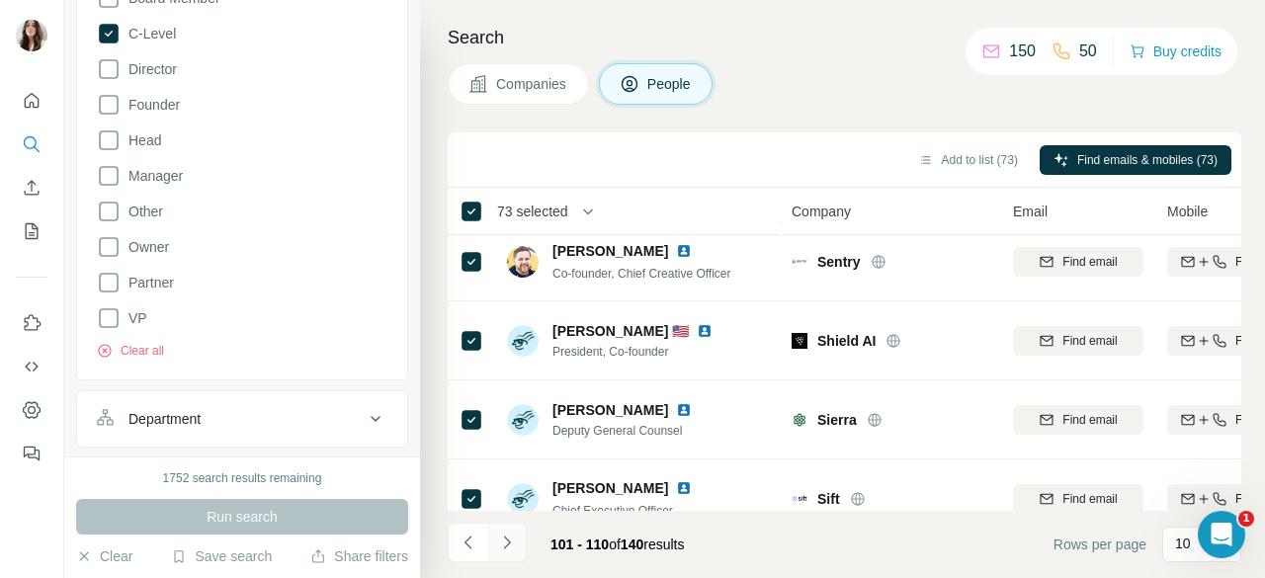
click at [512, 532] on button "Navigate to next page" at bounding box center [507, 543] width 40 height 40
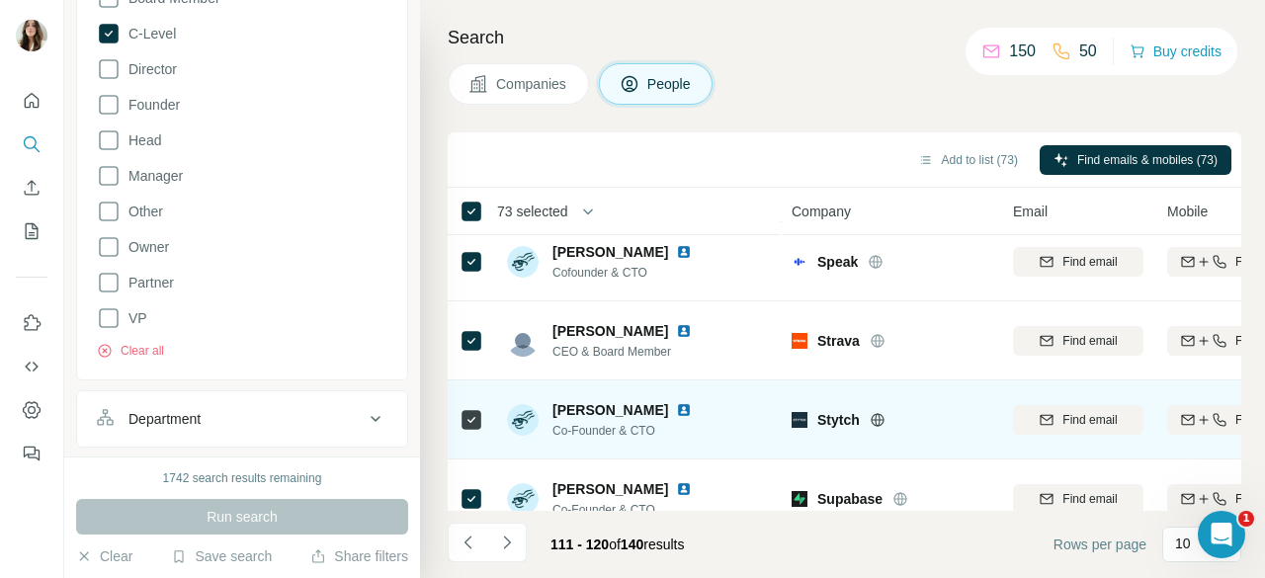
scroll to position [524, 0]
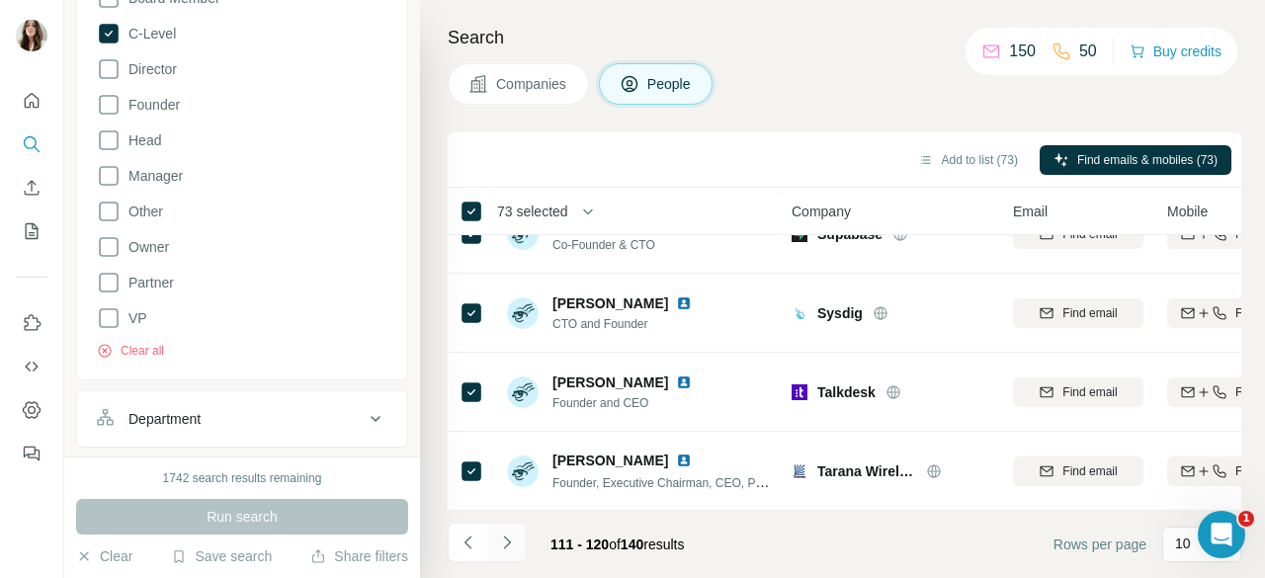
click at [519, 546] on button "Navigate to next page" at bounding box center [507, 543] width 40 height 40
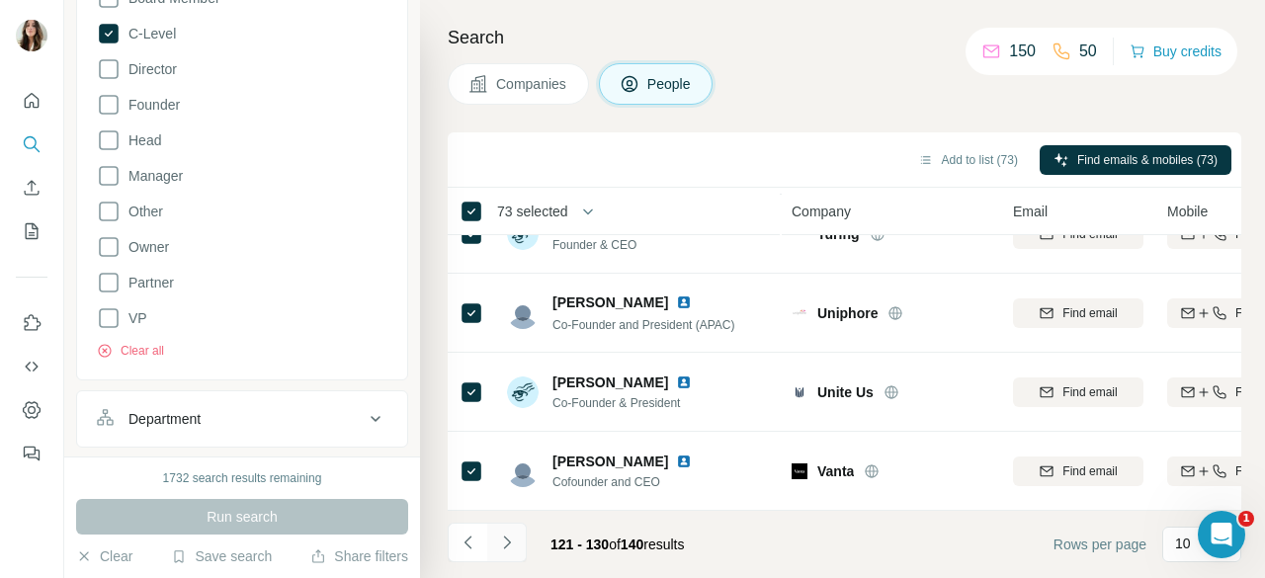
click at [519, 546] on button "Navigate to next page" at bounding box center [507, 543] width 40 height 40
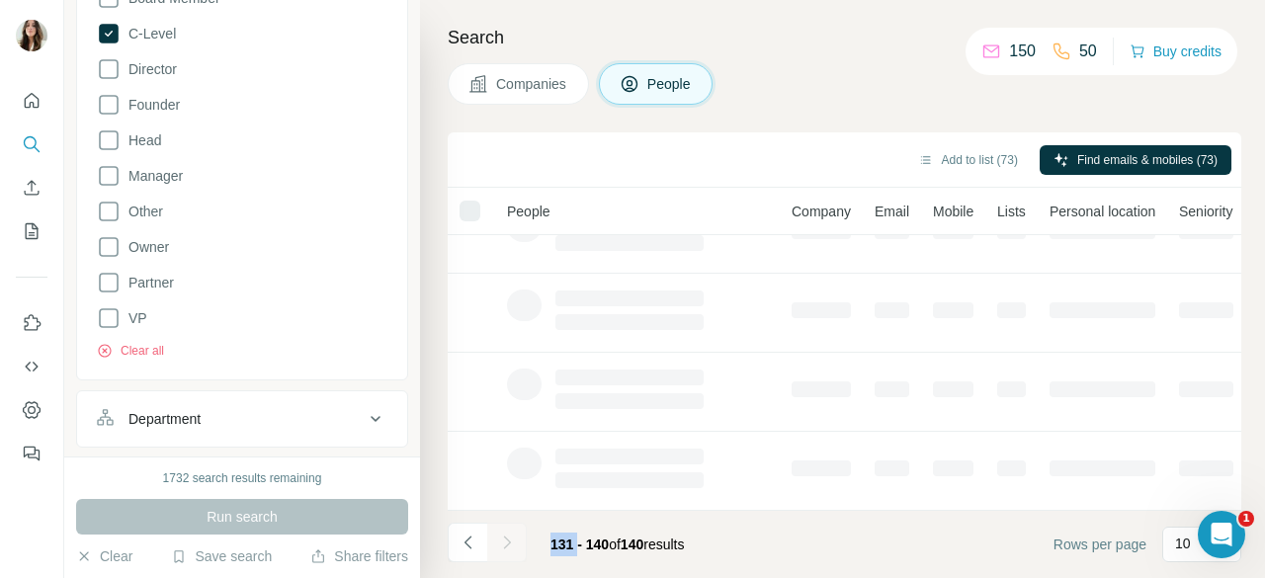
click at [519, 546] on div at bounding box center [507, 543] width 40 height 40
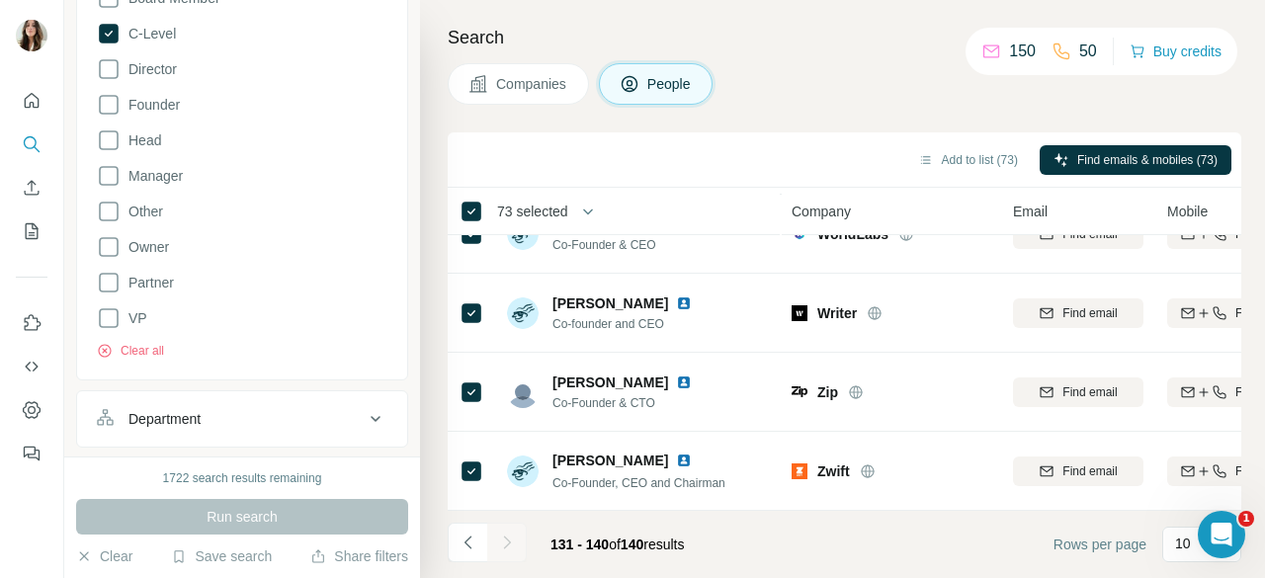
click at [519, 546] on div at bounding box center [507, 543] width 40 height 40
click at [480, 548] on button "Navigate to previous page" at bounding box center [468, 543] width 40 height 40
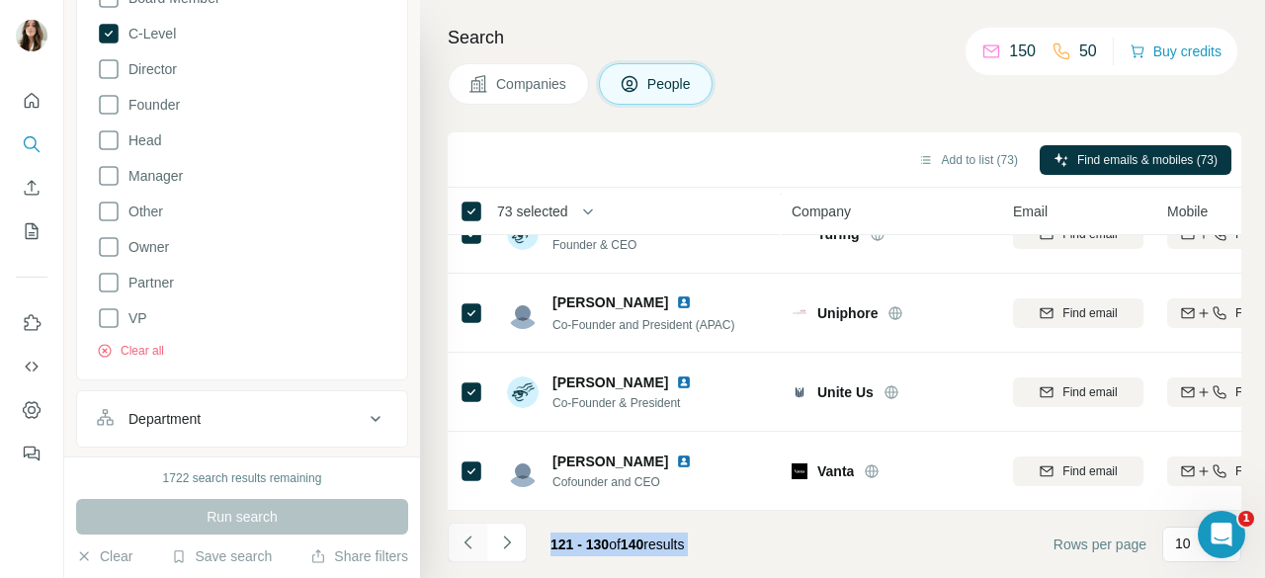
click at [474, 547] on icon "Navigate to previous page" at bounding box center [469, 543] width 20 height 20
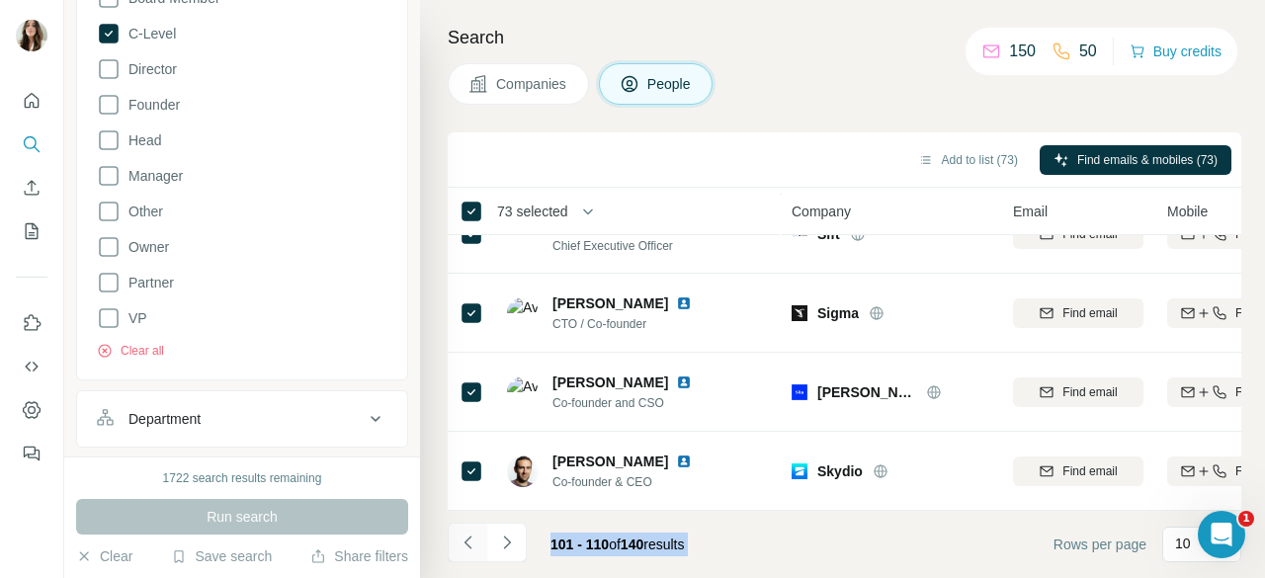
click at [474, 547] on icon "Navigate to previous page" at bounding box center [469, 543] width 20 height 20
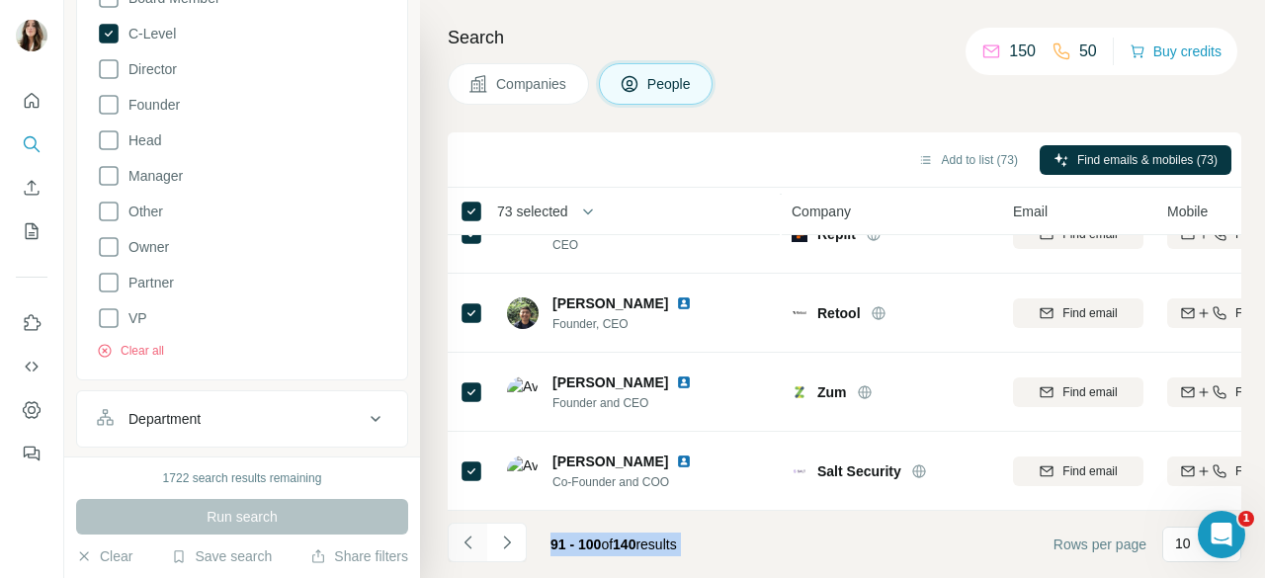
click at [474, 547] on icon "Navigate to previous page" at bounding box center [469, 543] width 20 height 20
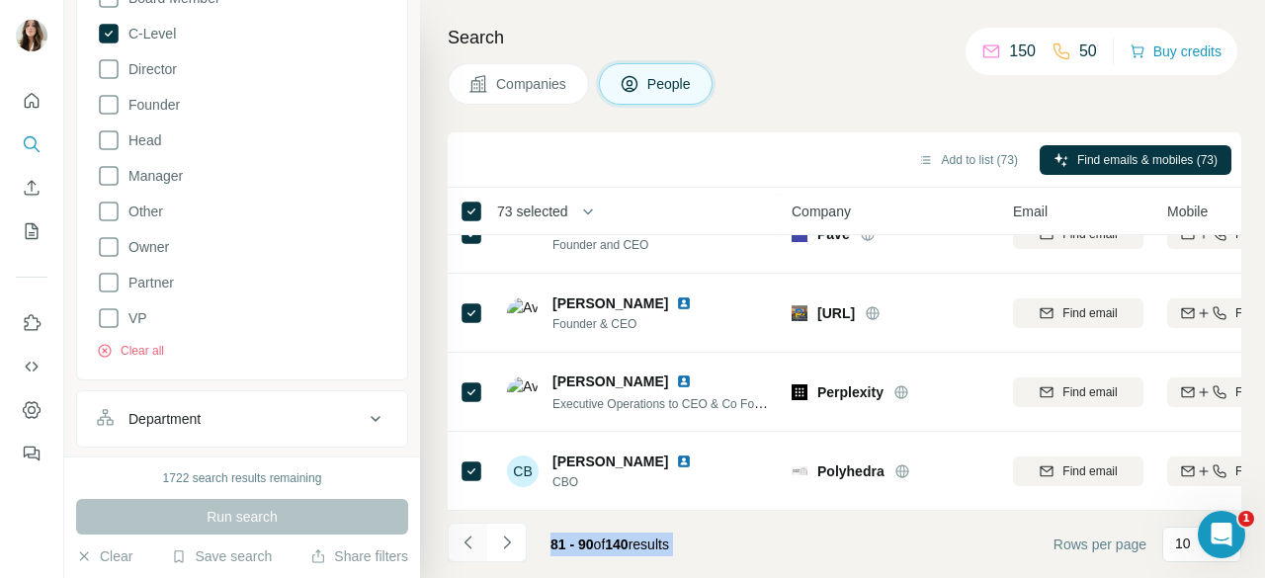
click at [474, 547] on icon "Navigate to previous page" at bounding box center [469, 543] width 20 height 20
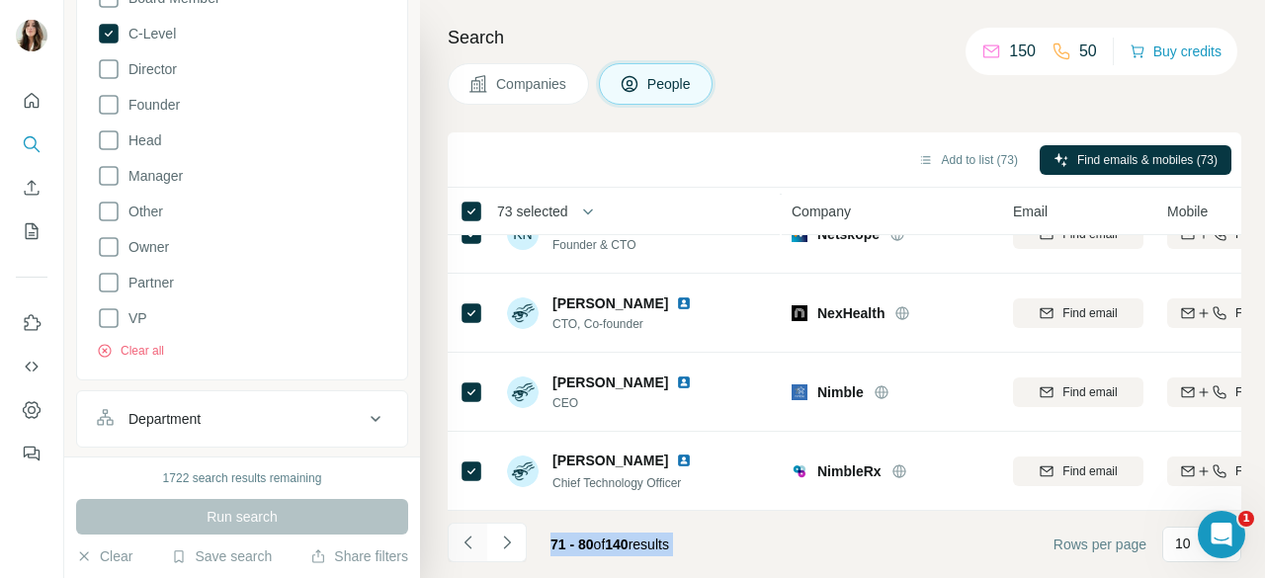
click at [474, 547] on icon "Navigate to previous page" at bounding box center [469, 543] width 20 height 20
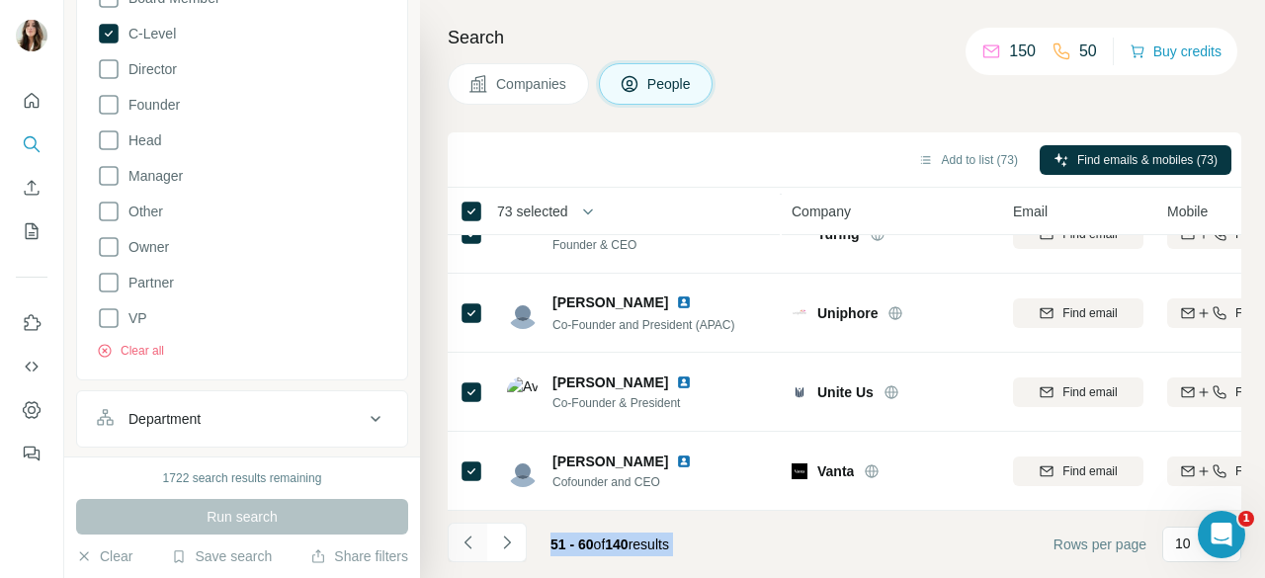
click at [474, 547] on icon "Navigate to previous page" at bounding box center [469, 543] width 20 height 20
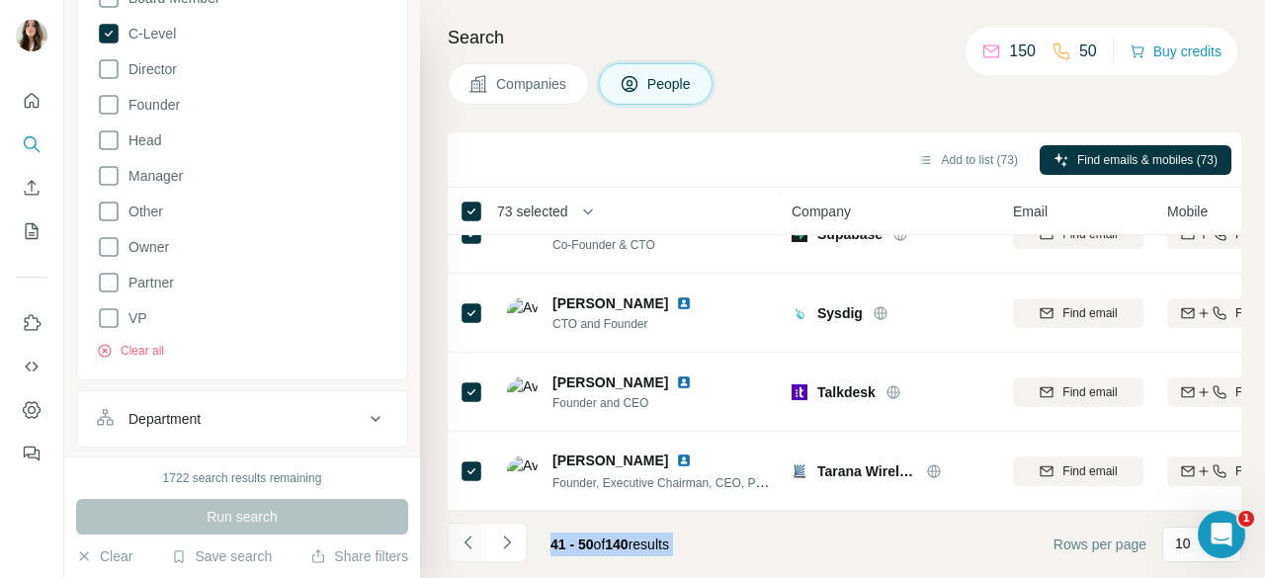
click at [474, 547] on icon "Navigate to previous page" at bounding box center [469, 543] width 20 height 20
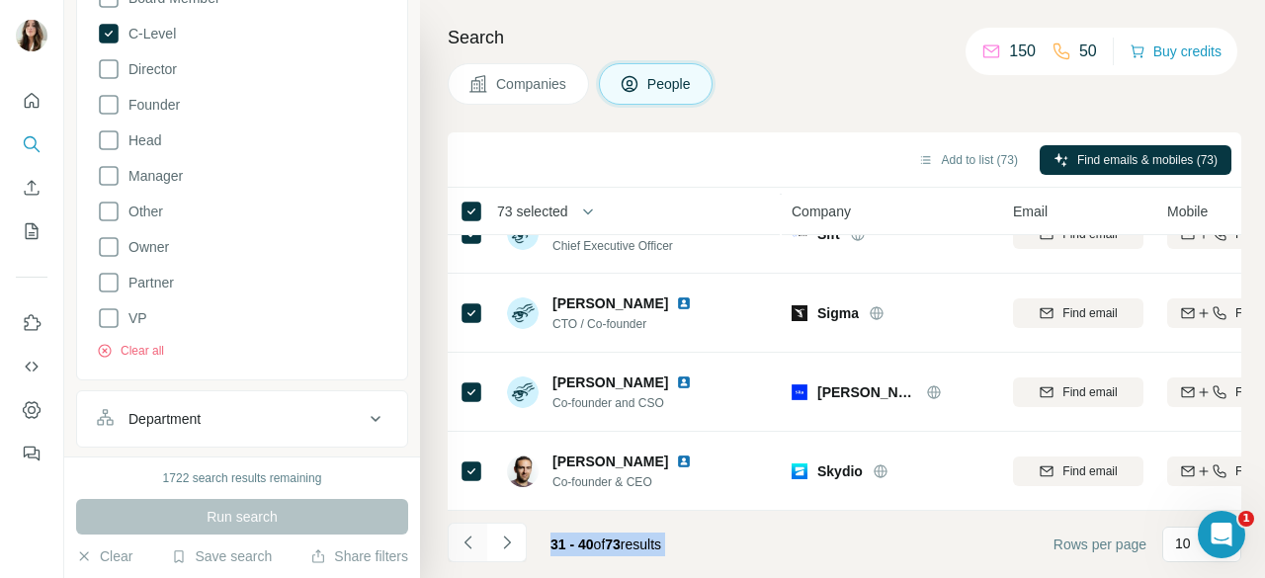
click at [474, 547] on icon "Navigate to previous page" at bounding box center [469, 543] width 20 height 20
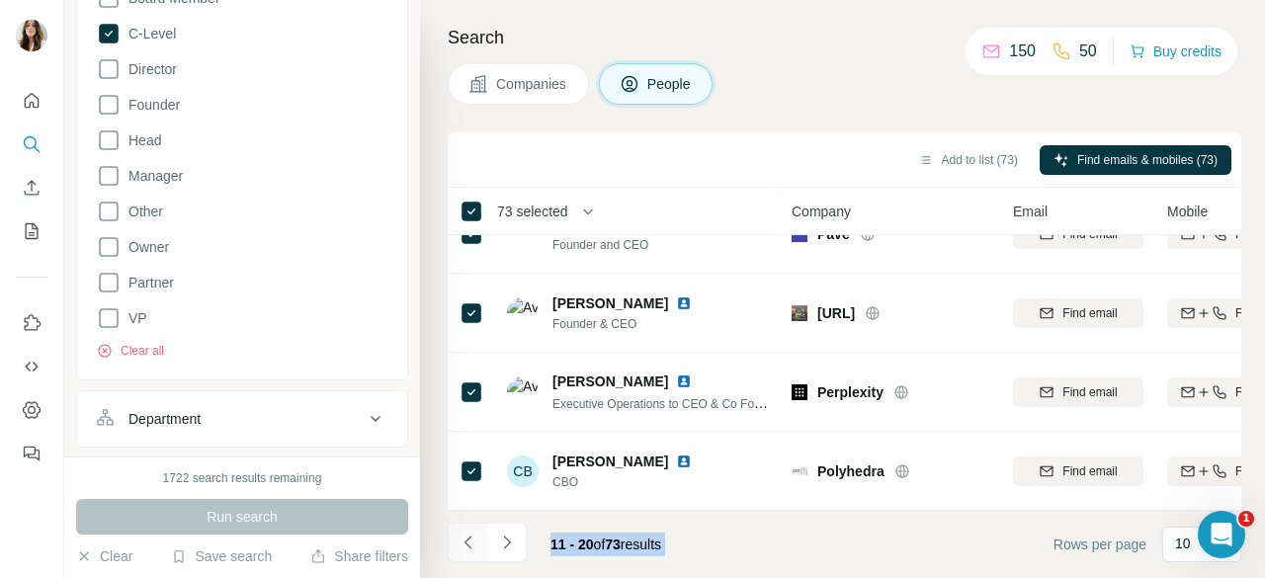
click at [474, 547] on icon "Navigate to previous page" at bounding box center [469, 543] width 20 height 20
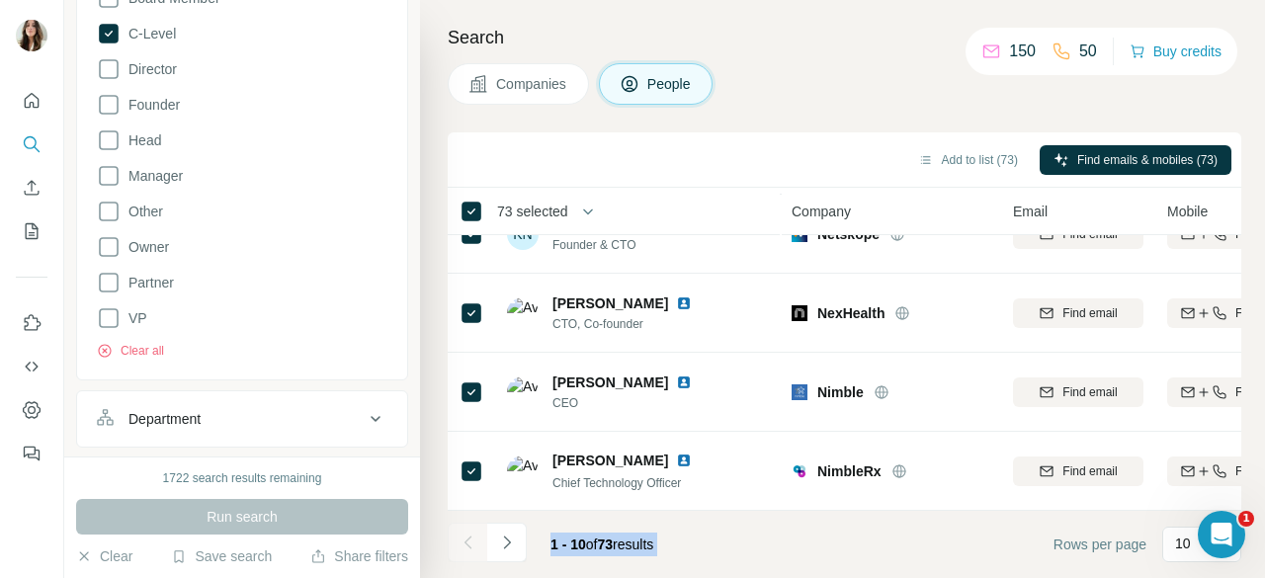
click at [474, 547] on div at bounding box center [468, 543] width 40 height 40
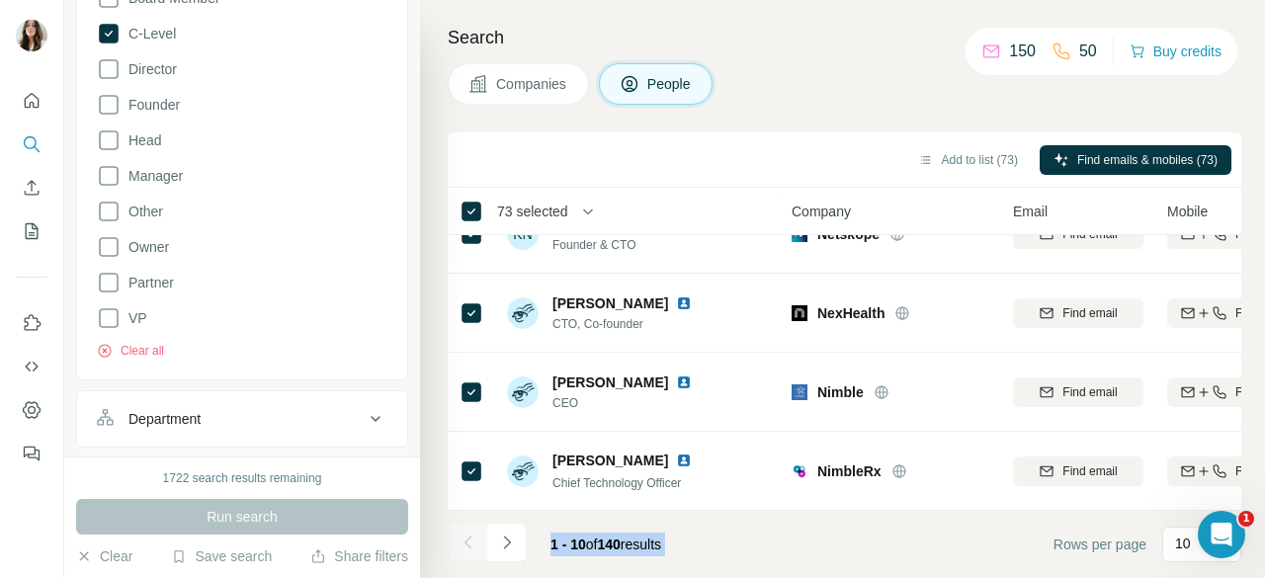
click at [474, 547] on div at bounding box center [468, 543] width 40 height 40
click at [593, 212] on icon "button" at bounding box center [588, 212] width 10 height 6
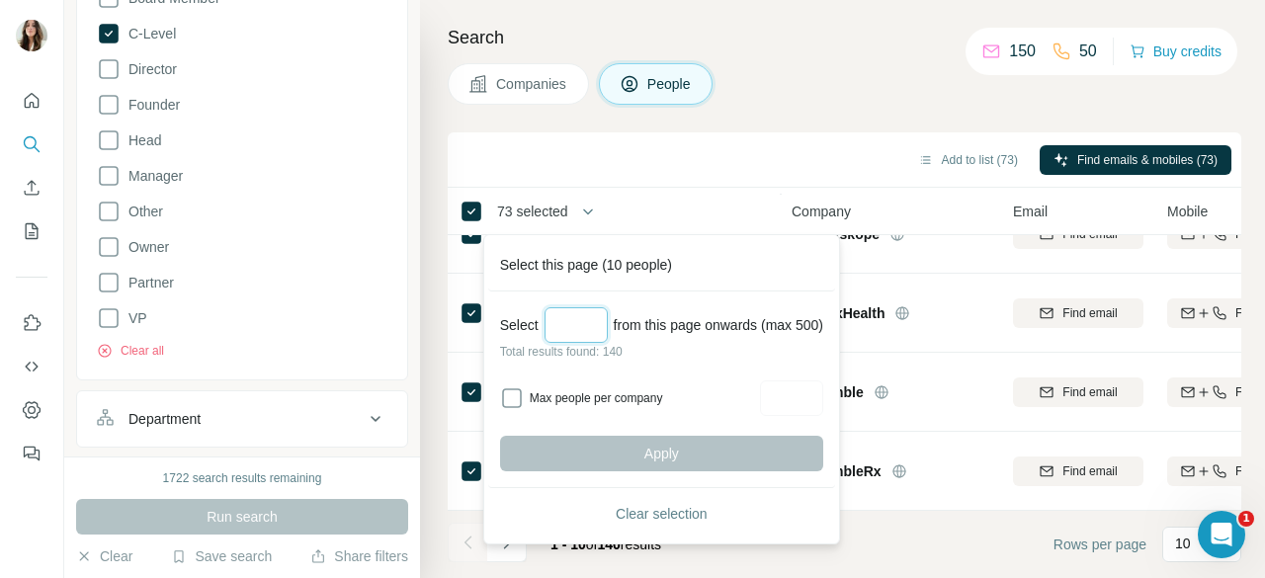
click at [585, 327] on input "Select a number (up to 500)" at bounding box center [576, 325] width 63 height 36
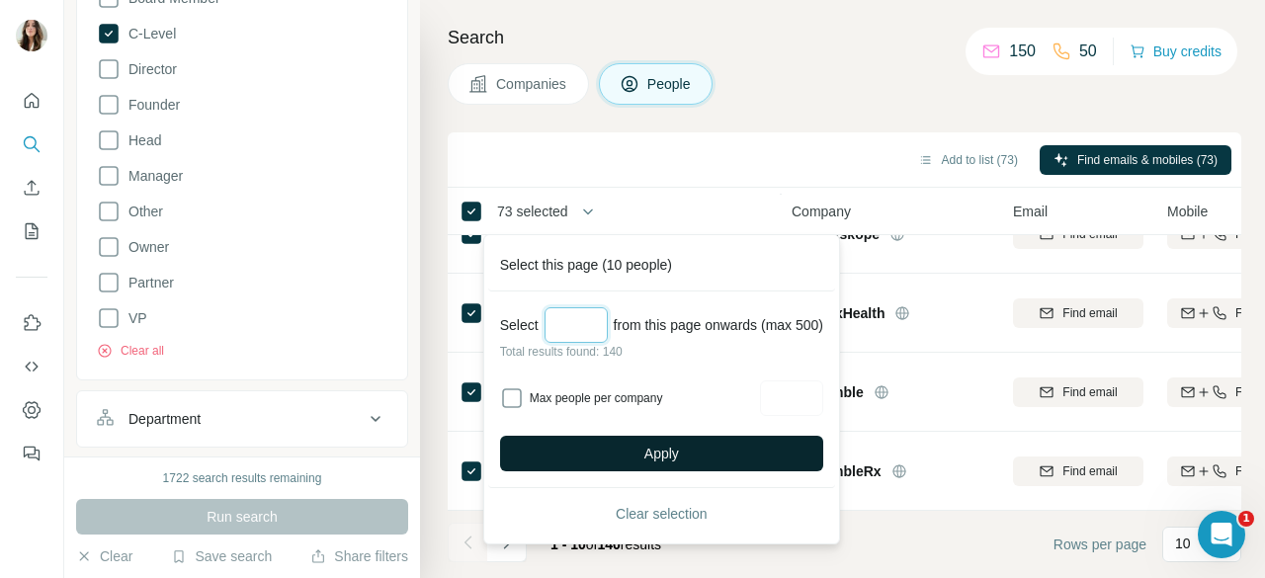
type input "***"
click at [625, 439] on button "Apply" at bounding box center [661, 454] width 323 height 36
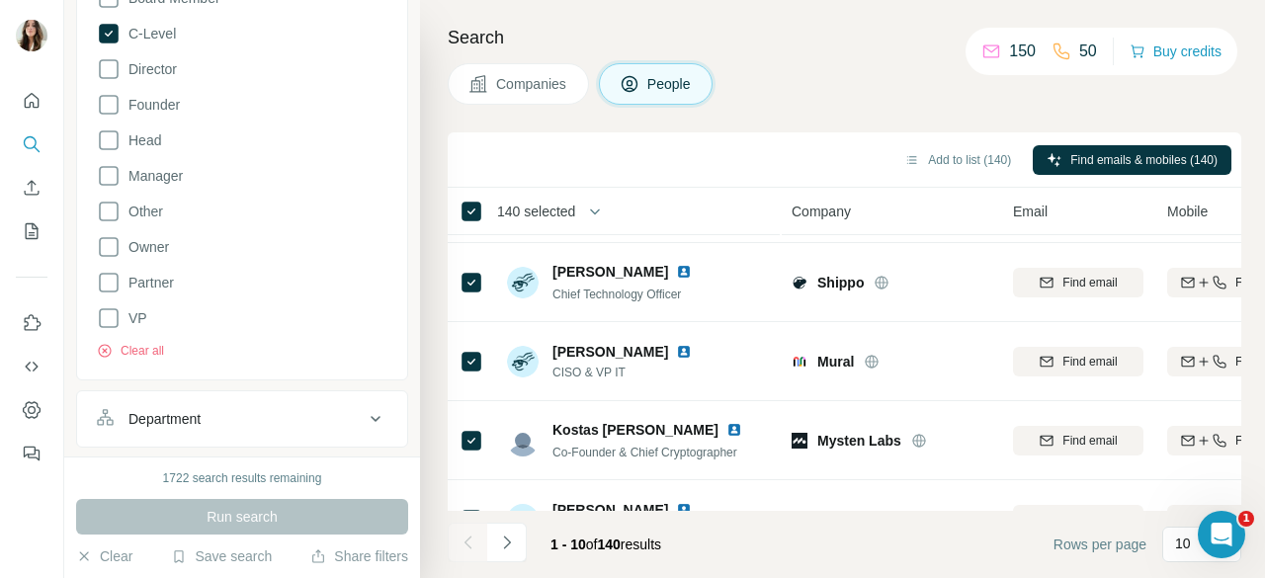
scroll to position [0, 0]
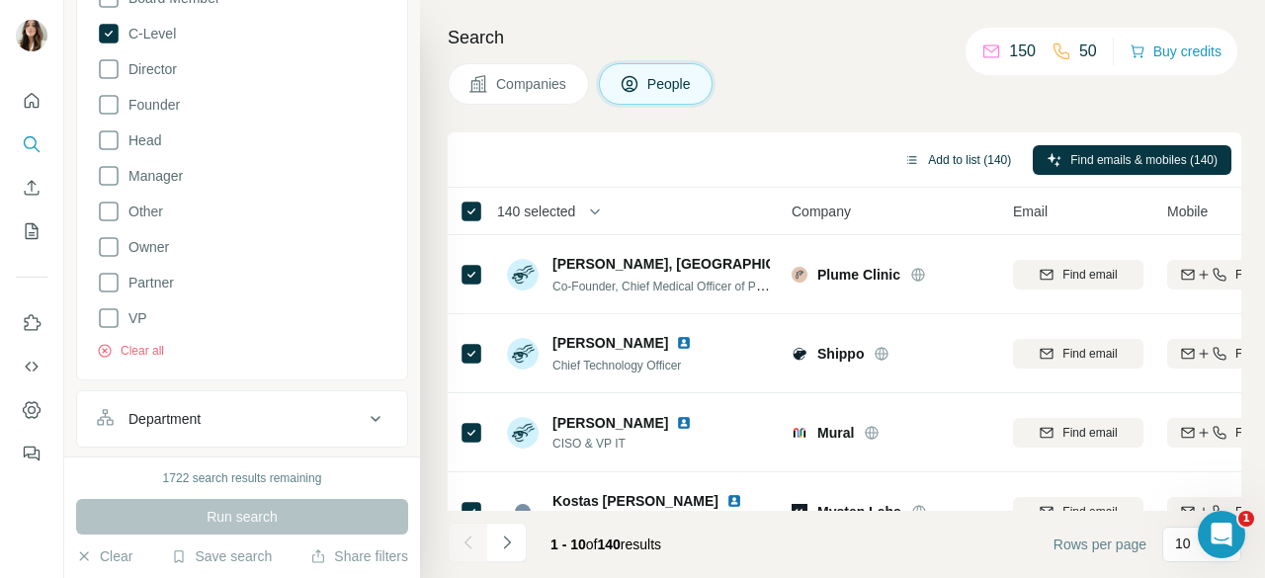
click at [942, 150] on button "Add to list (140)" at bounding box center [957, 160] width 134 height 30
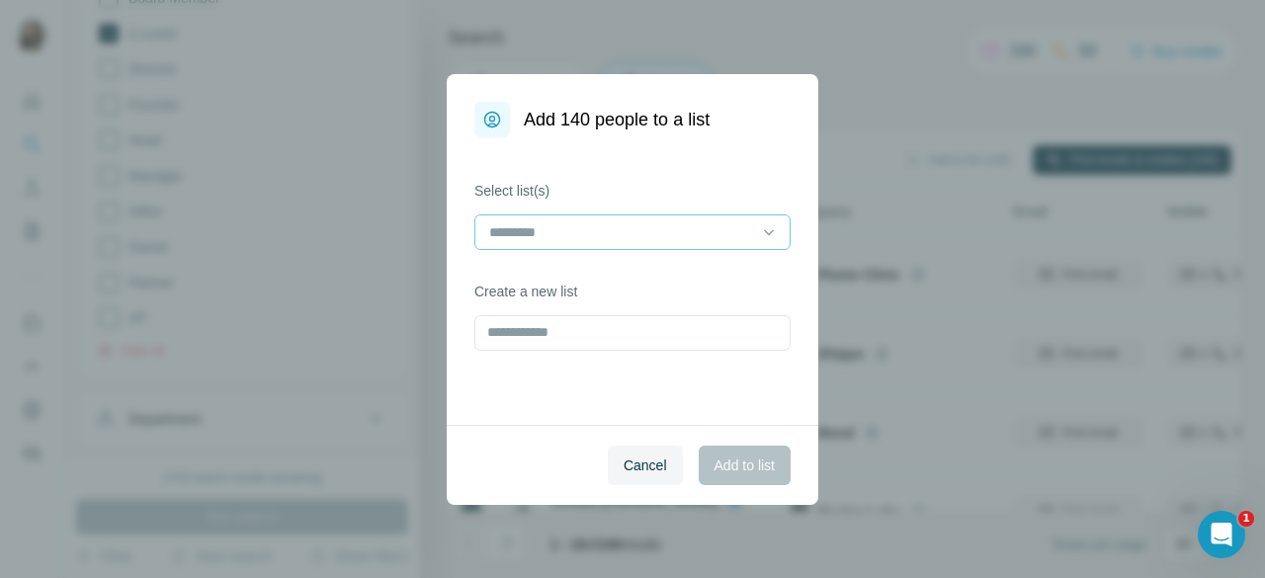
click at [654, 221] on input at bounding box center [620, 232] width 267 height 22
click at [563, 337] on input "text" at bounding box center [632, 333] width 316 height 36
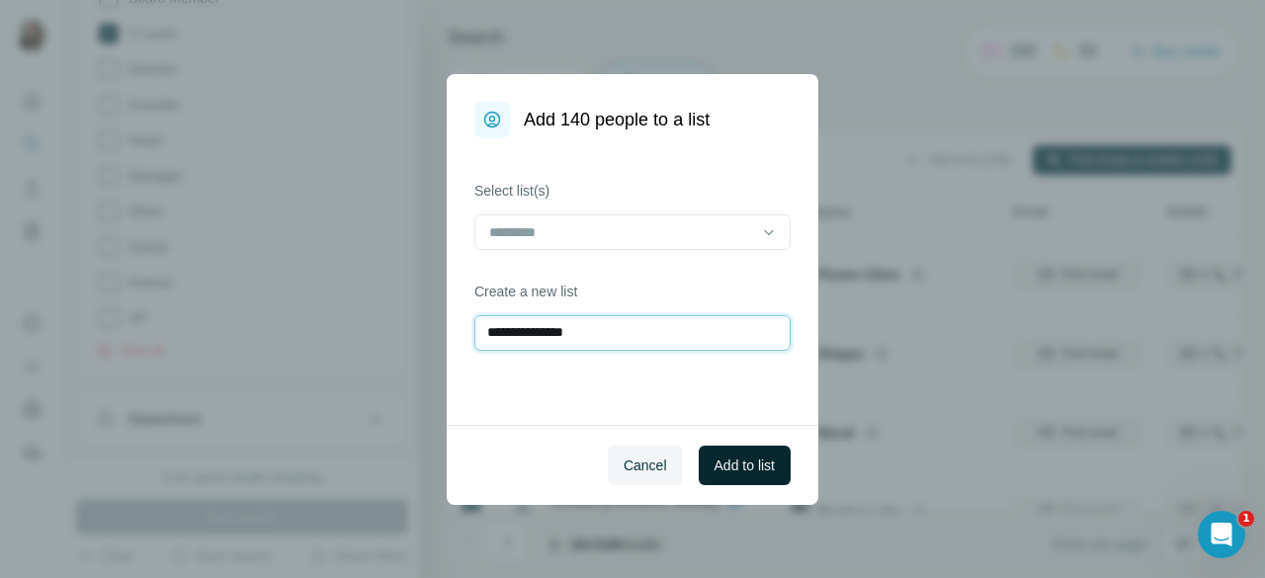
type input "**********"
click at [767, 460] on span "Add to list" at bounding box center [745, 466] width 60 height 20
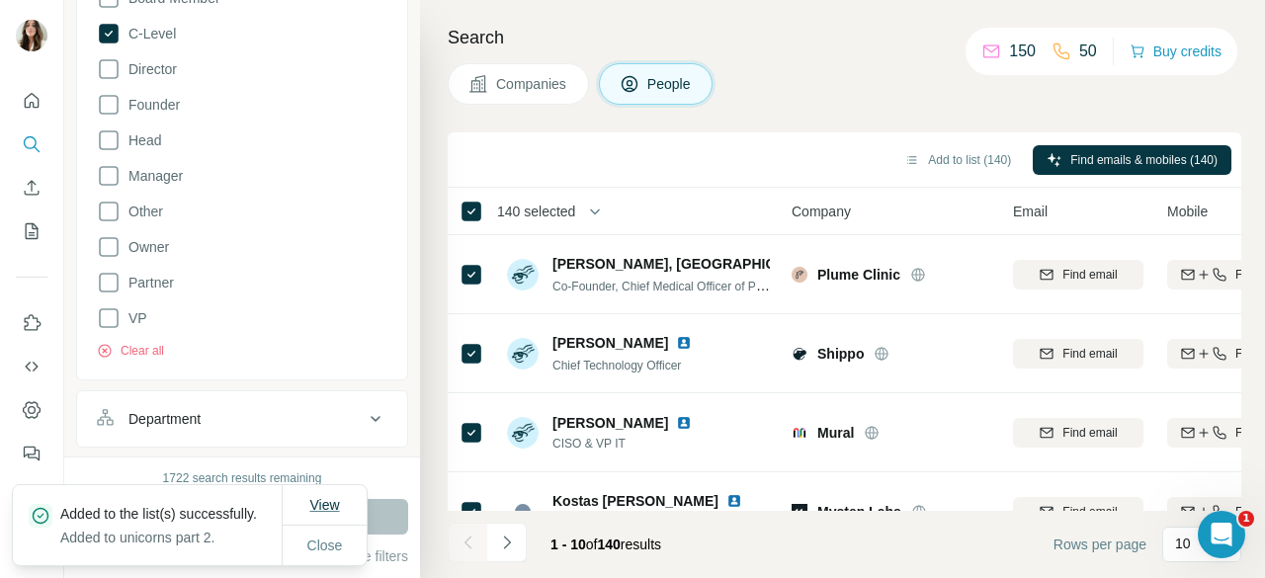
click at [313, 497] on span "View" at bounding box center [324, 505] width 30 height 16
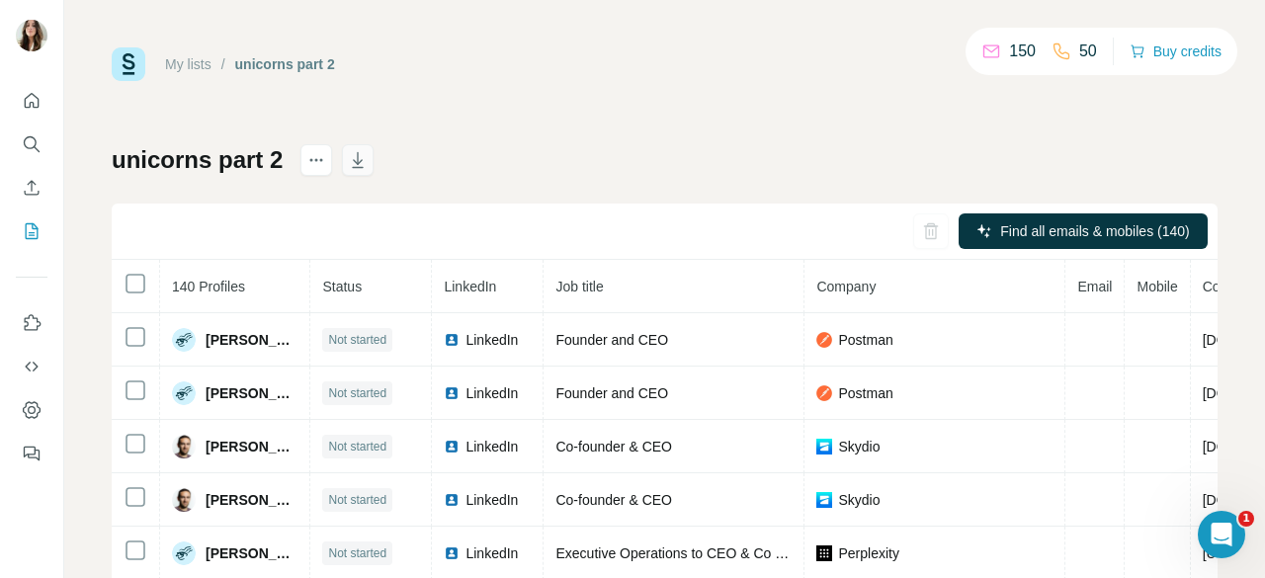
click at [360, 151] on icon "button" at bounding box center [358, 160] width 20 height 20
